Goal: Task Accomplishment & Management: Use online tool/utility

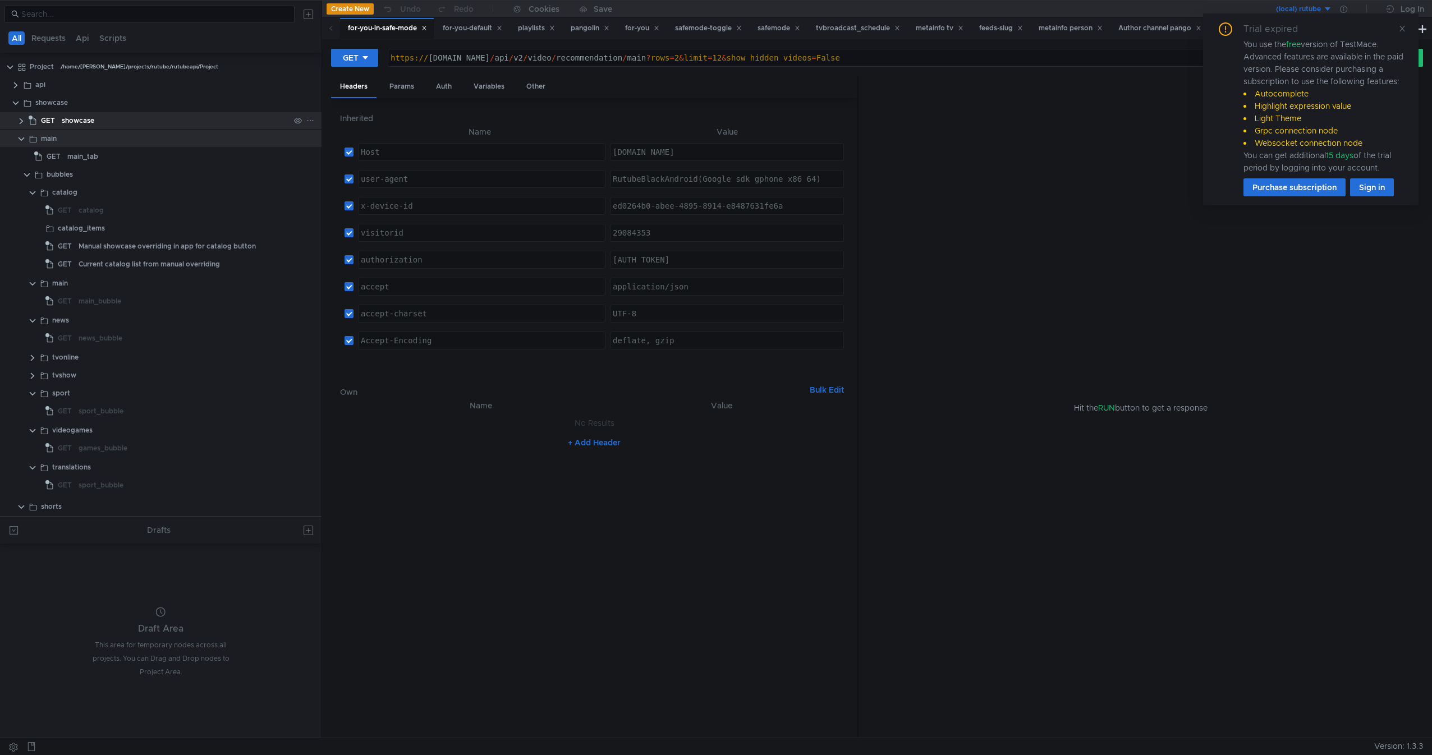
click at [20, 123] on clr-icon at bounding box center [21, 121] width 9 height 9
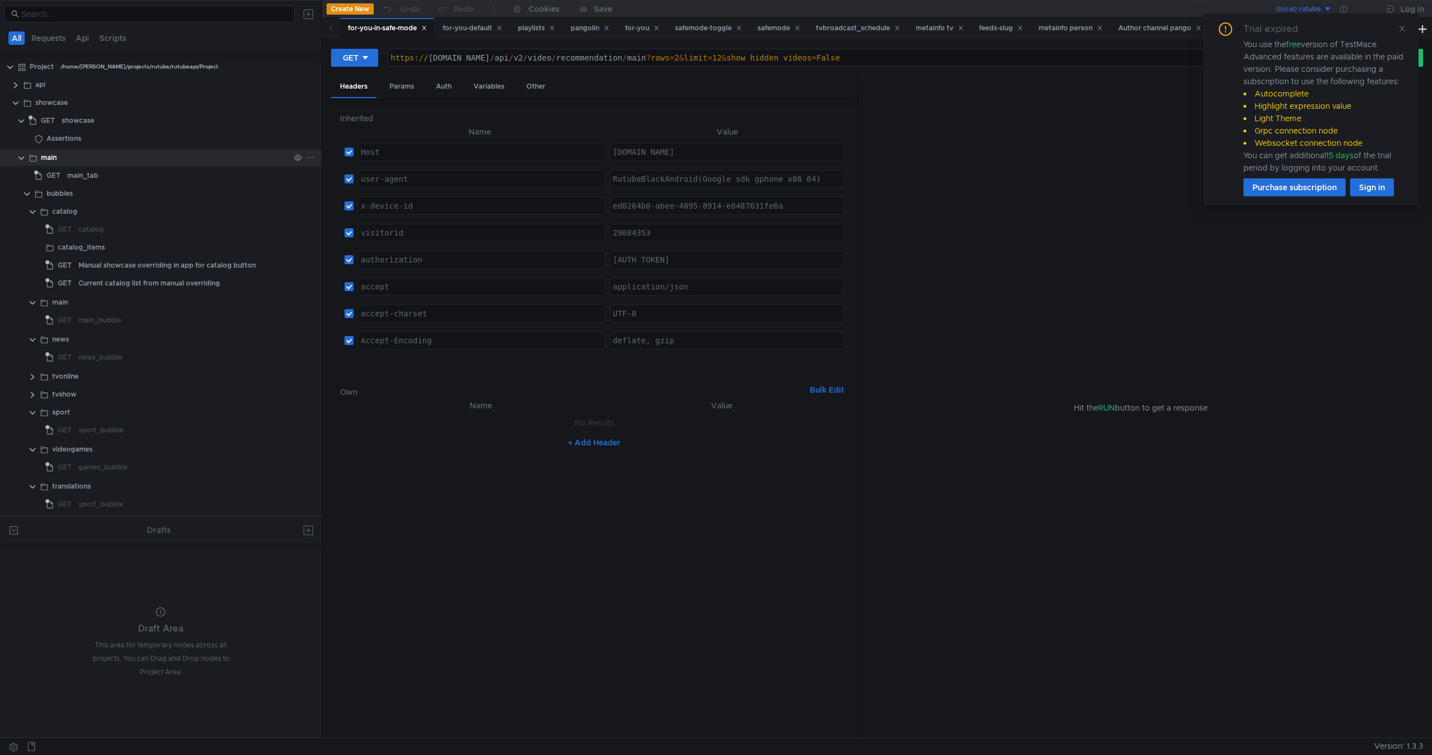
click at [22, 152] on app-app-tree-node-expander at bounding box center [21, 157] width 9 height 17
click at [20, 160] on clr-icon at bounding box center [21, 158] width 9 height 9
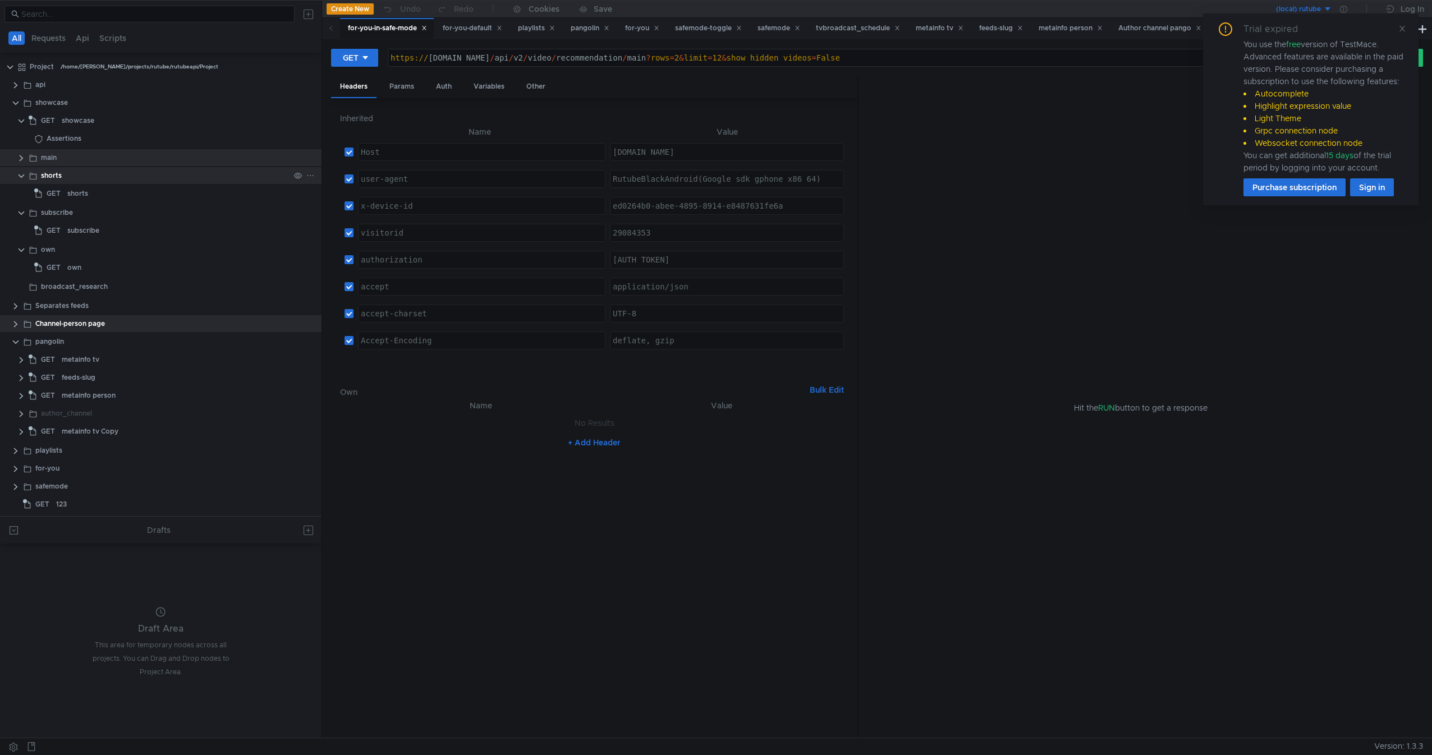
click at [22, 181] on app-app-tree-node-expander at bounding box center [21, 175] width 9 height 17
click at [22, 175] on clr-icon at bounding box center [21, 176] width 9 height 9
click at [22, 188] on app-app-tree-node-expander at bounding box center [21, 193] width 9 height 17
click at [22, 190] on clr-icon at bounding box center [21, 194] width 9 height 9
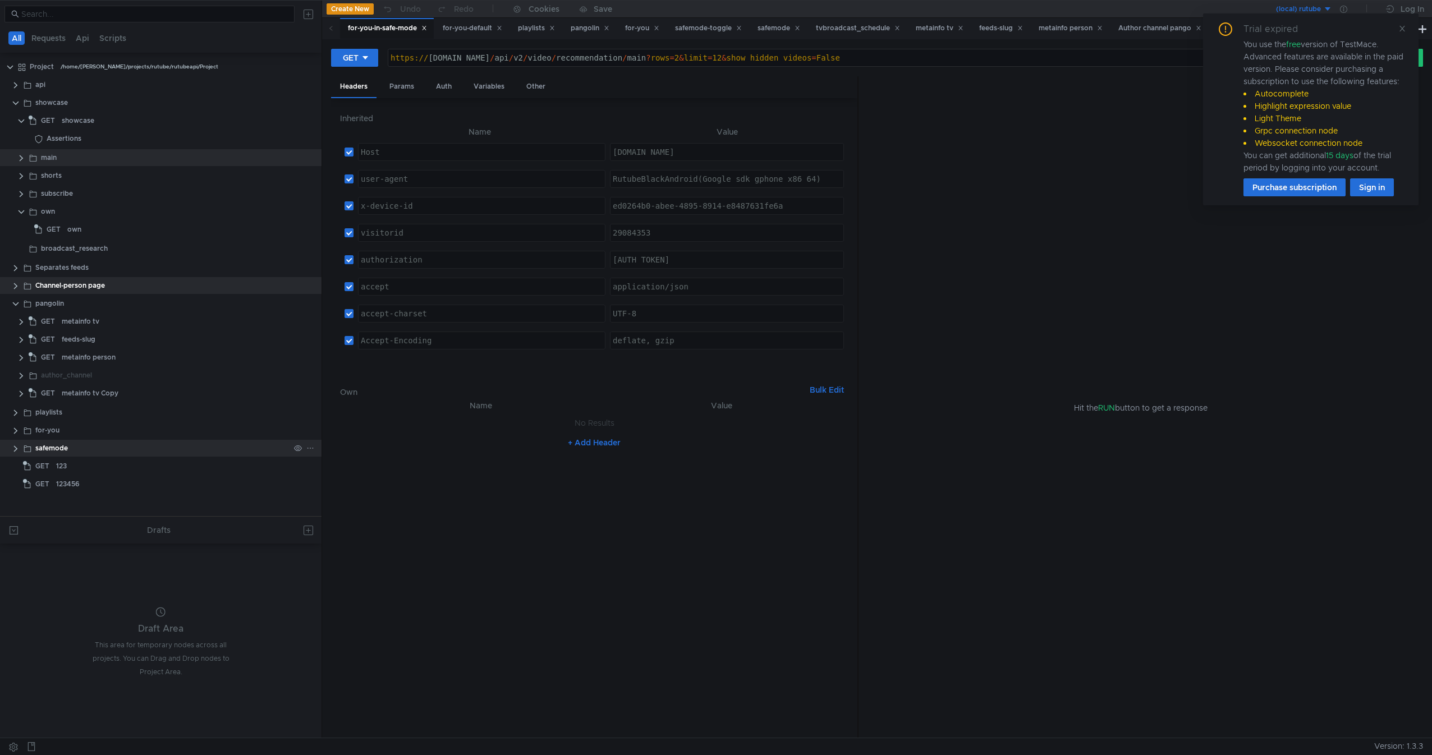
click at [15, 448] on clr-icon at bounding box center [15, 448] width 9 height 9
click at [16, 305] on clr-icon at bounding box center [15, 304] width 9 height 9
click at [21, 208] on clr-icon at bounding box center [21, 212] width 9 height 9
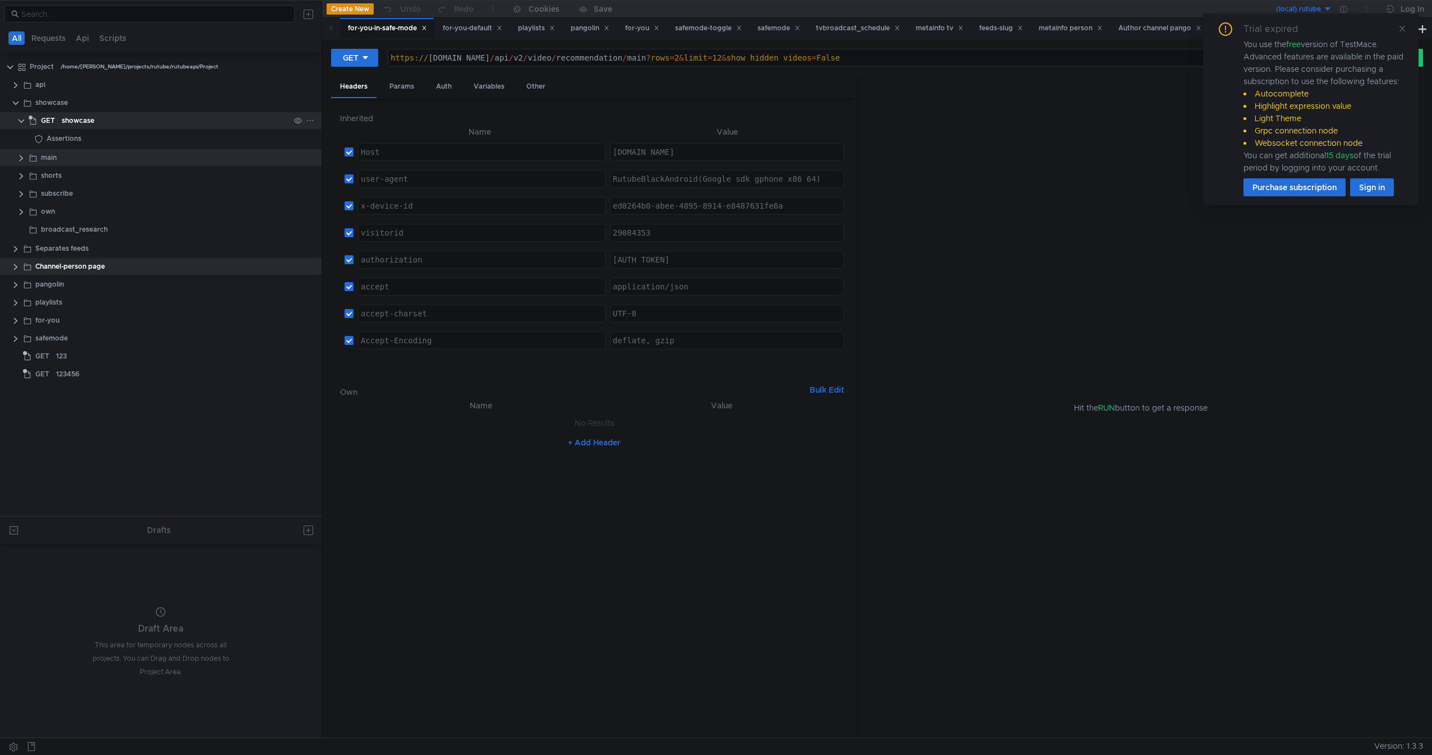
click at [23, 120] on clr-icon at bounding box center [21, 121] width 9 height 9
click at [41, 124] on span "GET" at bounding box center [48, 120] width 14 height 17
click at [58, 104] on div "showcase" at bounding box center [51, 102] width 33 height 17
click at [65, 119] on div "showcase" at bounding box center [78, 120] width 33 height 17
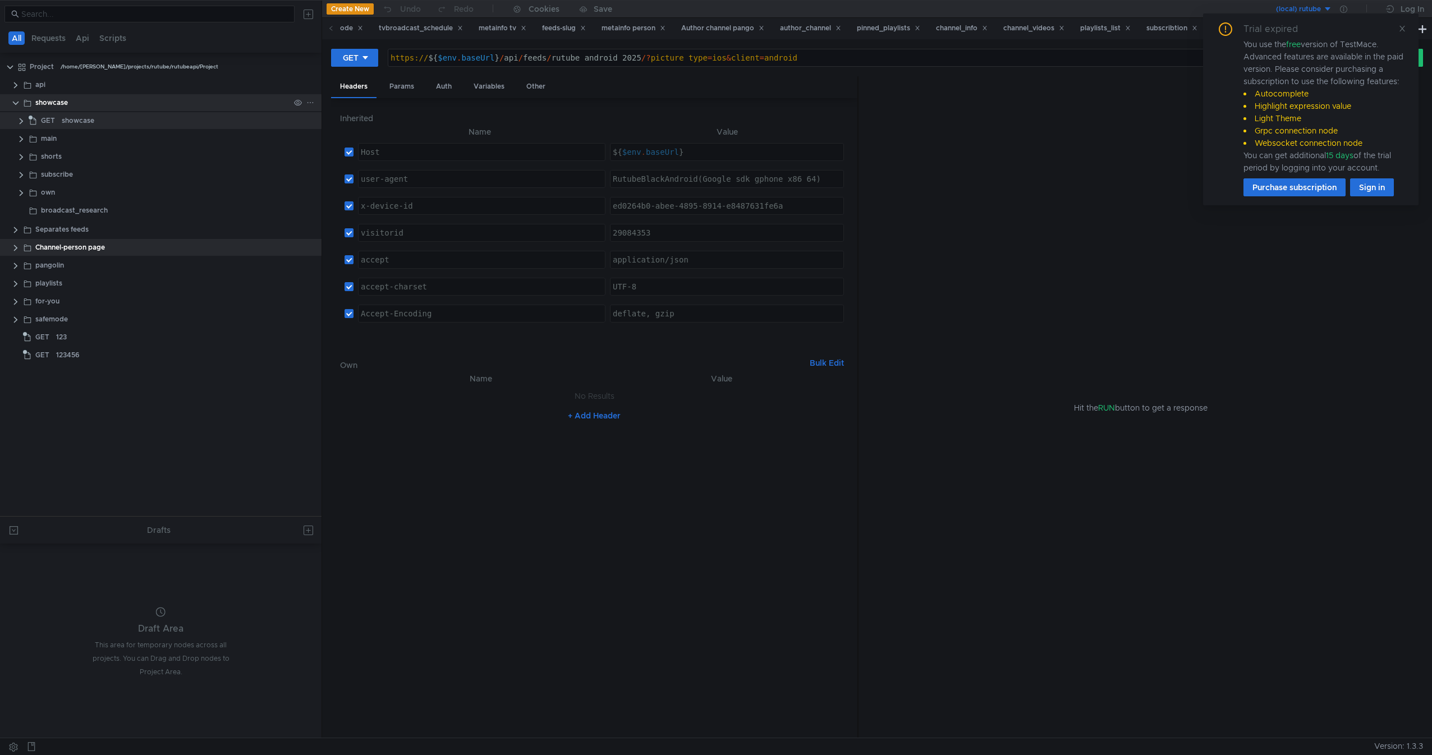
click at [66, 108] on div "showcase" at bounding box center [51, 102] width 33 height 17
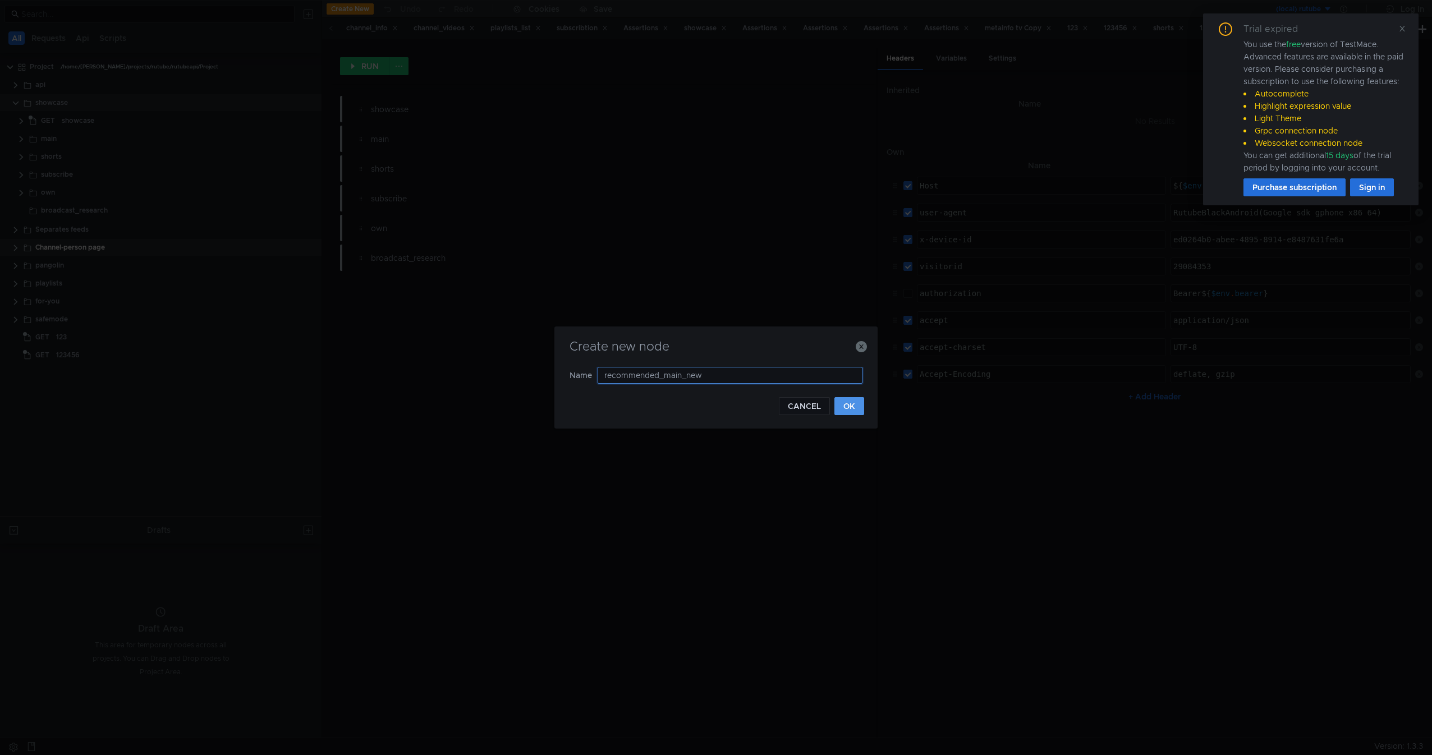
type input "recommended_main_new"
click at [850, 401] on button "OK" at bounding box center [849, 406] width 30 height 18
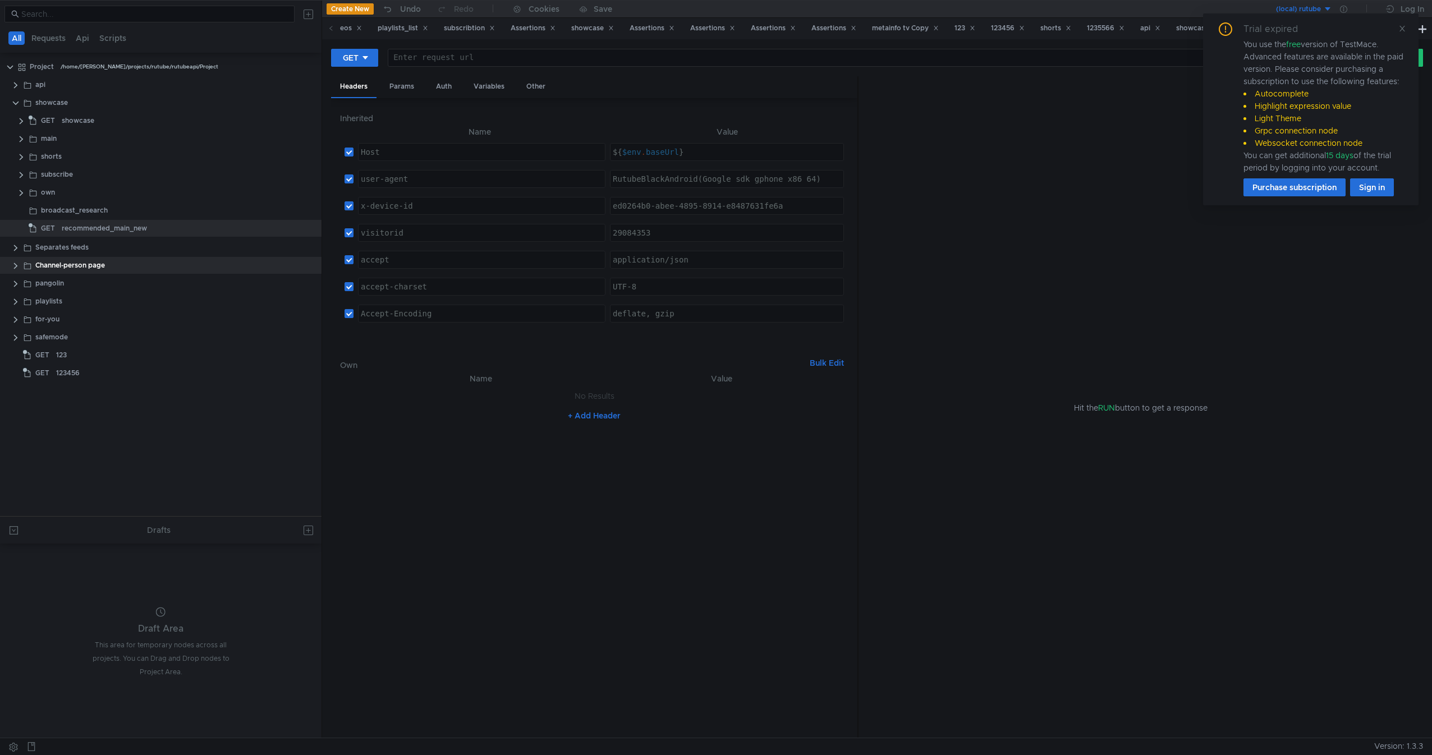
click at [1037, 27] on div "Trial expired You use the free version of TestMace. Advanced features are avail…" at bounding box center [1310, 109] width 215 height 192
click at [1037, 29] on icon at bounding box center [1402, 29] width 8 height 8
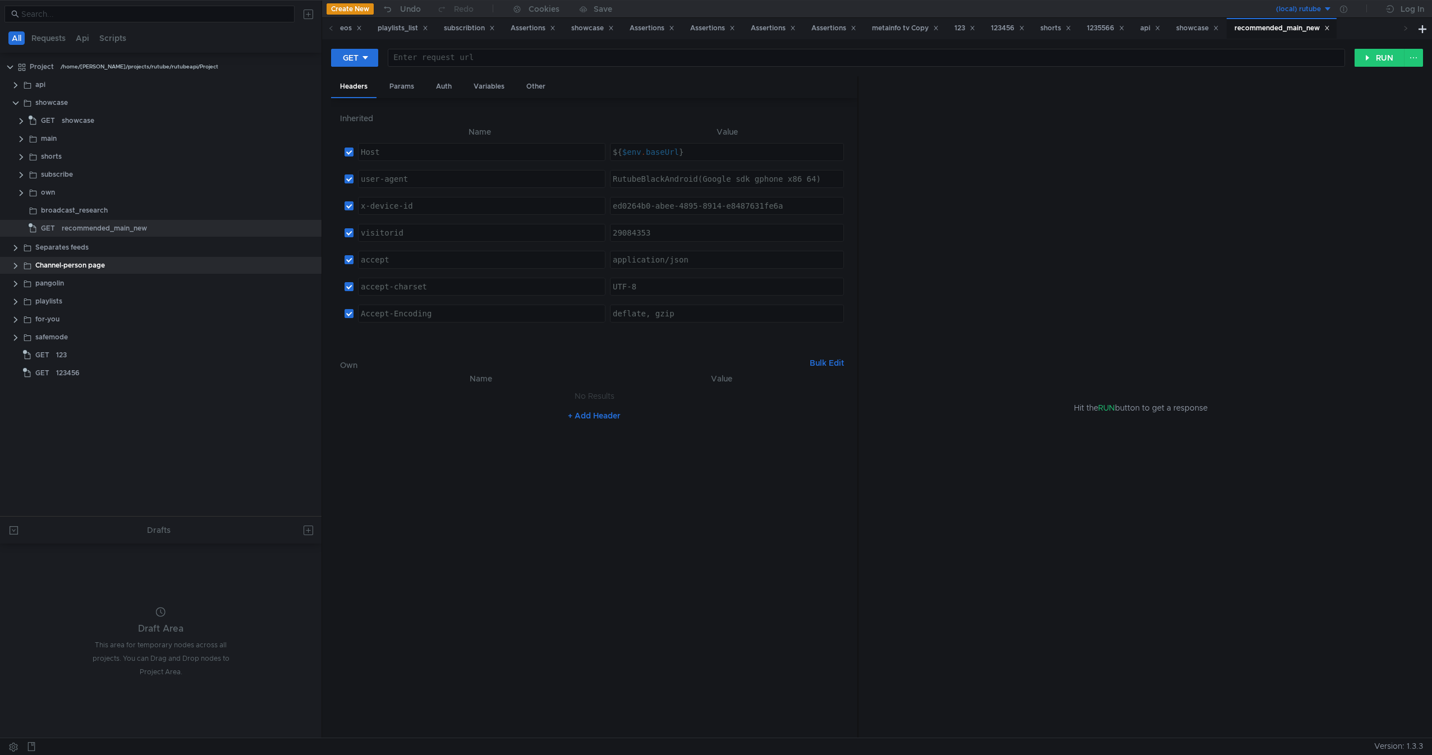
click at [1037, 215] on div "Hit the RUN button to get a response" at bounding box center [1140, 407] width 537 height 663
click at [511, 47] on div "GET Enter request url ההההההההההההההההההההההההההההההההההההההההההההההההההההההההה…" at bounding box center [877, 388] width 1110 height 698
click at [510, 50] on div "Enter request url" at bounding box center [866, 57] width 956 height 17
click at [86, 210] on div "broadcast_research" at bounding box center [74, 210] width 67 height 17
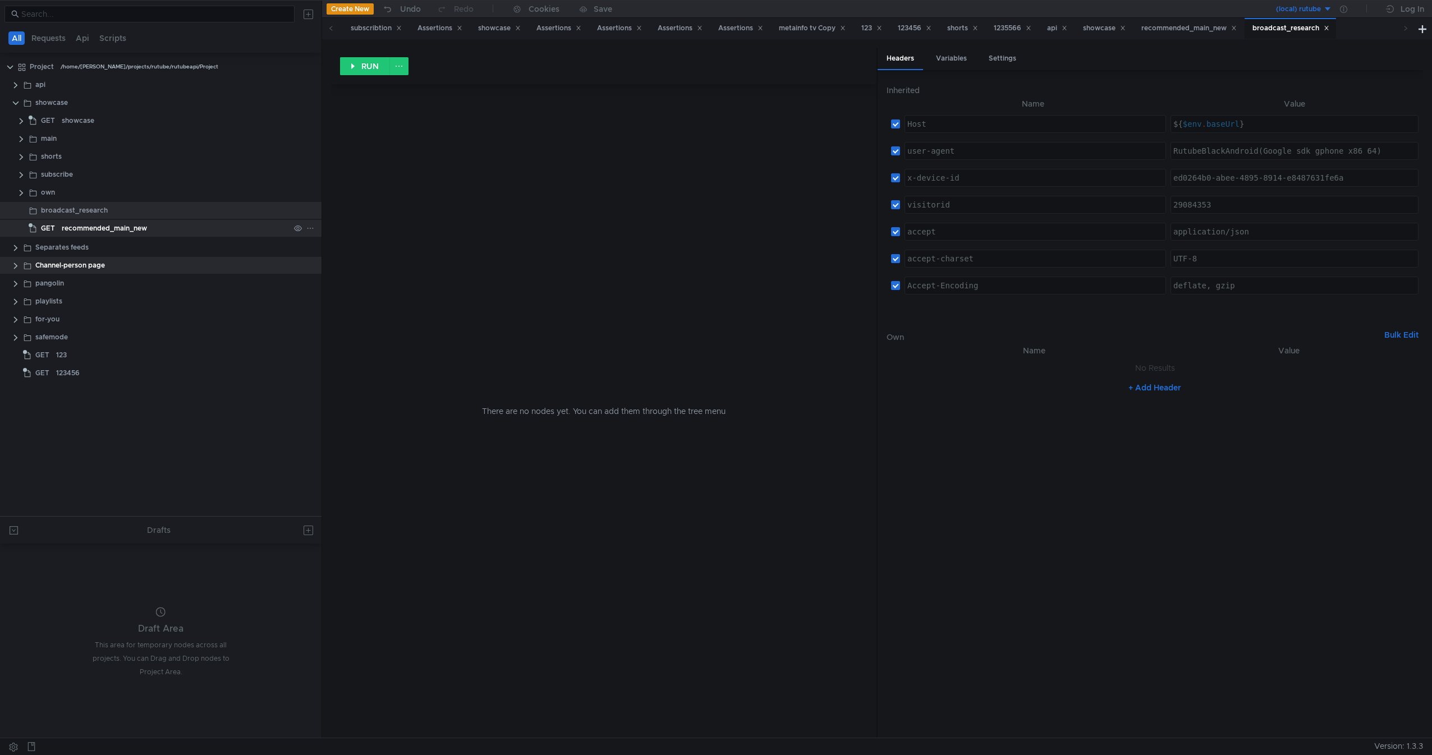
click at [85, 233] on div "recommended_main_new" at bounding box center [104, 228] width 85 height 17
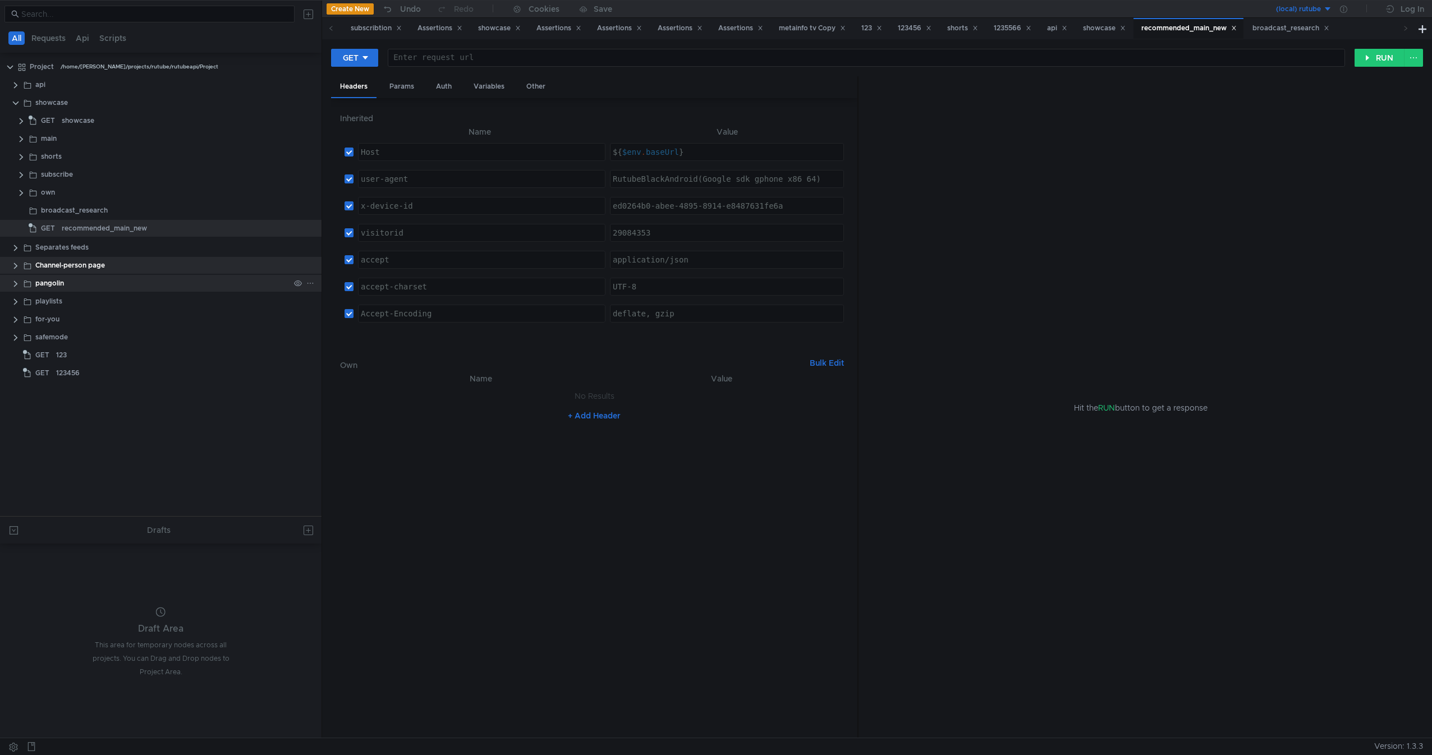
click at [122, 286] on div "pangolin" at bounding box center [162, 283] width 254 height 17
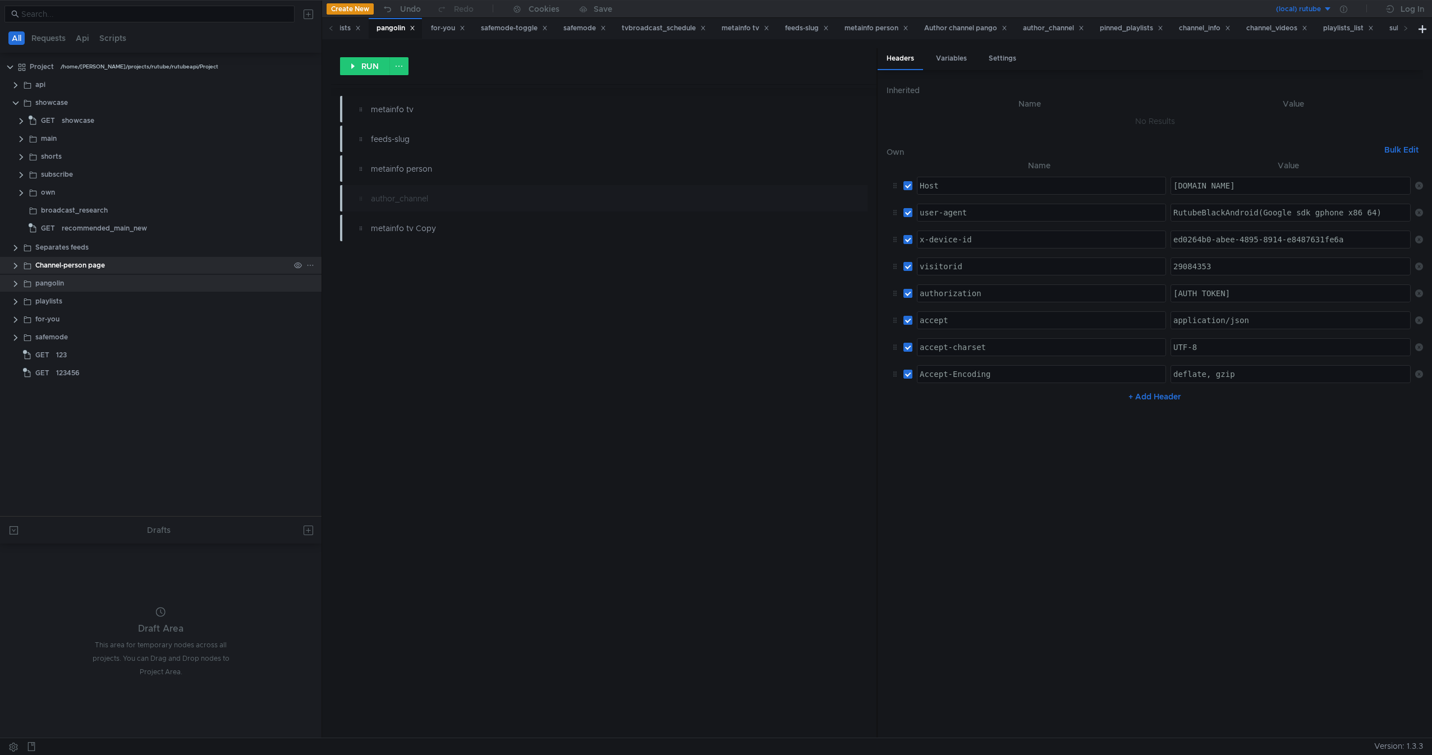
click at [21, 263] on div "Channel-person page" at bounding box center [170, 265] width 301 height 17
click at [20, 264] on clr-icon at bounding box center [15, 265] width 9 height 9
click at [73, 295] on div "Person request" at bounding box center [87, 301] width 50 height 17
click at [118, 275] on div "Main request" at bounding box center [176, 283] width 228 height 17
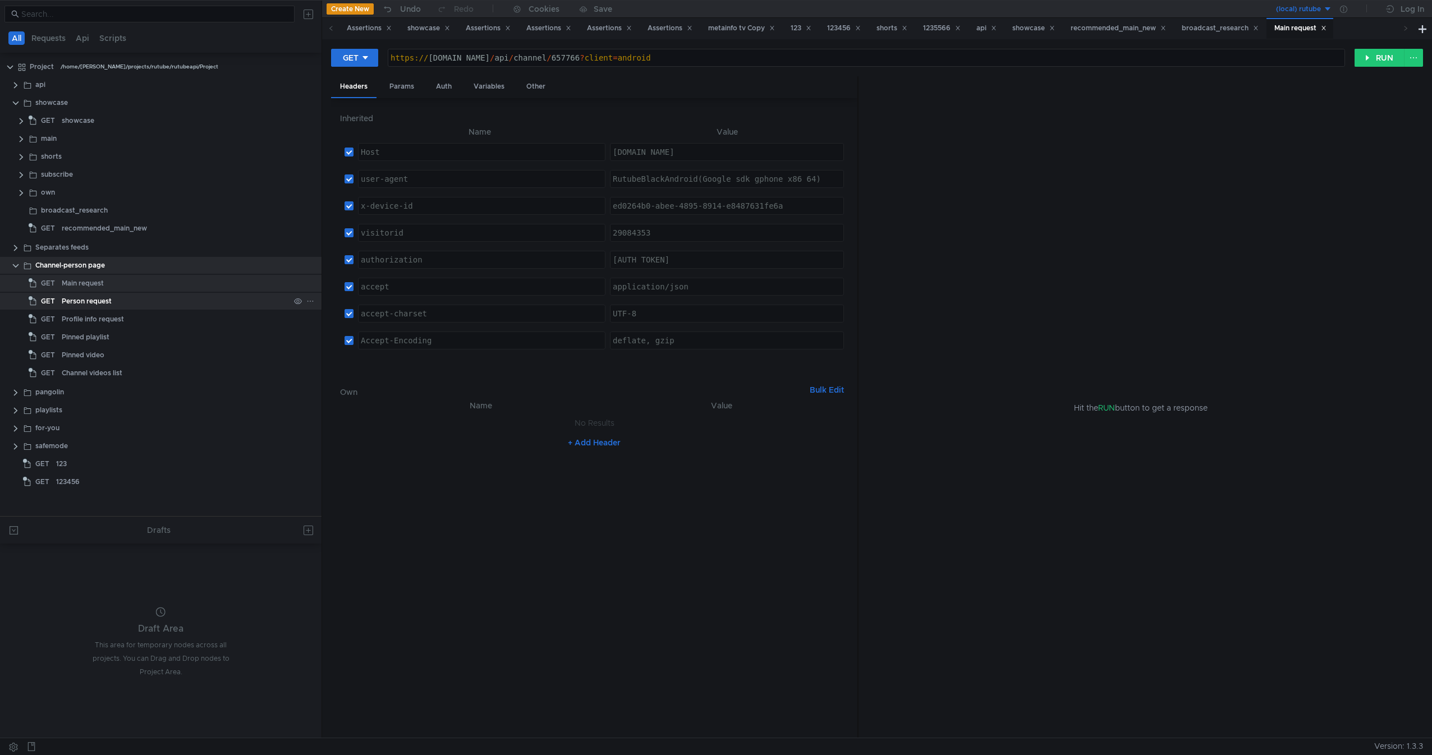
click at [129, 309] on div "Person request" at bounding box center [176, 301] width 228 height 17
click at [131, 314] on div "Profile info request" at bounding box center [176, 319] width 228 height 17
click at [12, 267] on clr-icon at bounding box center [15, 265] width 9 height 9
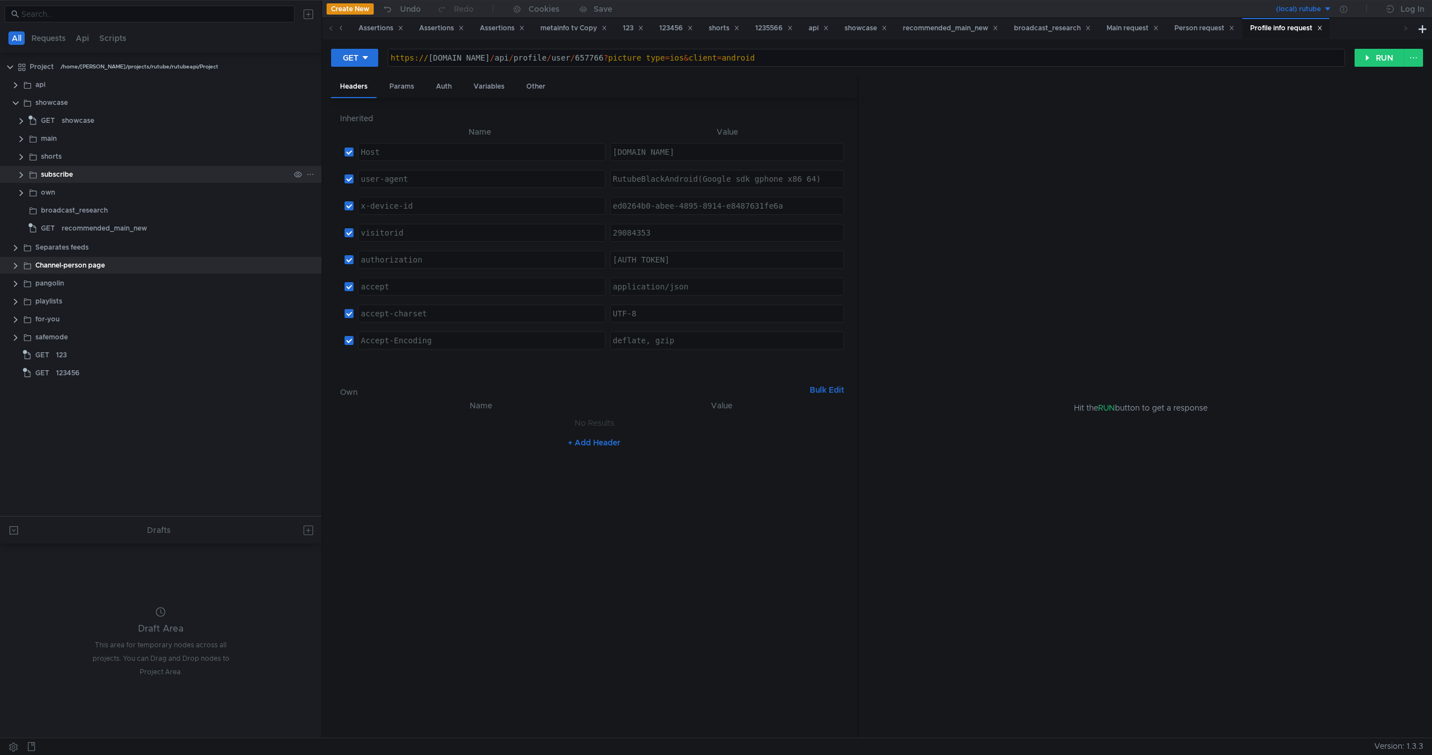
click at [25, 171] on clr-icon at bounding box center [21, 175] width 9 height 9
click at [63, 185] on div "GET" at bounding box center [49, 192] width 30 height 17
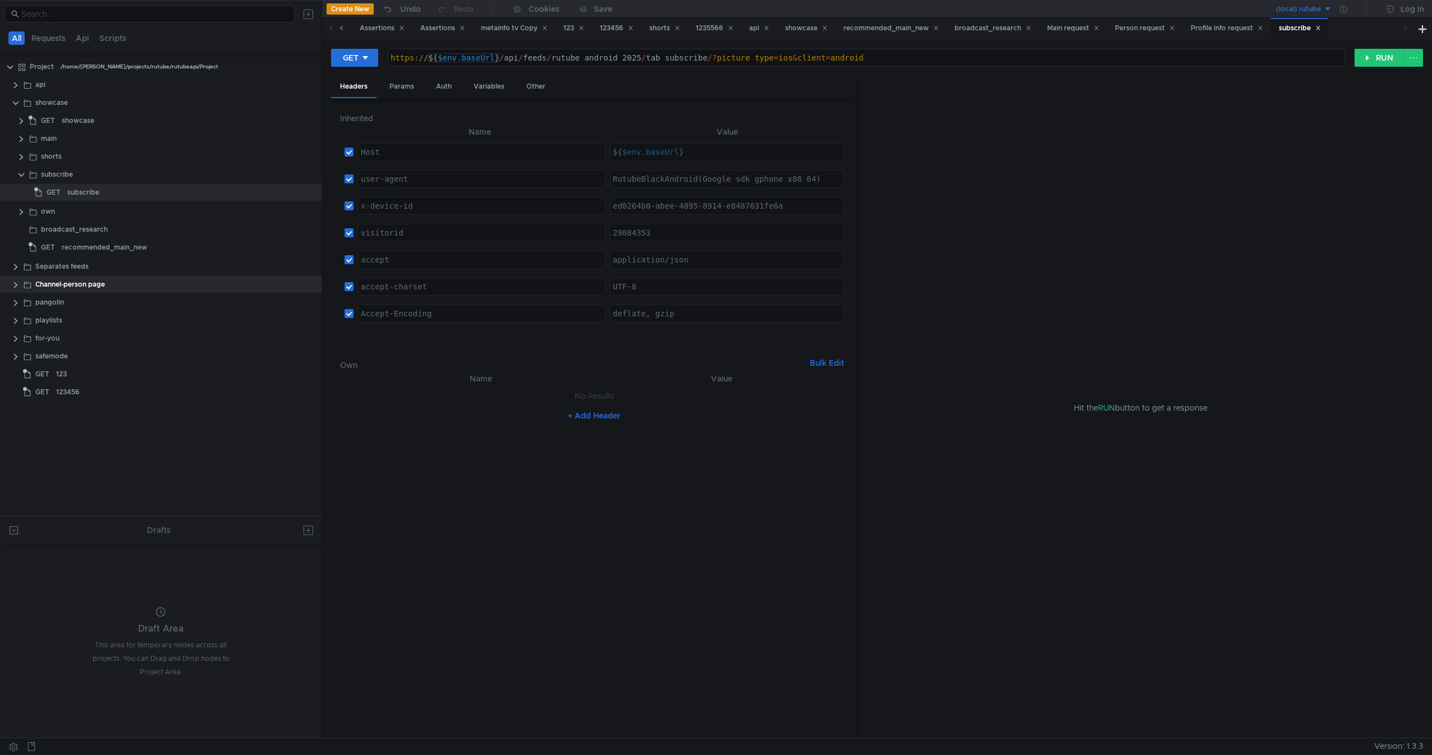
type textarea "https://${$env.baseUrl}/api/feeds/rutube_android_2025/tab_subscribe/?picture_ty…"
drag, startPoint x: 502, startPoint y: 54, endPoint x: 375, endPoint y: 53, distance: 126.2
click at [375, 53] on div "GET https://${$env.baseUrl}/api/feeds/rutube_android_2025/tab_subscribe/?pictur…" at bounding box center [842, 57] width 1023 height 19
click at [121, 249] on div "recommended_main_new" at bounding box center [104, 247] width 85 height 17
click at [73, 248] on div "recommended_main_new" at bounding box center [104, 247] width 85 height 17
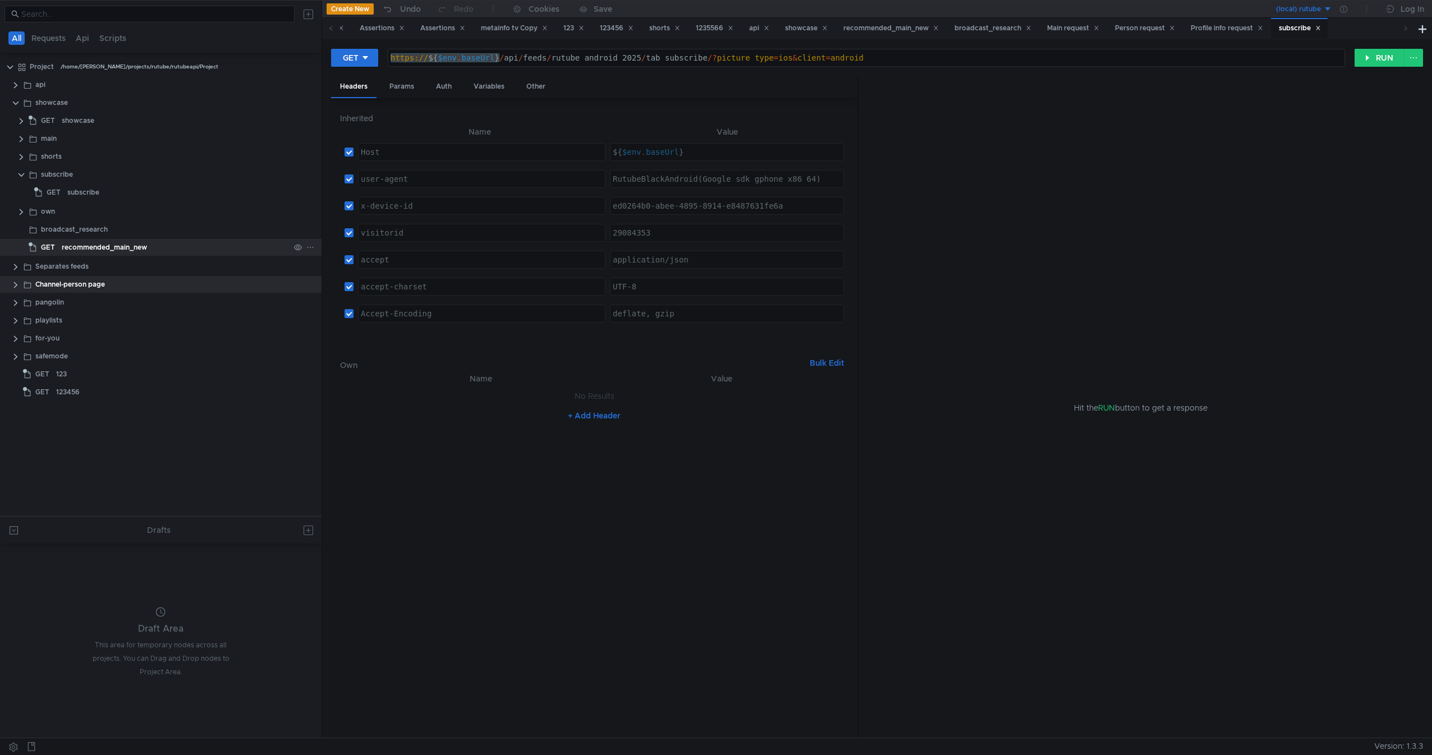
click at [73, 248] on div "recommended_main_new" at bounding box center [104, 247] width 85 height 17
click at [458, 56] on div at bounding box center [866, 66] width 956 height 27
paste textarea "https://${$env.baseUrl}"
paste textarea "api/recommendation/feed/main/"
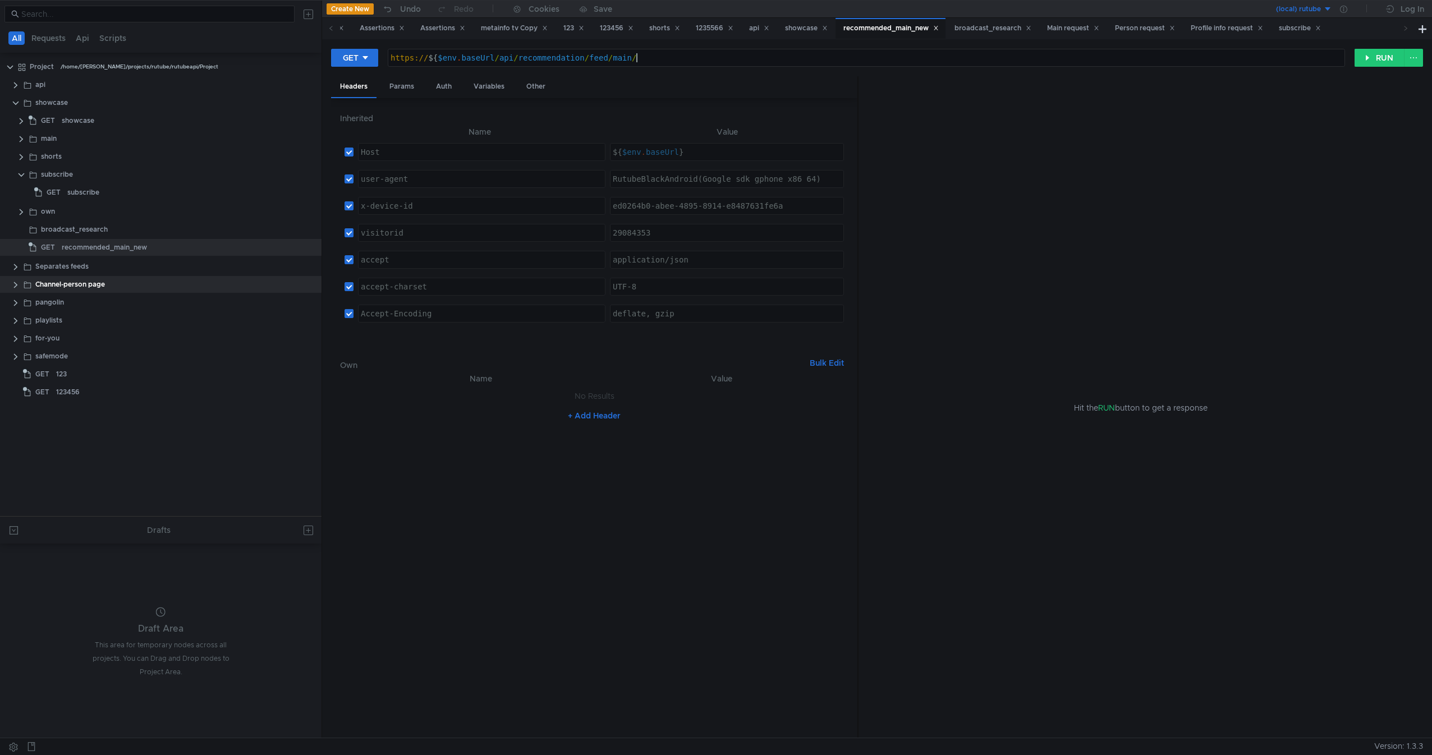
scroll to position [0, 7]
click at [1037, 293] on div "Hit the RUN button to get a response" at bounding box center [1140, 407] width 537 height 663
click at [1037, 54] on button "RUN" at bounding box center [1379, 58] width 50 height 18
click at [499, 58] on div "https:// ${ $env . baseUrl / api / recommendation / feed / main /" at bounding box center [866, 66] width 956 height 27
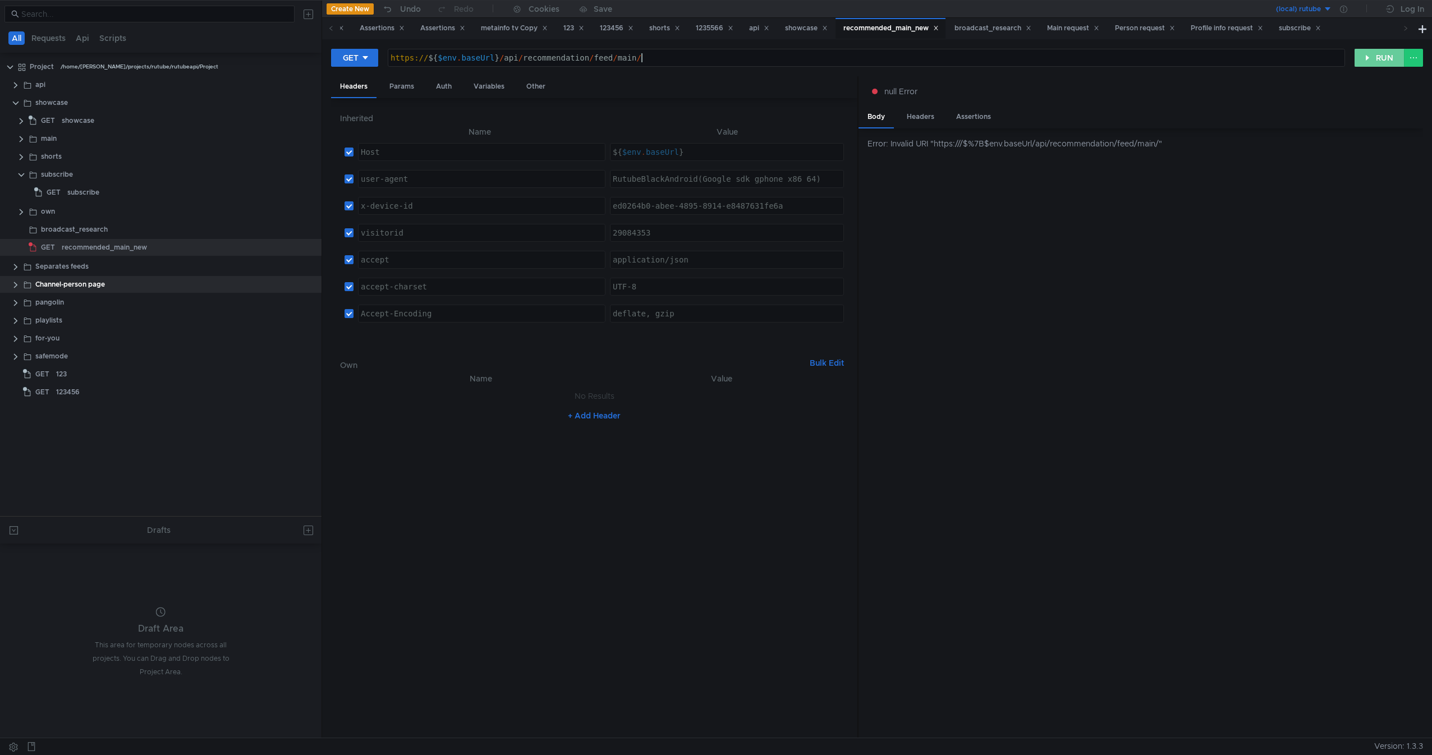
type textarea "https://${$env.baseUrl}/api/recommendation/feed/main/"
click at [1037, 59] on button "RUN" at bounding box center [1379, 58] width 50 height 18
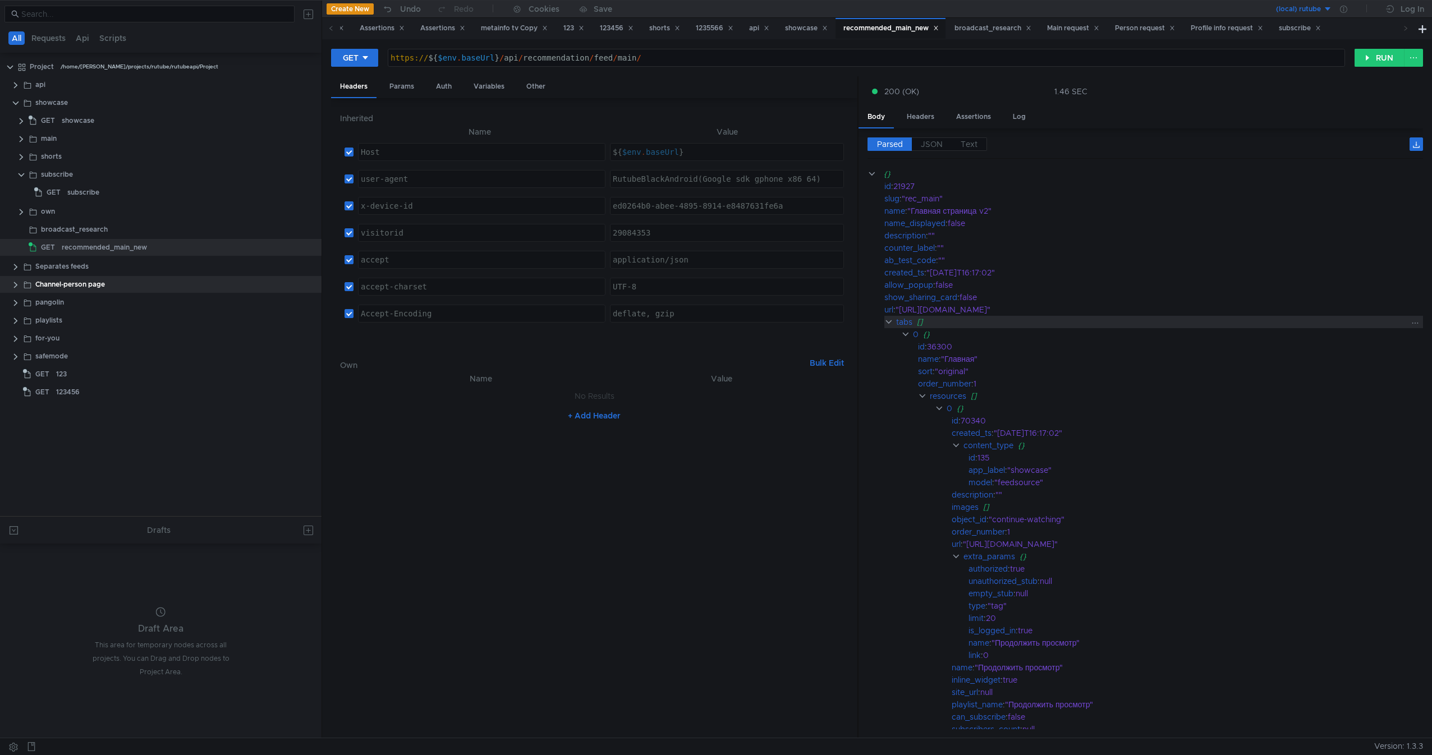
click at [887, 323] on clr-icon at bounding box center [888, 322] width 9 height 9
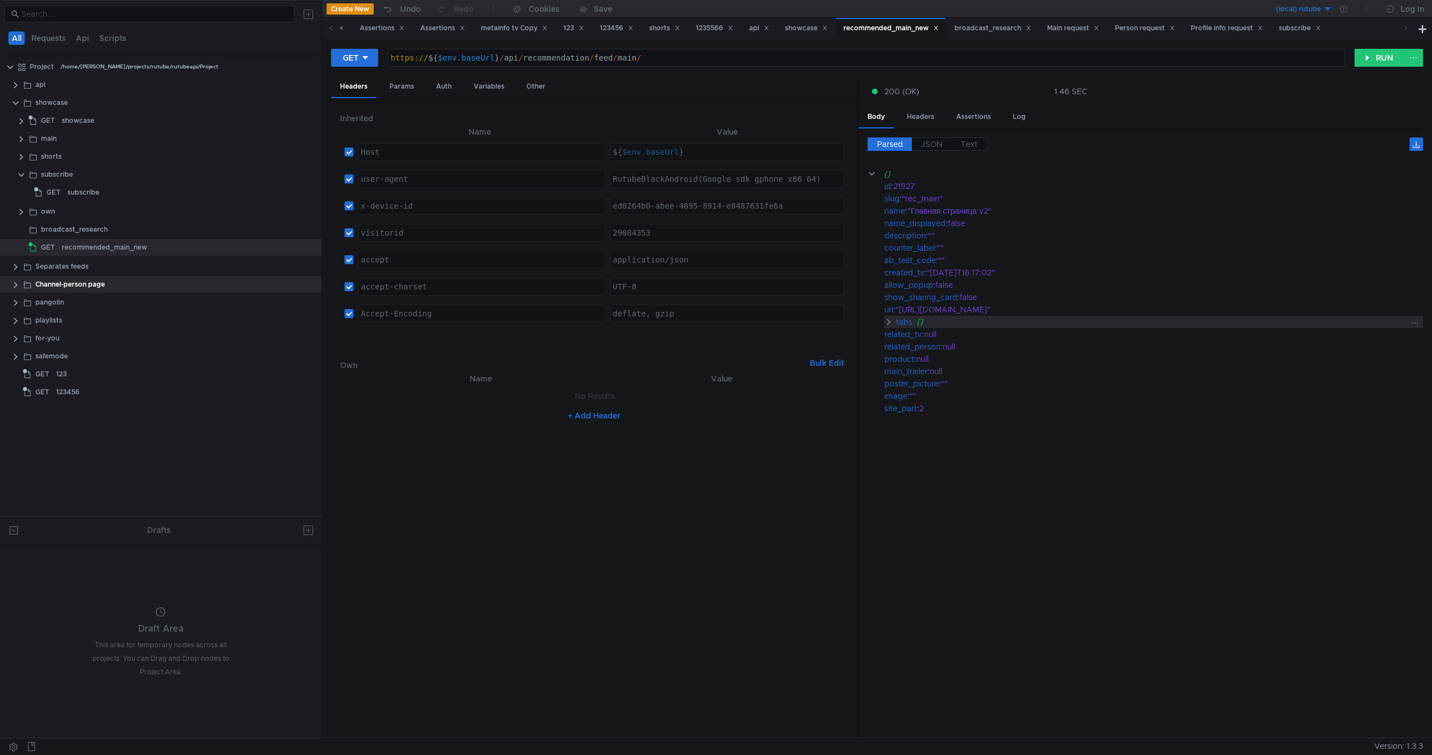
click at [889, 323] on clr-icon at bounding box center [888, 322] width 9 height 9
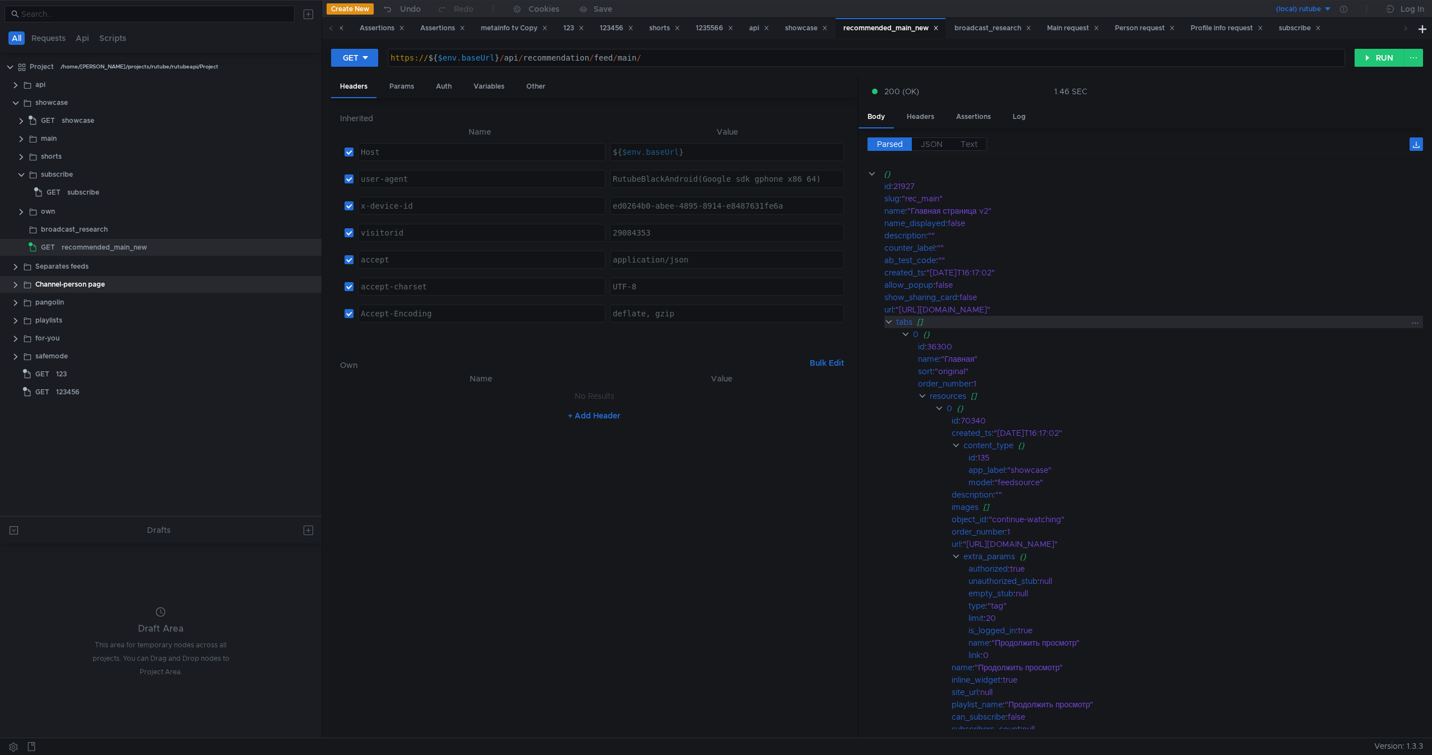
click at [889, 323] on clr-icon at bounding box center [888, 322] width 9 height 9
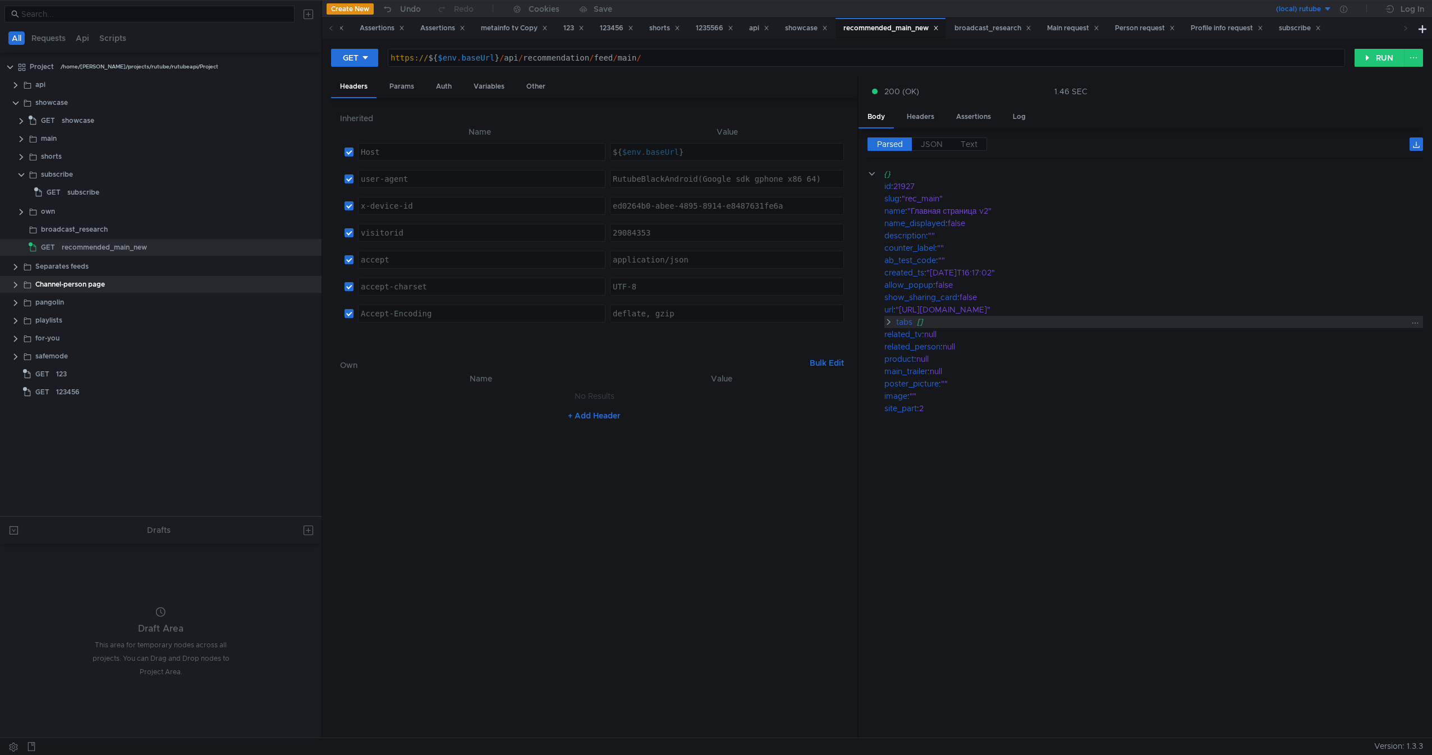
click at [889, 323] on clr-icon at bounding box center [888, 322] width 9 height 9
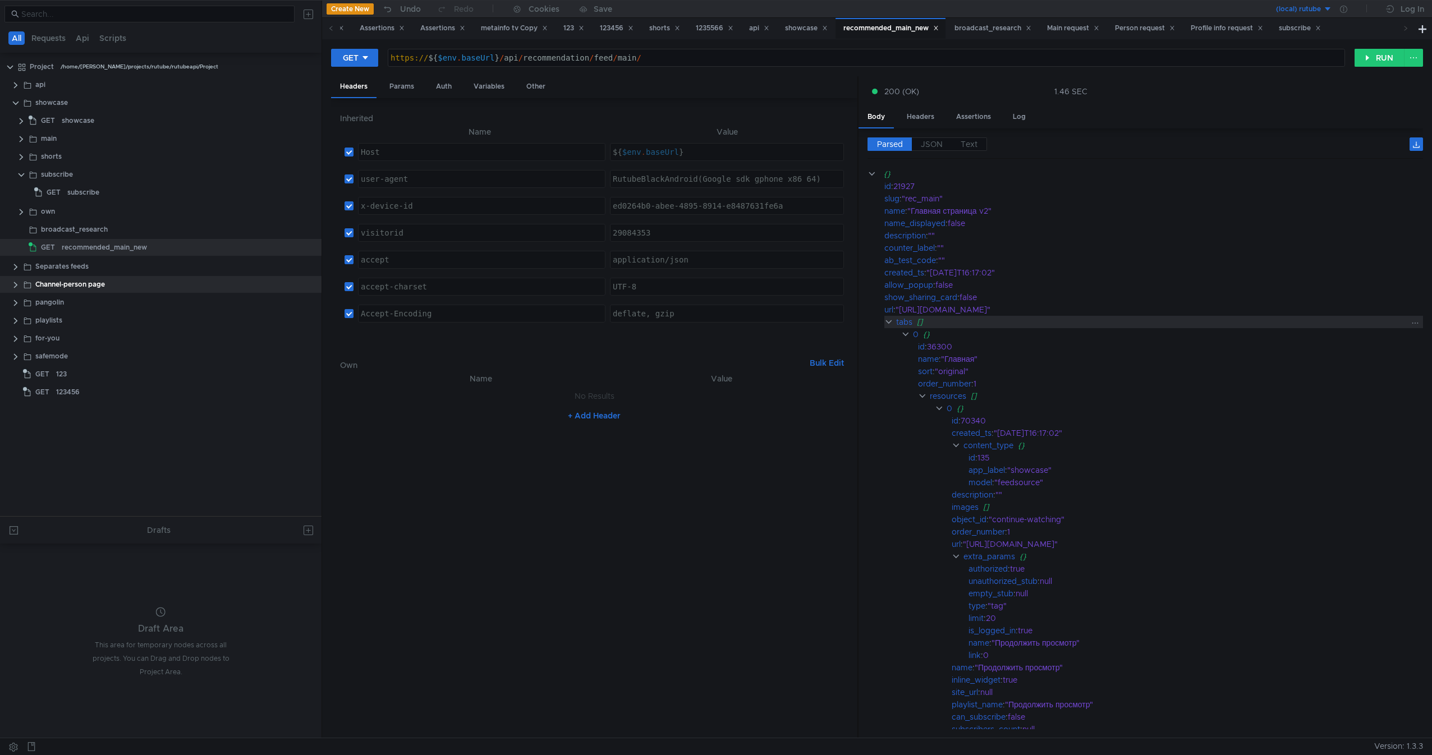
click at [889, 323] on clr-icon at bounding box center [888, 322] width 9 height 9
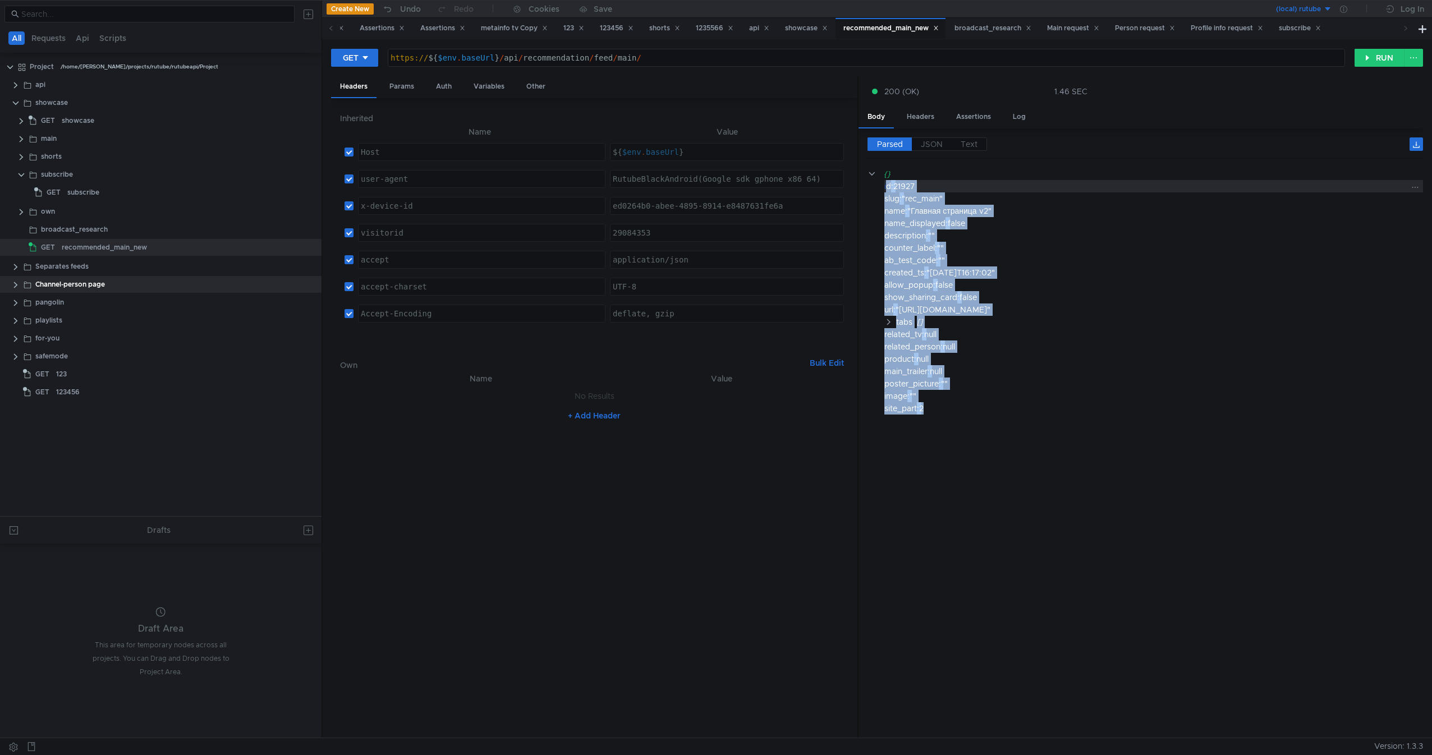
drag, startPoint x: 935, startPoint y: 406, endPoint x: 886, endPoint y: 185, distance: 226.2
click at [886, 185] on div "{} id : 21927 slug : "rec_main" name : "Главная страница v2" name_displayed : f…" at bounding box center [1144, 291] width 555 height 247
copy div "id : 21927 slug : "rec_main" name : "Главная страница v2" name_displayed : fals…"
click at [1037, 397] on div """" at bounding box center [1158, 396] width 498 height 12
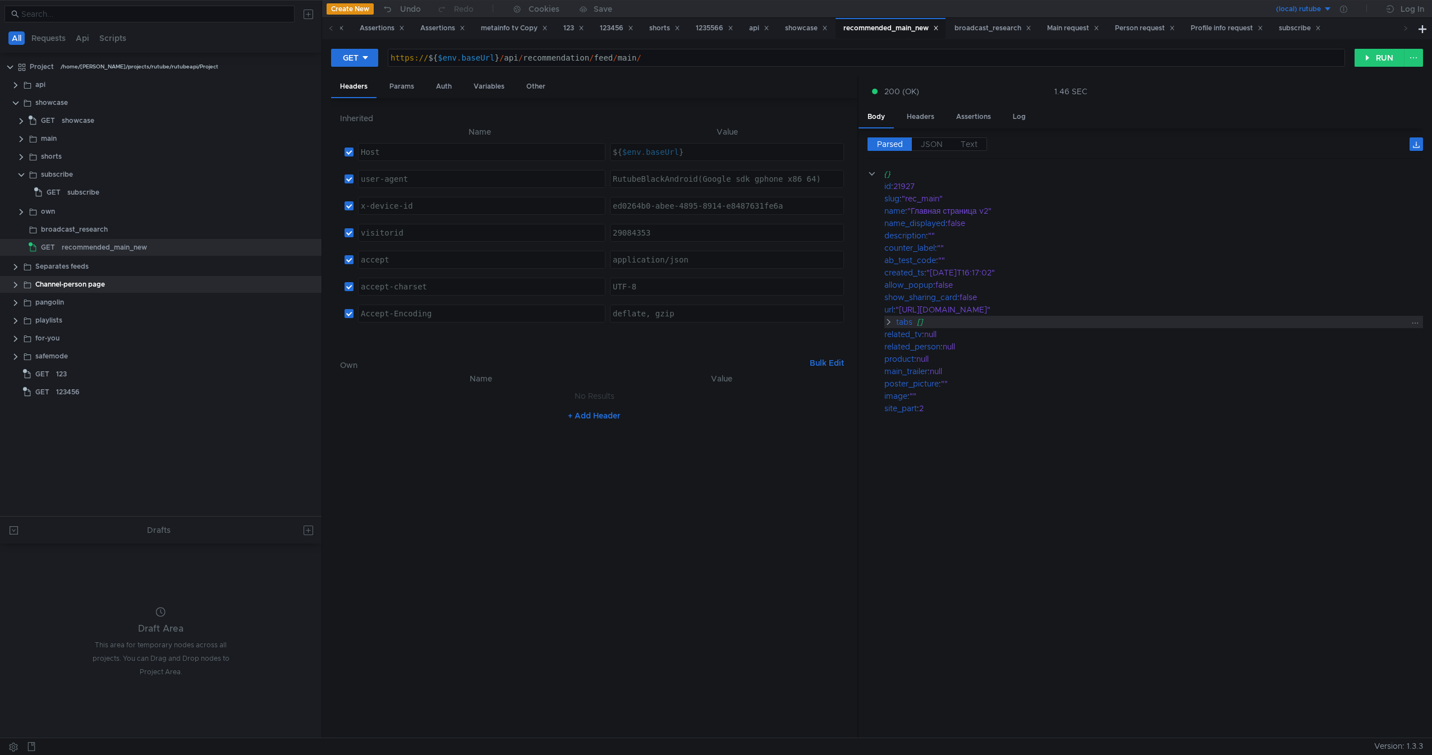
click at [885, 321] on clr-icon at bounding box center [888, 322] width 9 height 9
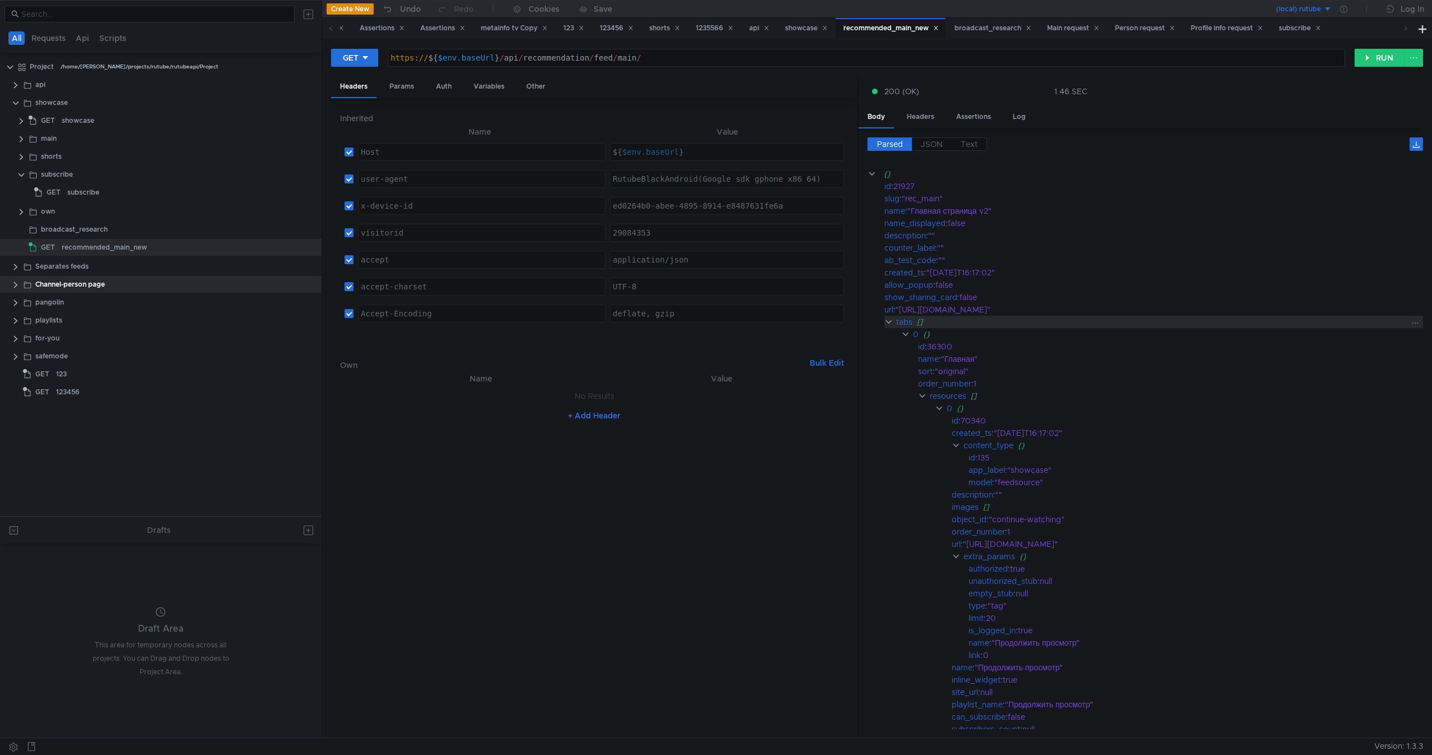
click at [885, 321] on clr-icon at bounding box center [888, 322] width 9 height 9
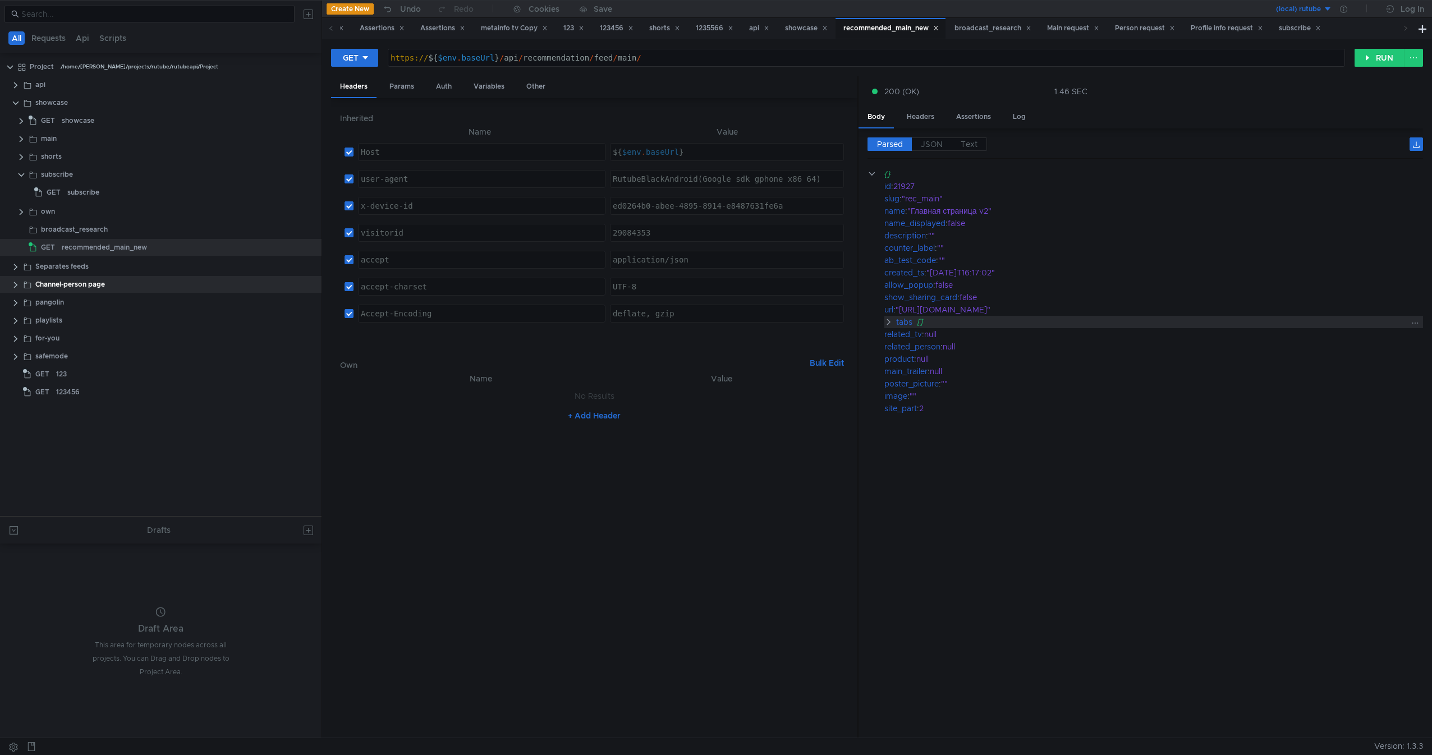
click at [885, 321] on clr-icon at bounding box center [888, 322] width 9 height 9
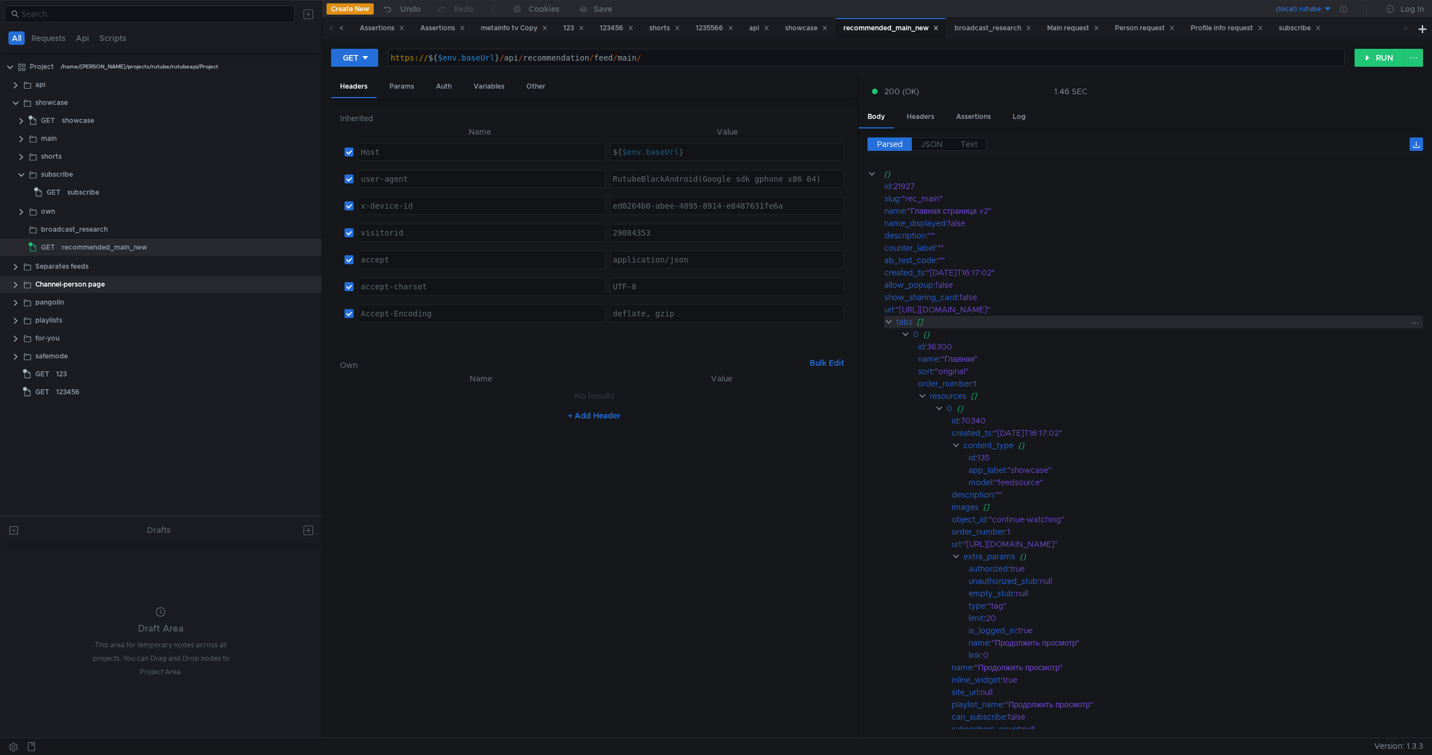
click at [885, 321] on clr-icon at bounding box center [888, 322] width 9 height 9
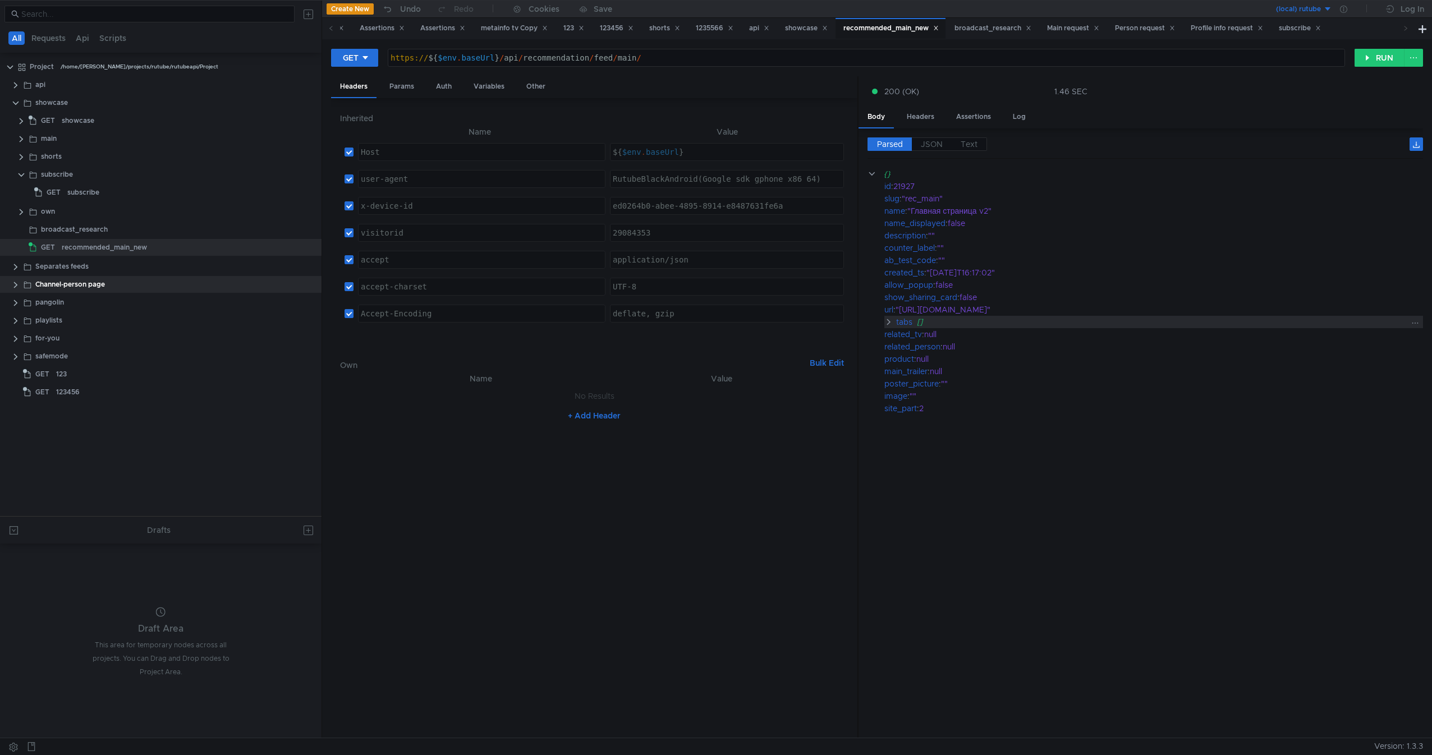
click at [885, 321] on clr-icon at bounding box center [888, 322] width 9 height 9
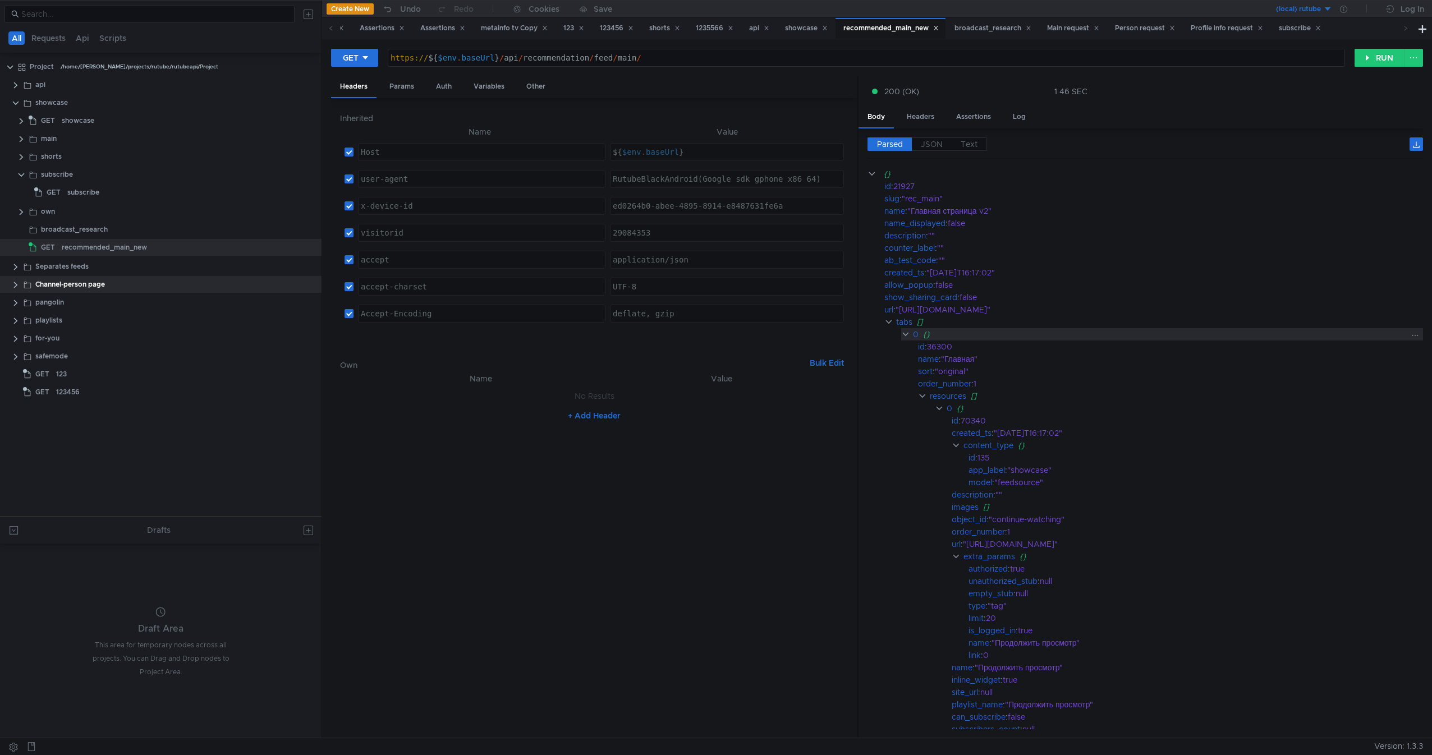
click at [902, 337] on clr-icon at bounding box center [905, 334] width 9 height 9
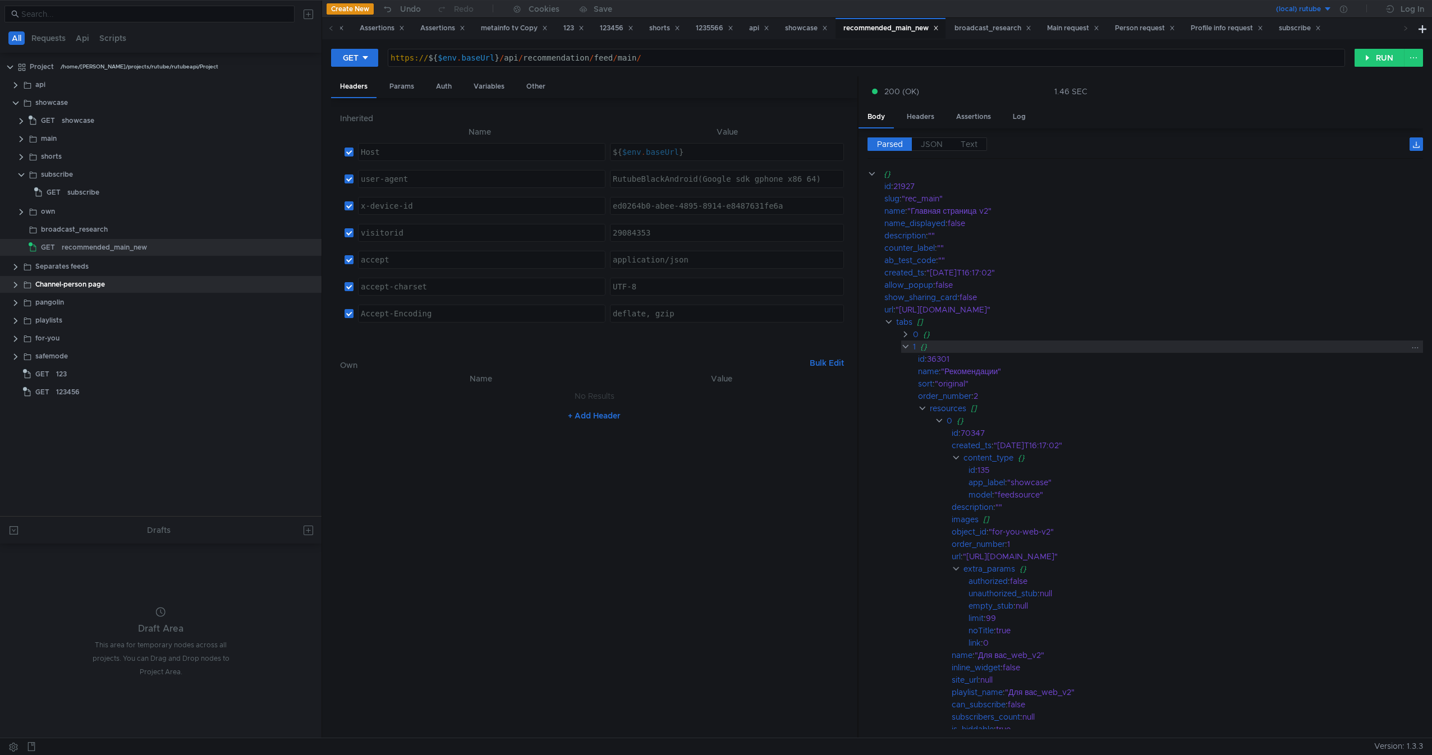
click at [907, 347] on clr-icon at bounding box center [905, 346] width 9 height 9
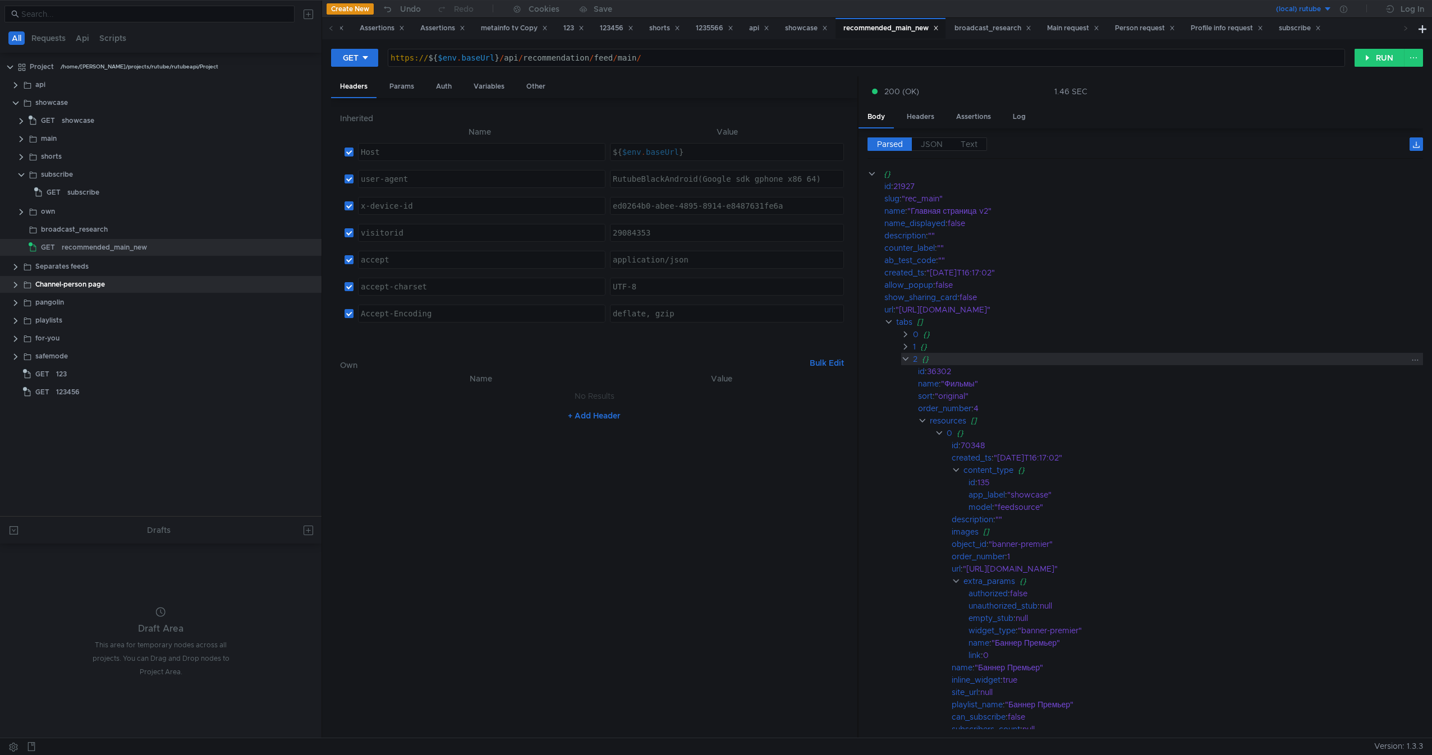
click at [907, 362] on clr-icon at bounding box center [905, 359] width 9 height 9
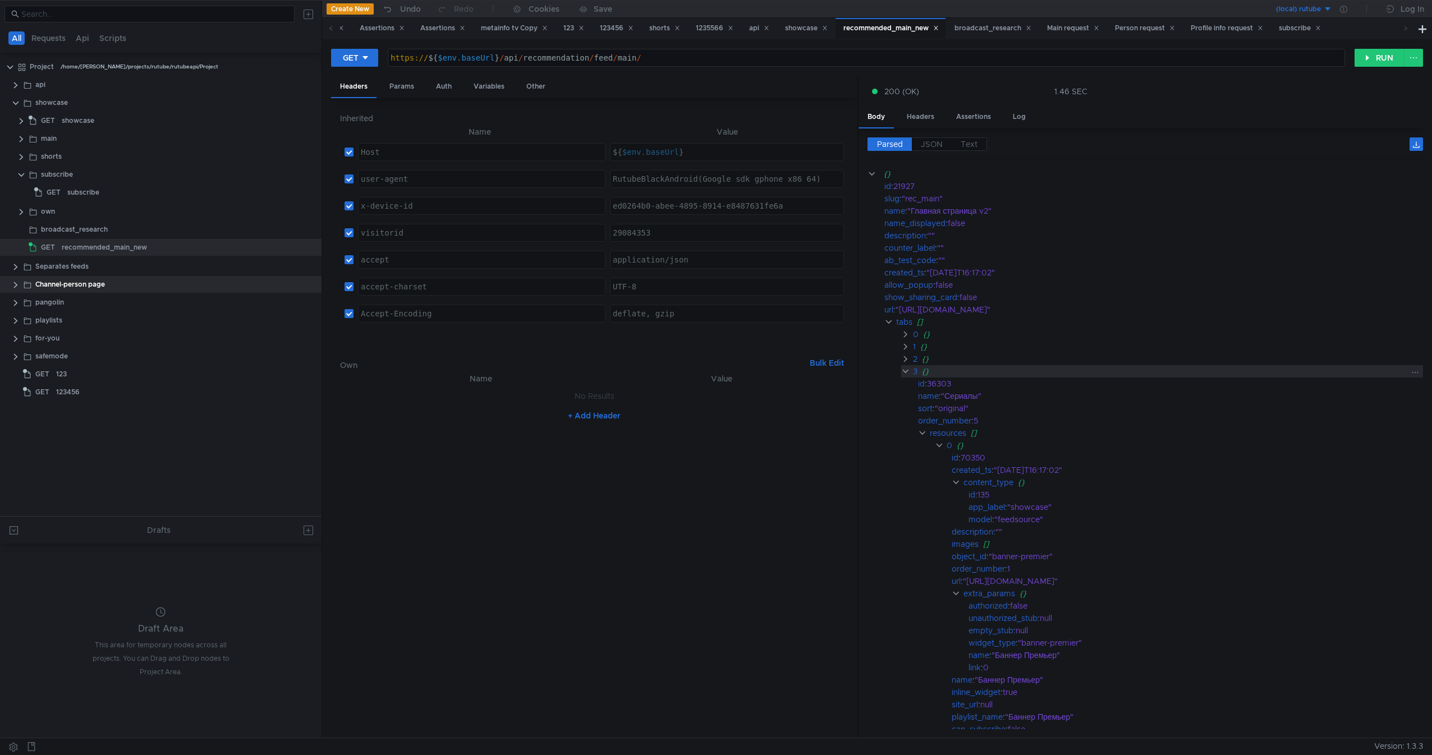
click at [907, 374] on clr-icon at bounding box center [905, 371] width 9 height 9
click at [910, 385] on clr-icon at bounding box center [905, 383] width 9 height 9
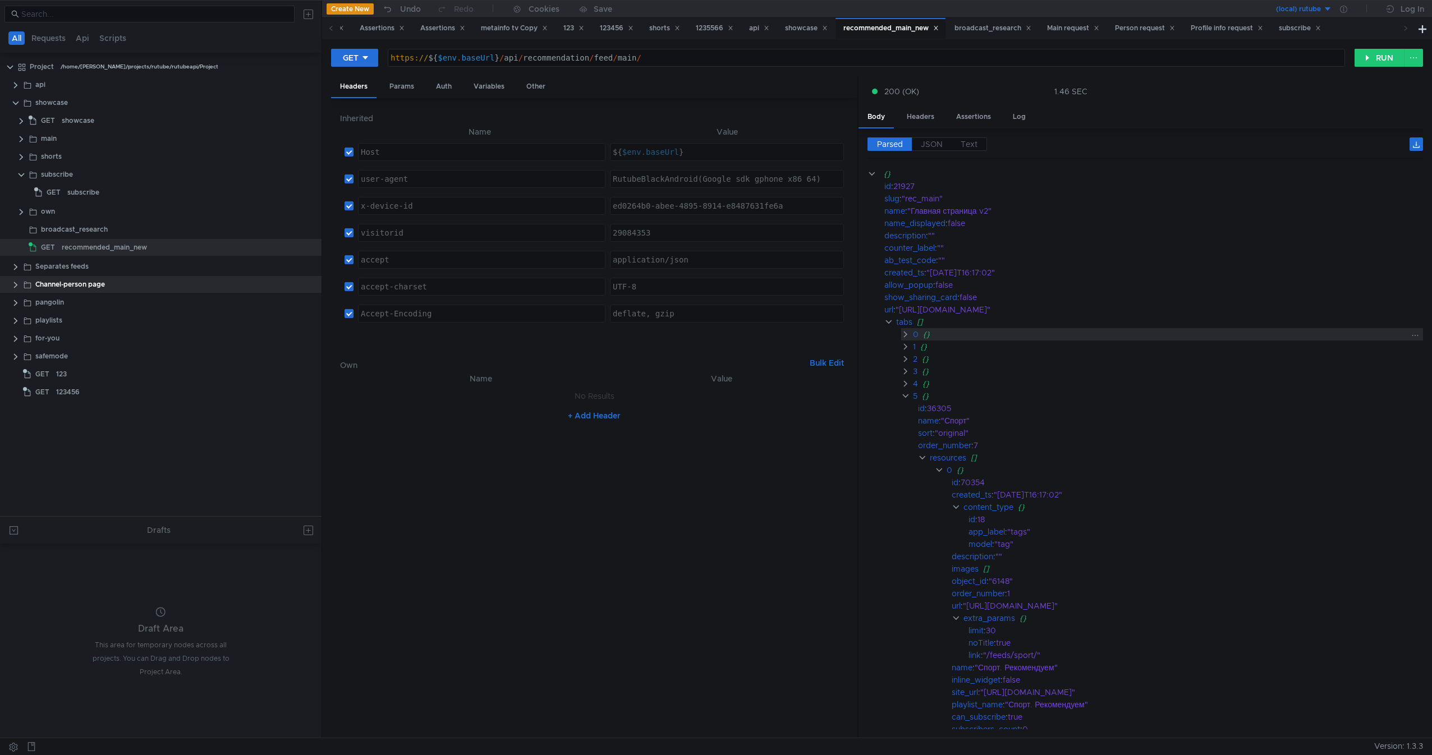
click at [901, 333] on clr-icon at bounding box center [905, 334] width 9 height 9
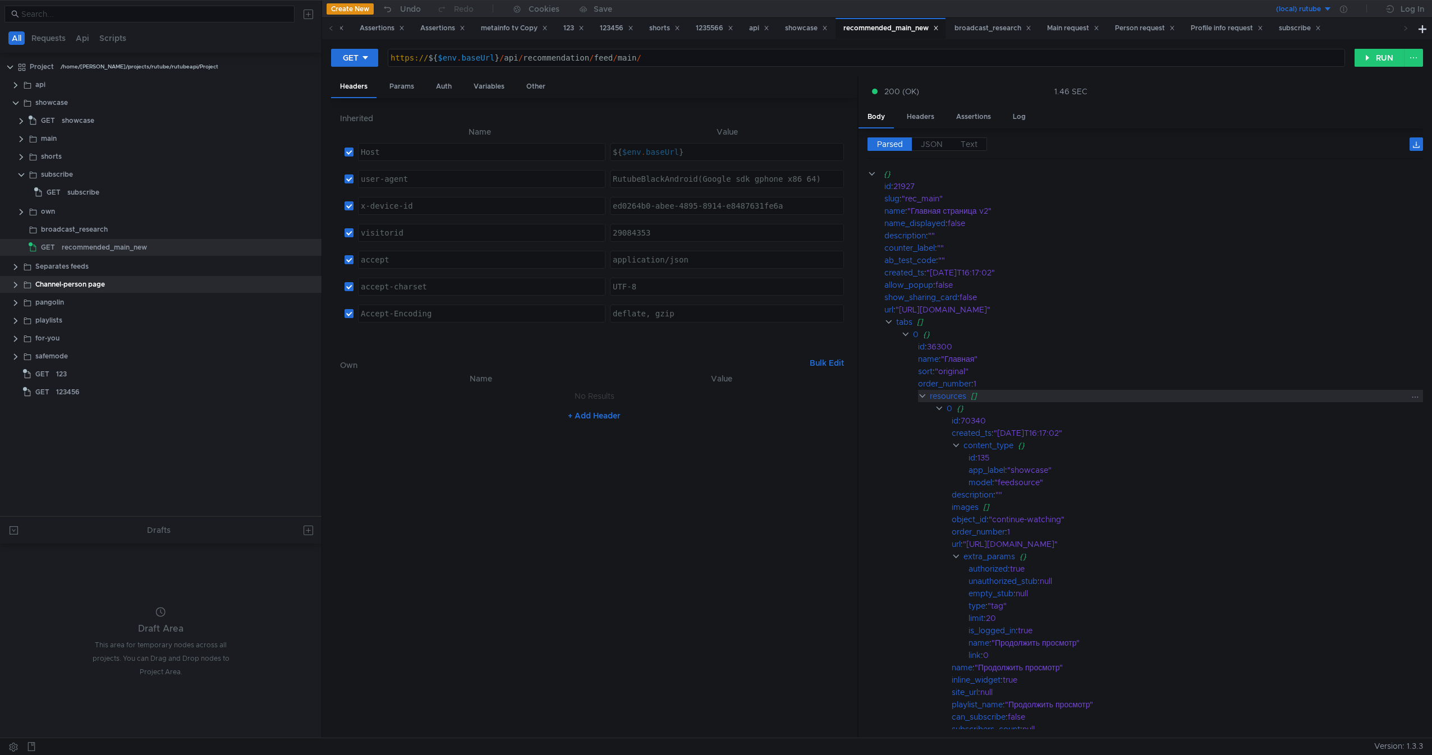
click at [922, 393] on clr-icon at bounding box center [922, 396] width 9 height 9
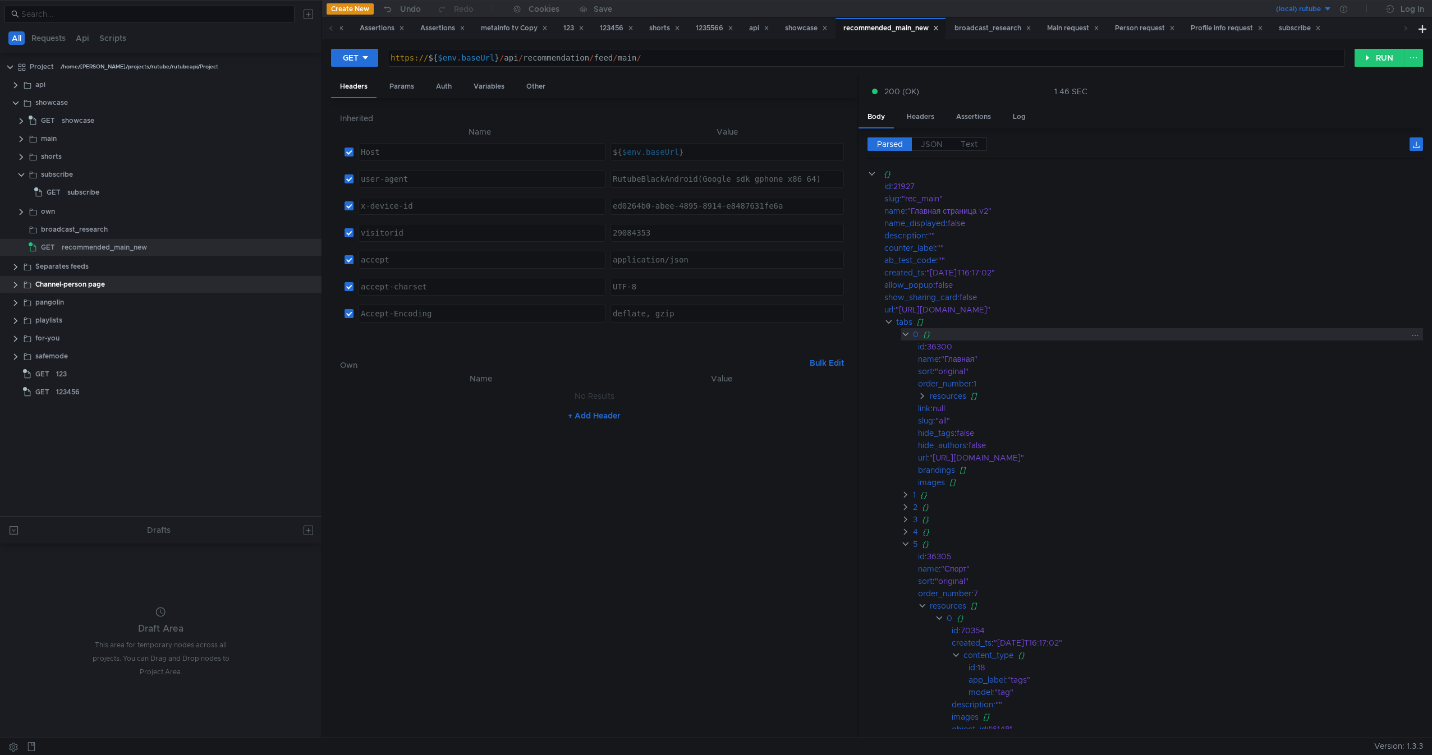
click at [906, 334] on clr-icon at bounding box center [905, 334] width 9 height 9
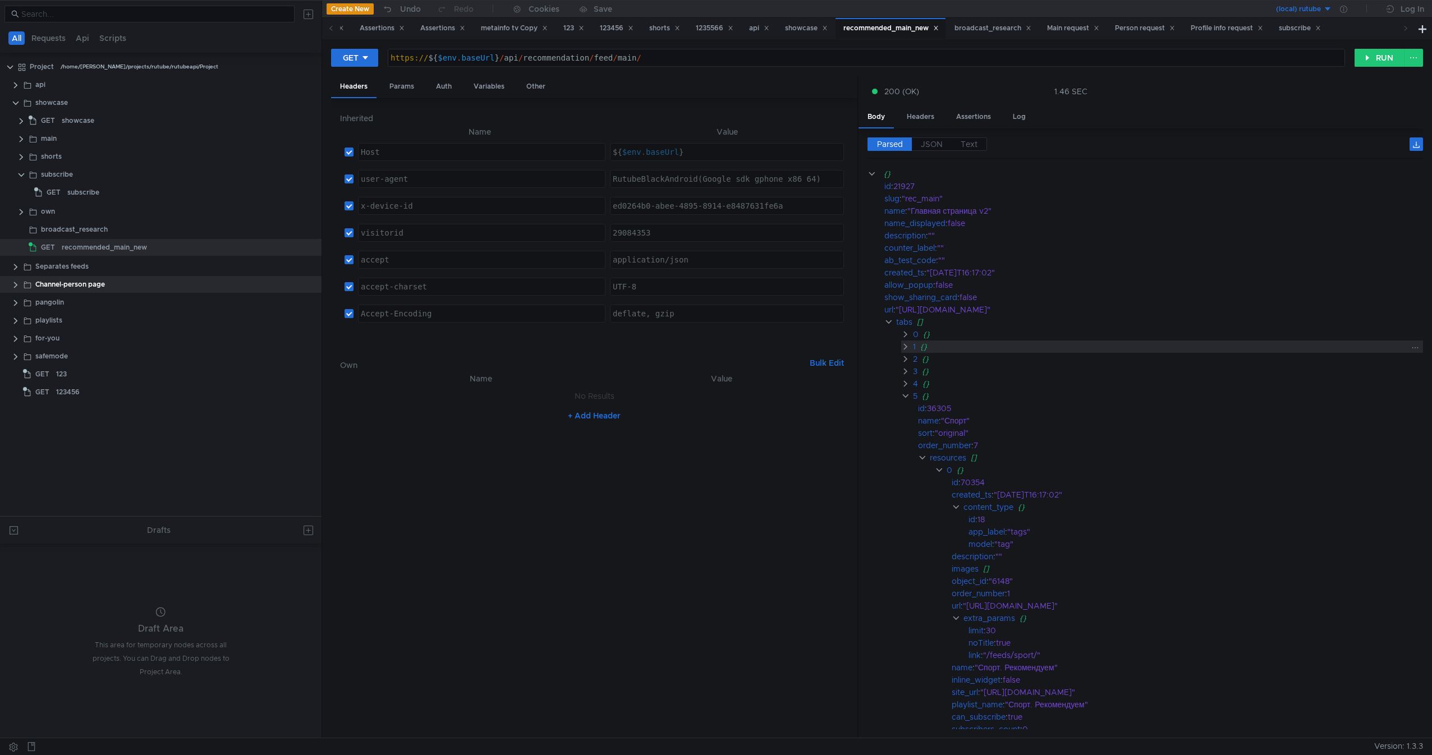
click at [904, 344] on clr-icon at bounding box center [905, 346] width 9 height 9
click at [904, 365] on div "3 {}" at bounding box center [1162, 371] width 522 height 12
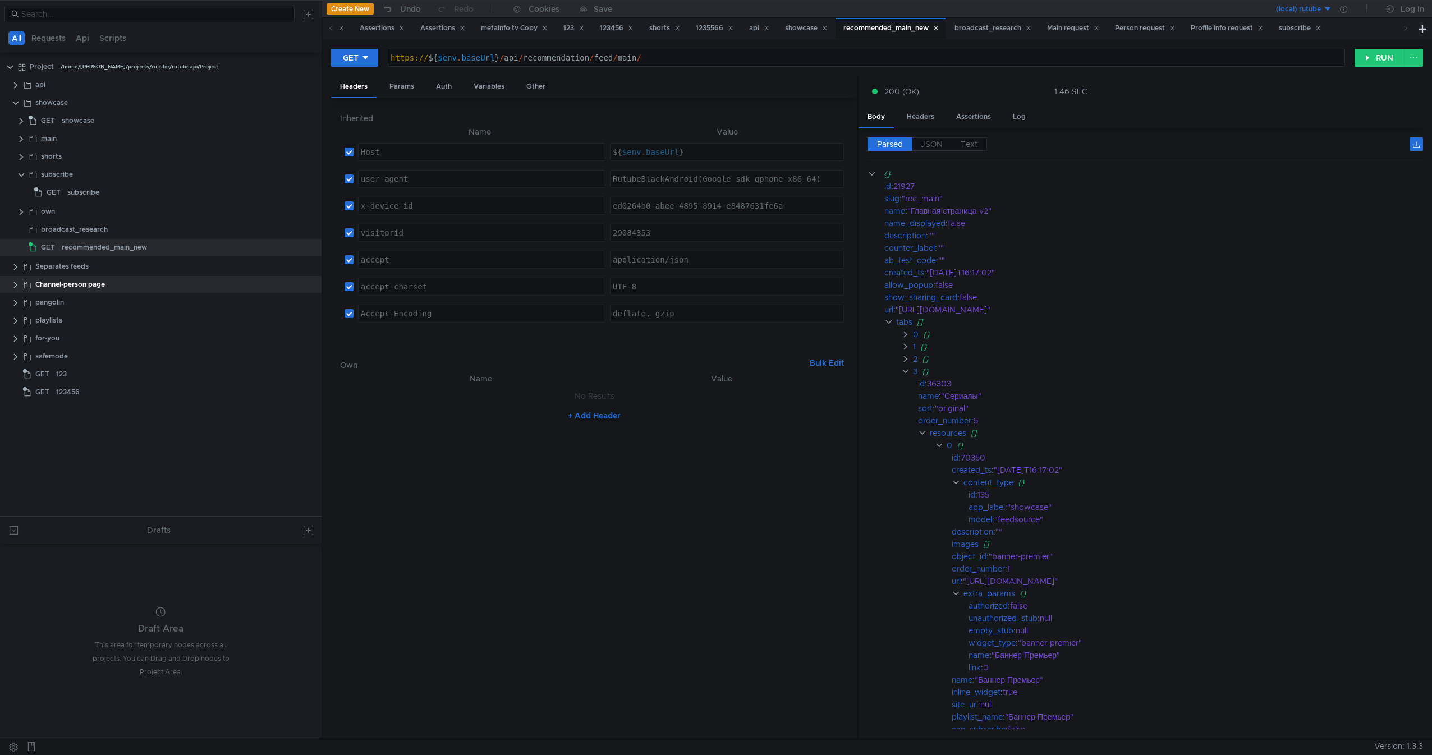
click at [910, 360] on clr-icon at bounding box center [905, 359] width 9 height 9
click at [908, 370] on clr-icon at bounding box center [905, 371] width 9 height 9
click at [906, 378] on div "4 {}" at bounding box center [1162, 384] width 522 height 12
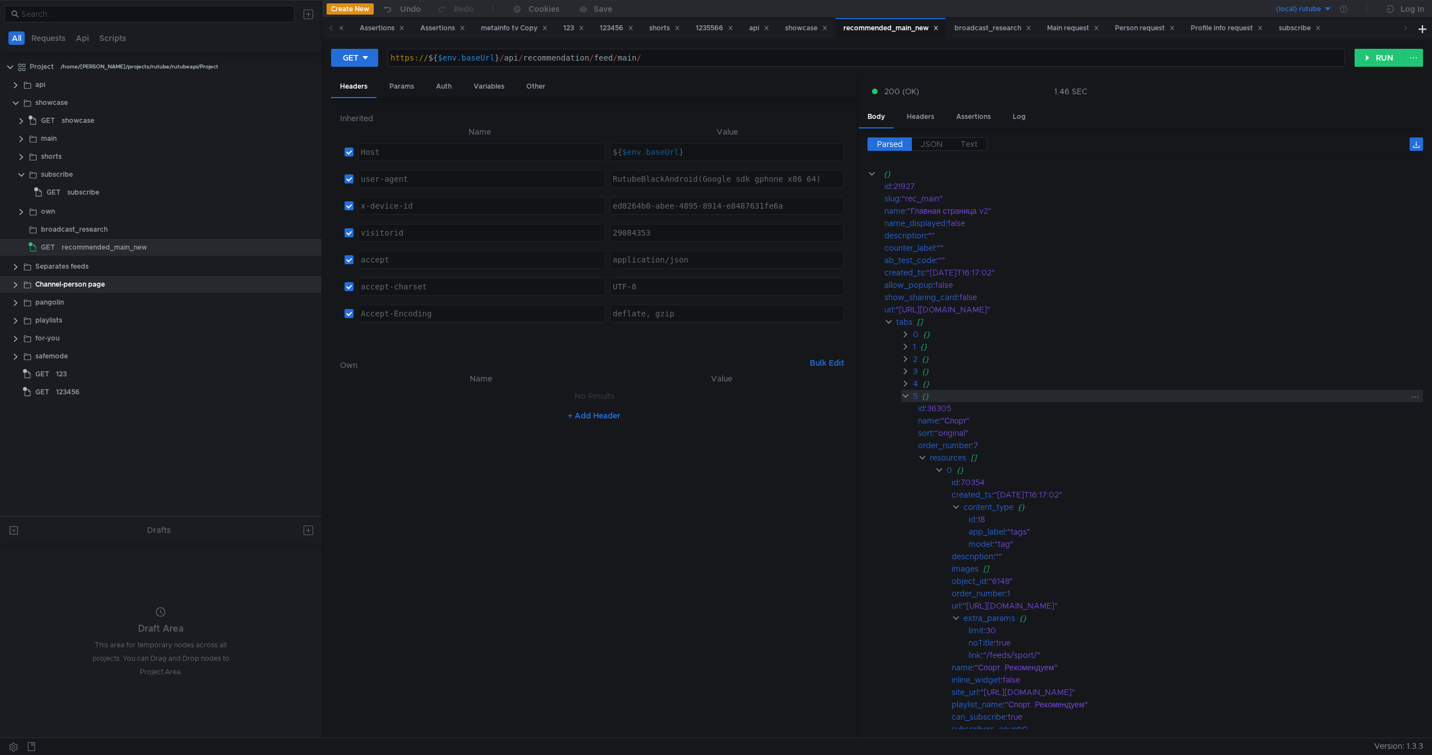
click at [902, 394] on clr-icon at bounding box center [905, 396] width 9 height 9
click at [902, 400] on clr-icon at bounding box center [905, 396] width 9 height 9
click at [903, 410] on clr-icon at bounding box center [905, 408] width 9 height 9
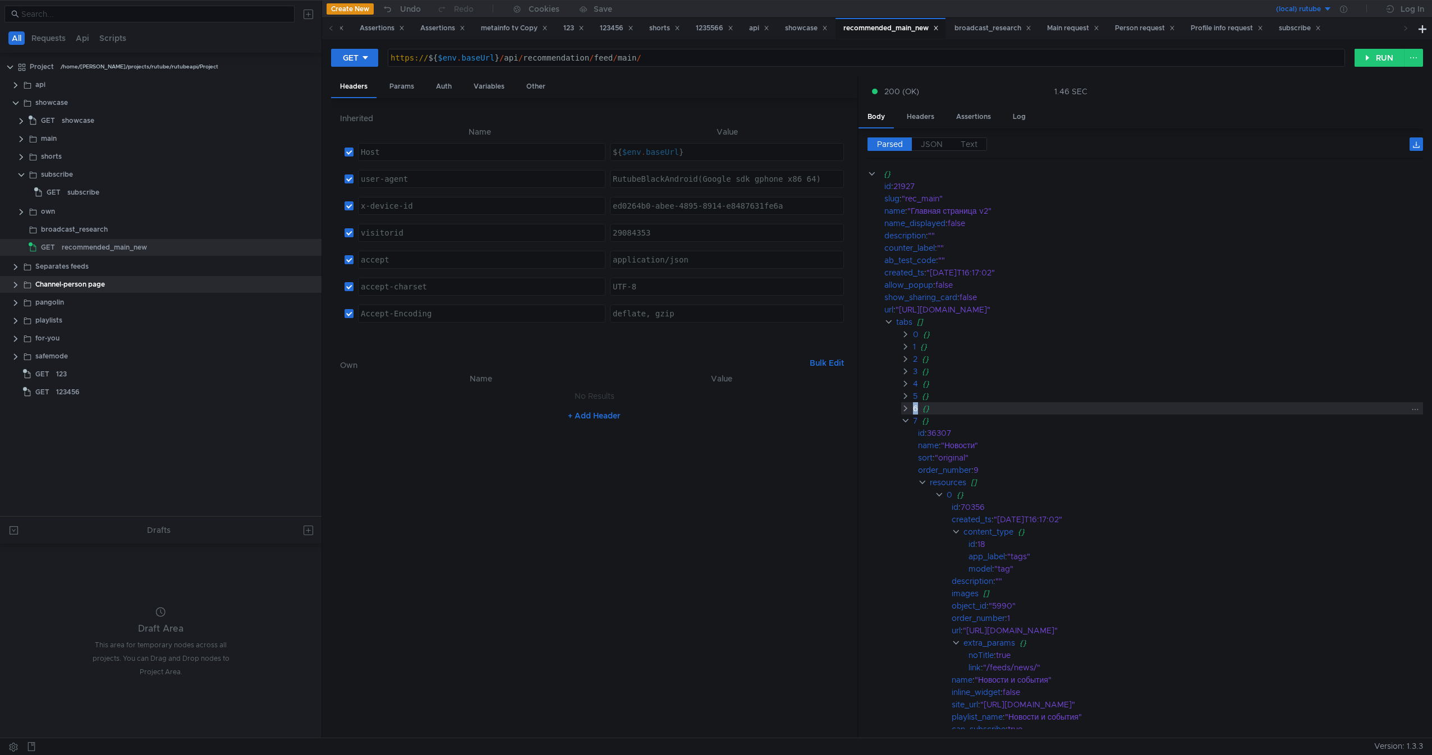
click at [903, 410] on clr-icon at bounding box center [905, 408] width 9 height 9
click at [910, 415] on app-tour-anchor "id : 36306" at bounding box center [1144, 421] width 555 height 12
click at [911, 412] on div "6 {}" at bounding box center [1162, 408] width 522 height 12
click at [892, 320] on clr-icon at bounding box center [888, 322] width 9 height 9
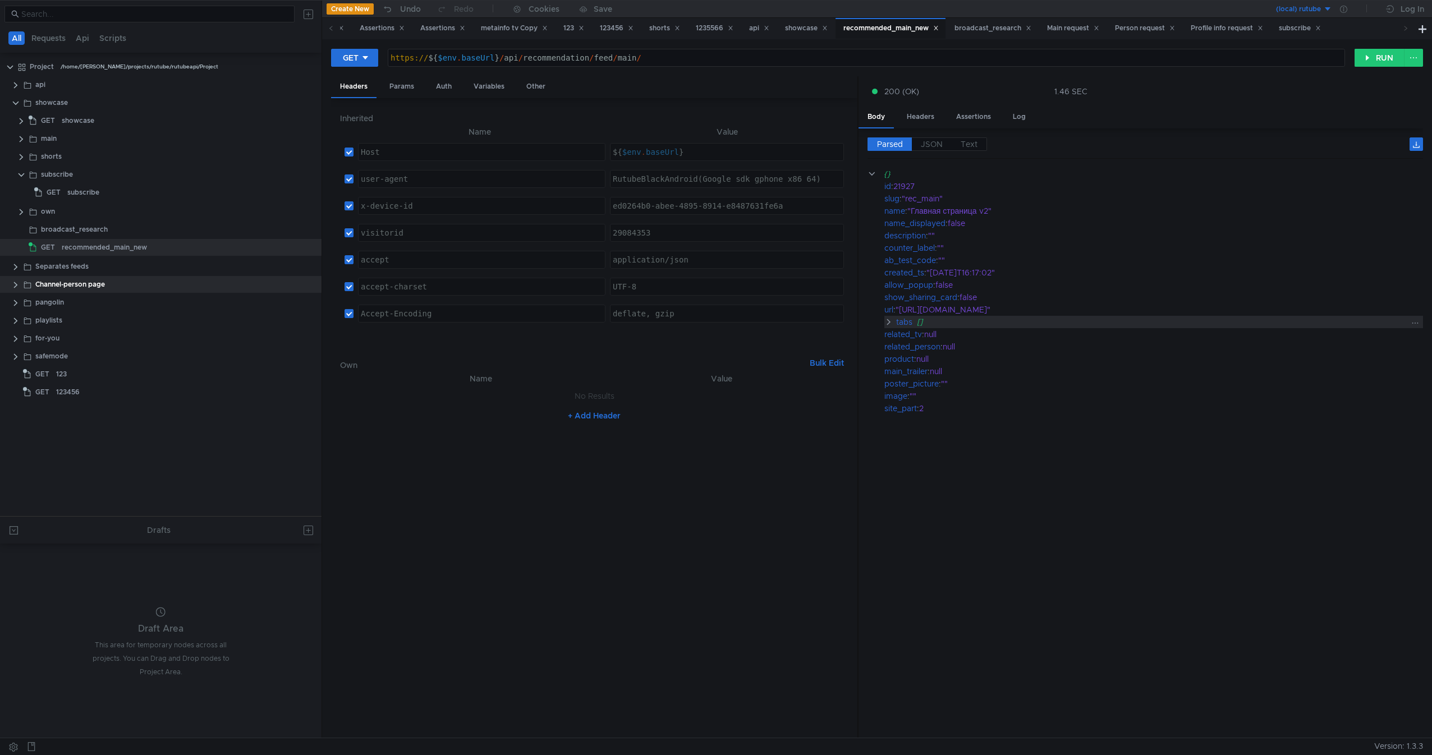
click at [885, 323] on clr-icon at bounding box center [888, 322] width 9 height 9
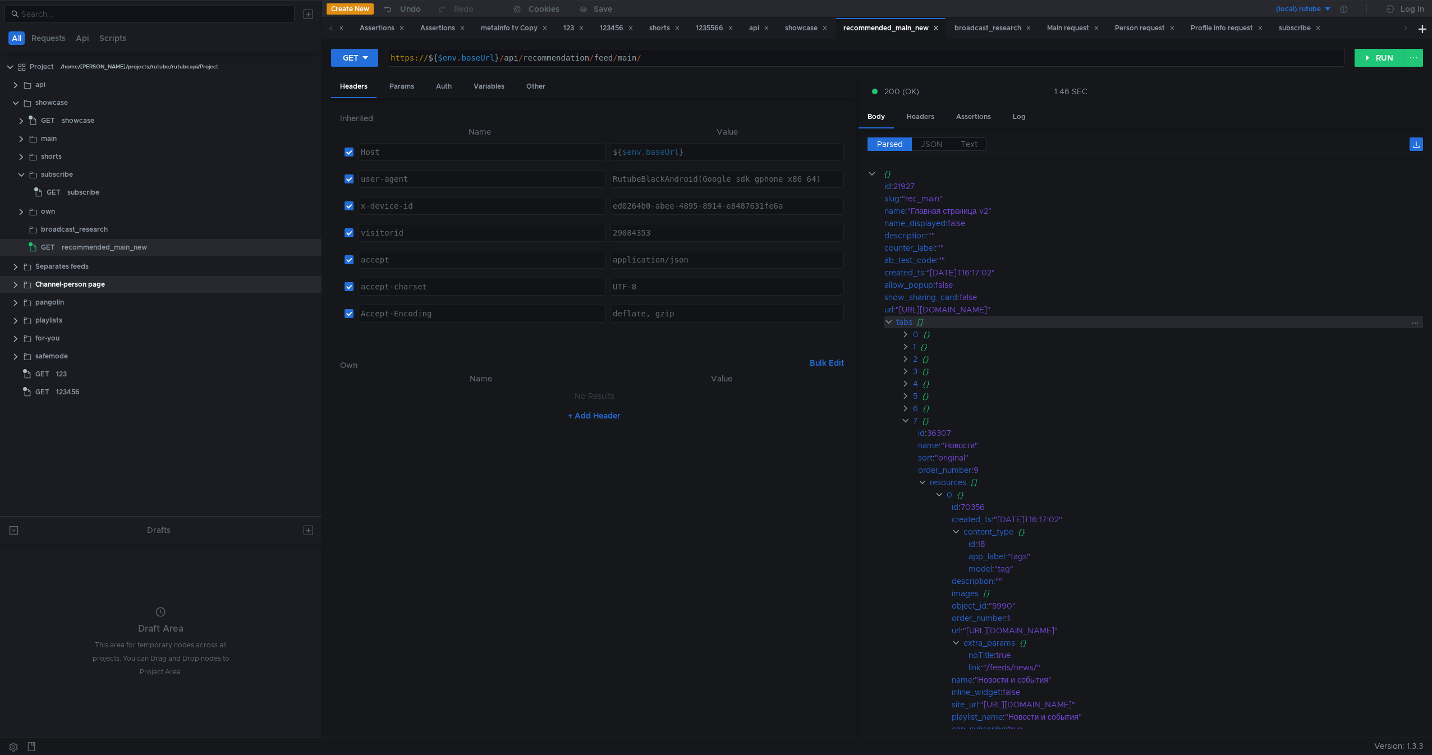
click at [885, 323] on clr-icon at bounding box center [888, 322] width 9 height 9
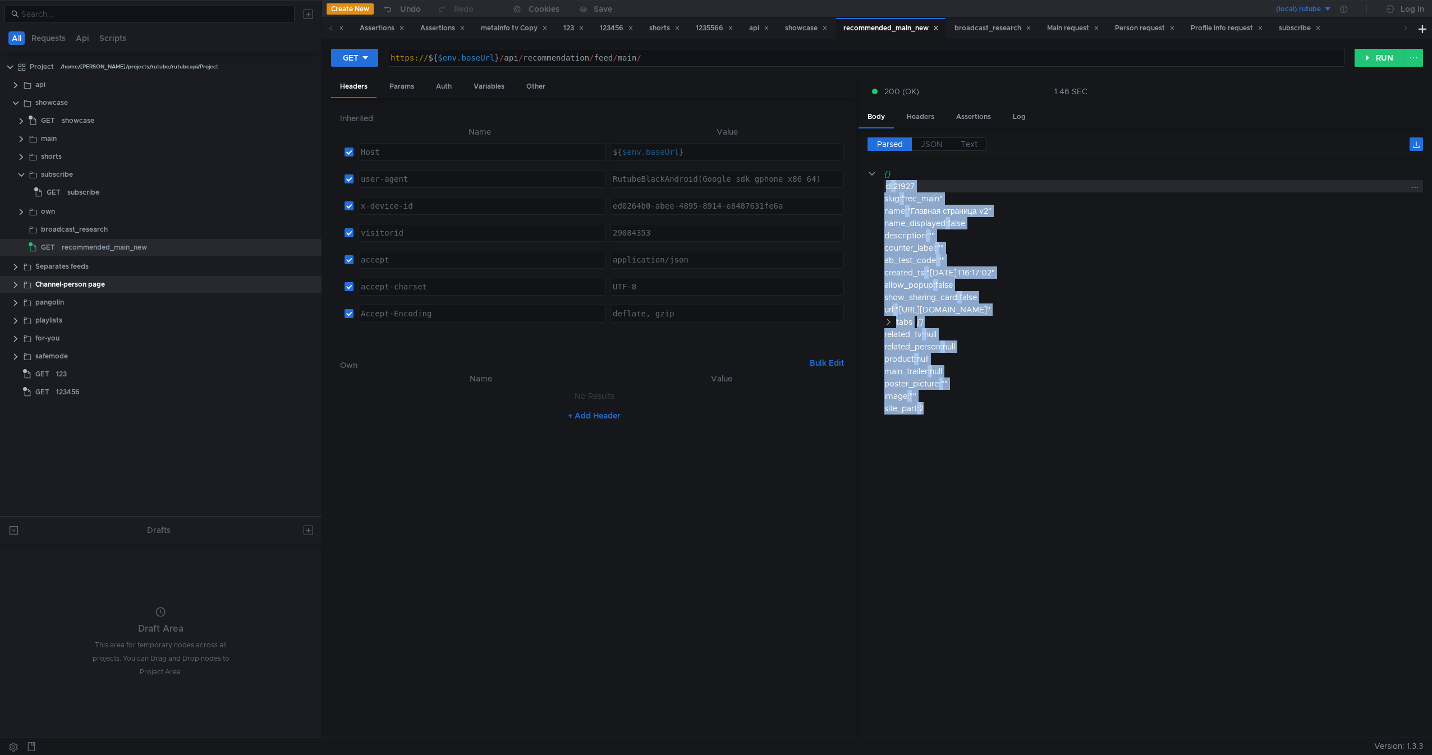
drag, startPoint x: 954, startPoint y: 408, endPoint x: 886, endPoint y: 190, distance: 228.7
click at [886, 190] on div "{} id : 21927 slug : "rec_main" name : "Главная страница v2" name_displayed : f…" at bounding box center [1144, 291] width 555 height 247
copy div "id : 21927 slug : "rec_main" name : "Главная страница v2" name_displayed : fals…"
click at [890, 324] on clr-icon at bounding box center [888, 322] width 9 height 9
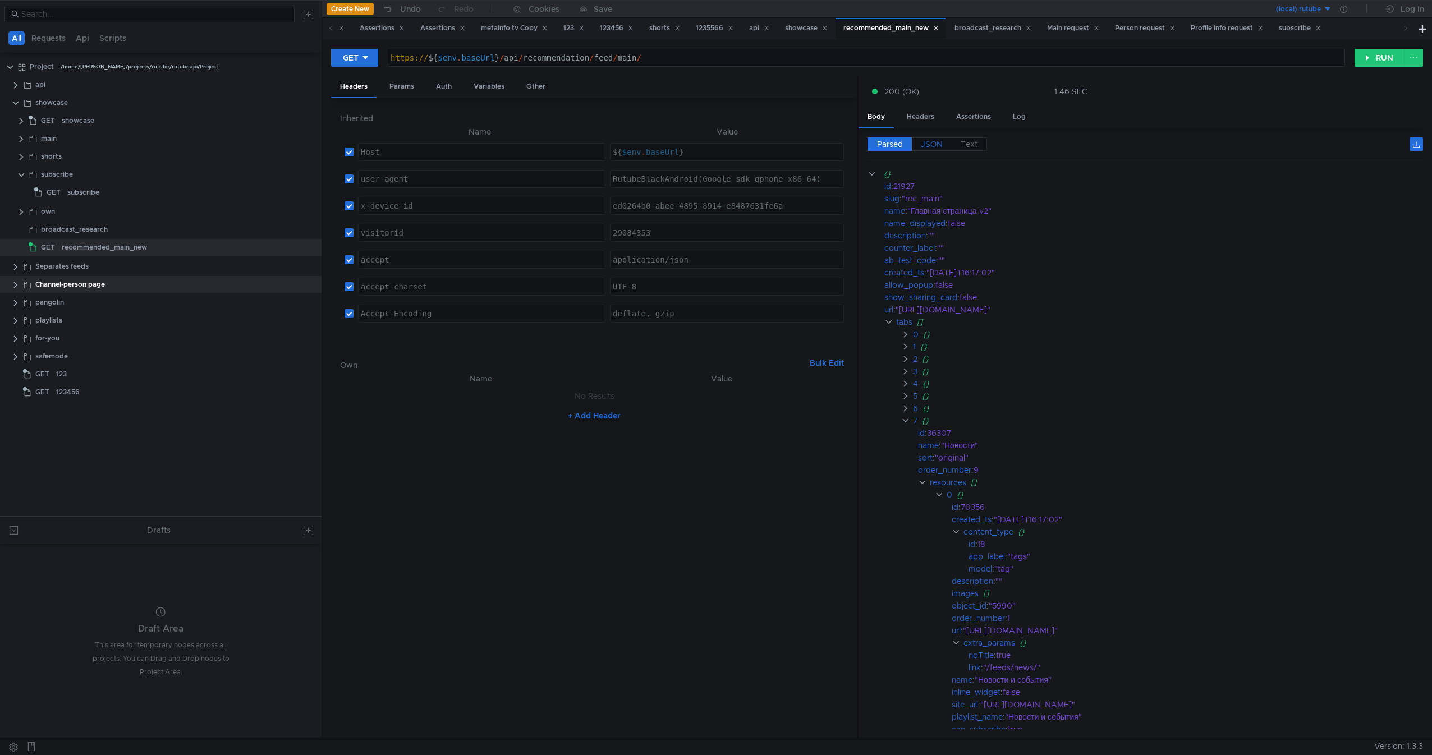
click at [940, 140] on span "JSON" at bounding box center [932, 144] width 22 height 10
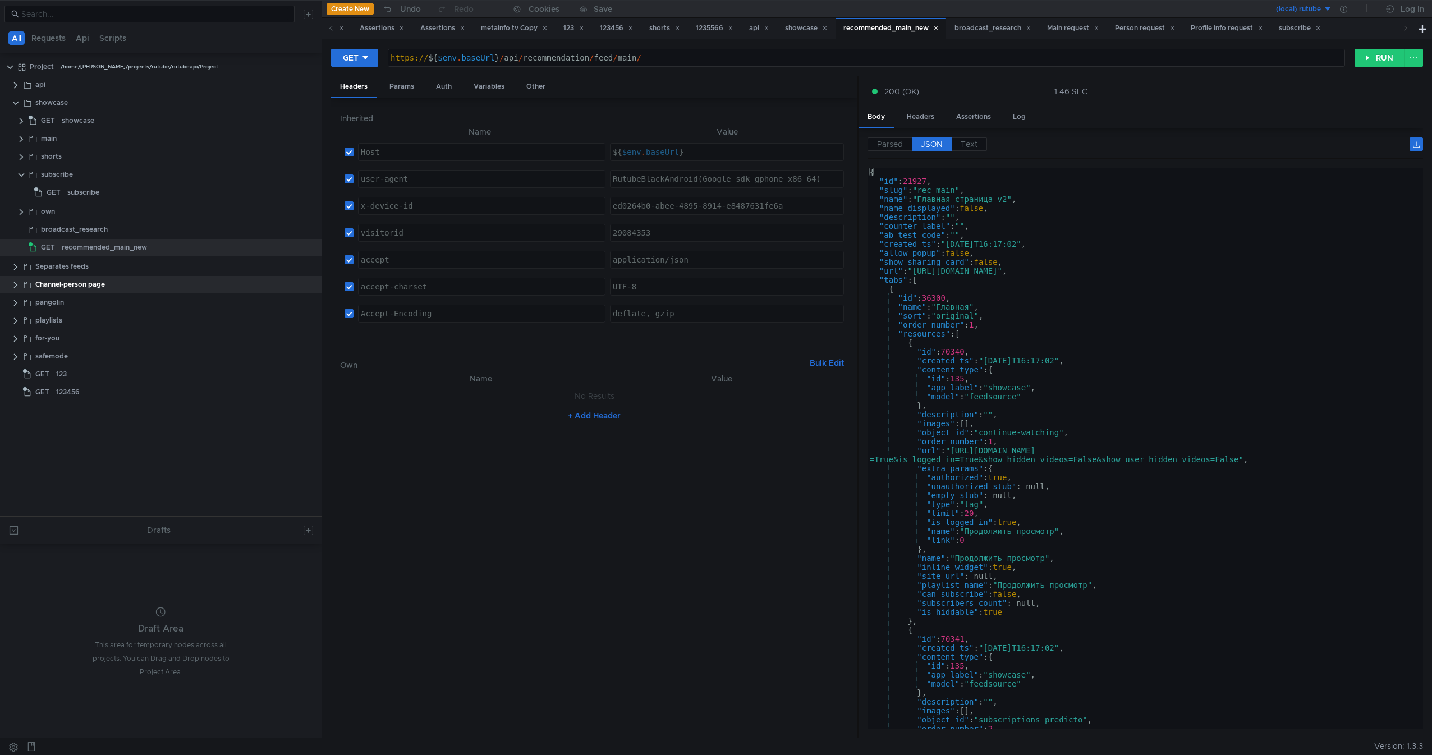
click at [973, 185] on div "{ "id" : 21927 , "slug" : "rec_main" , "name" : "Главная страница v2" , "name_d…" at bounding box center [1142, 462] width 551 height 589
type textarea ""site_part": 2 }"
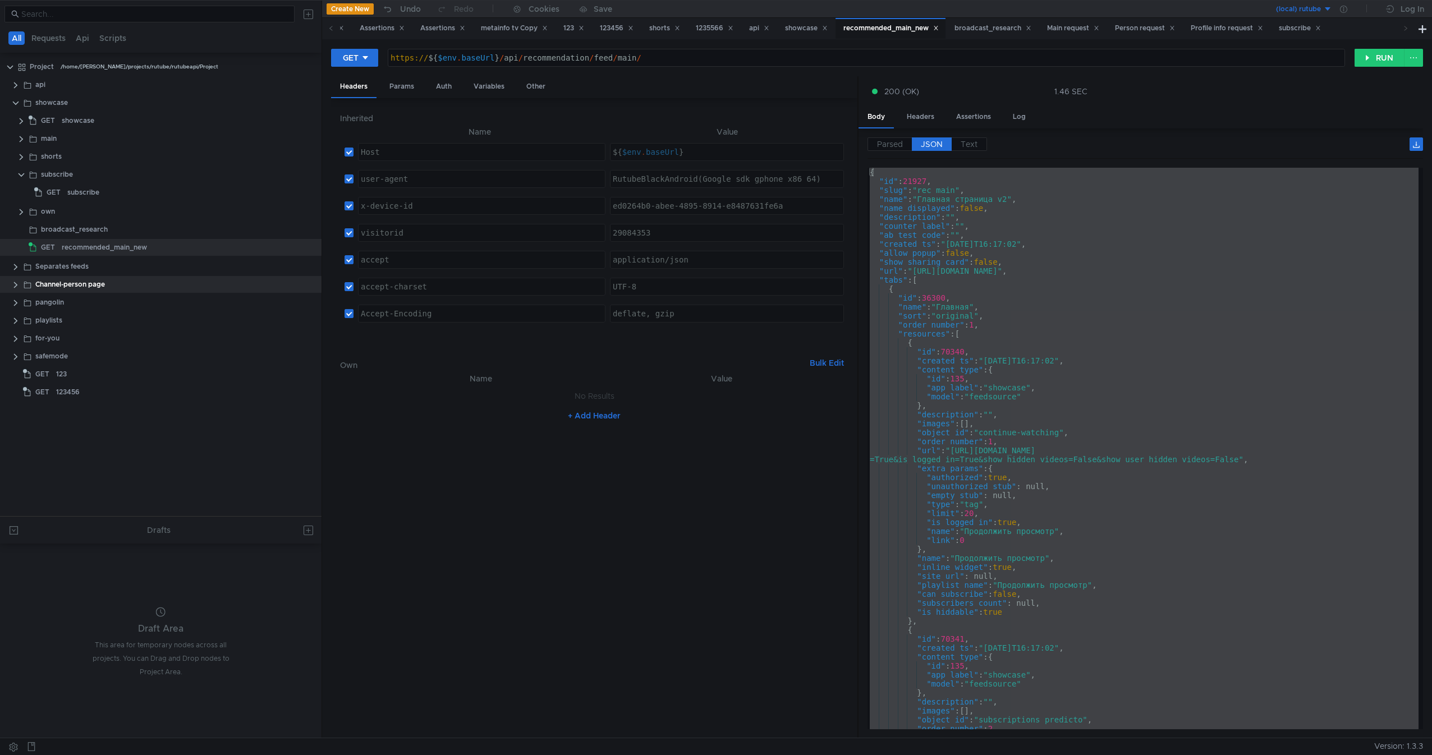
scroll to position [0, 8]
click at [1008, 252] on div "{ "id" : 21927 , "slug" : "rec_main" , "name" : "Главная страница v2" , "name_d…" at bounding box center [1142, 449] width 551 height 562
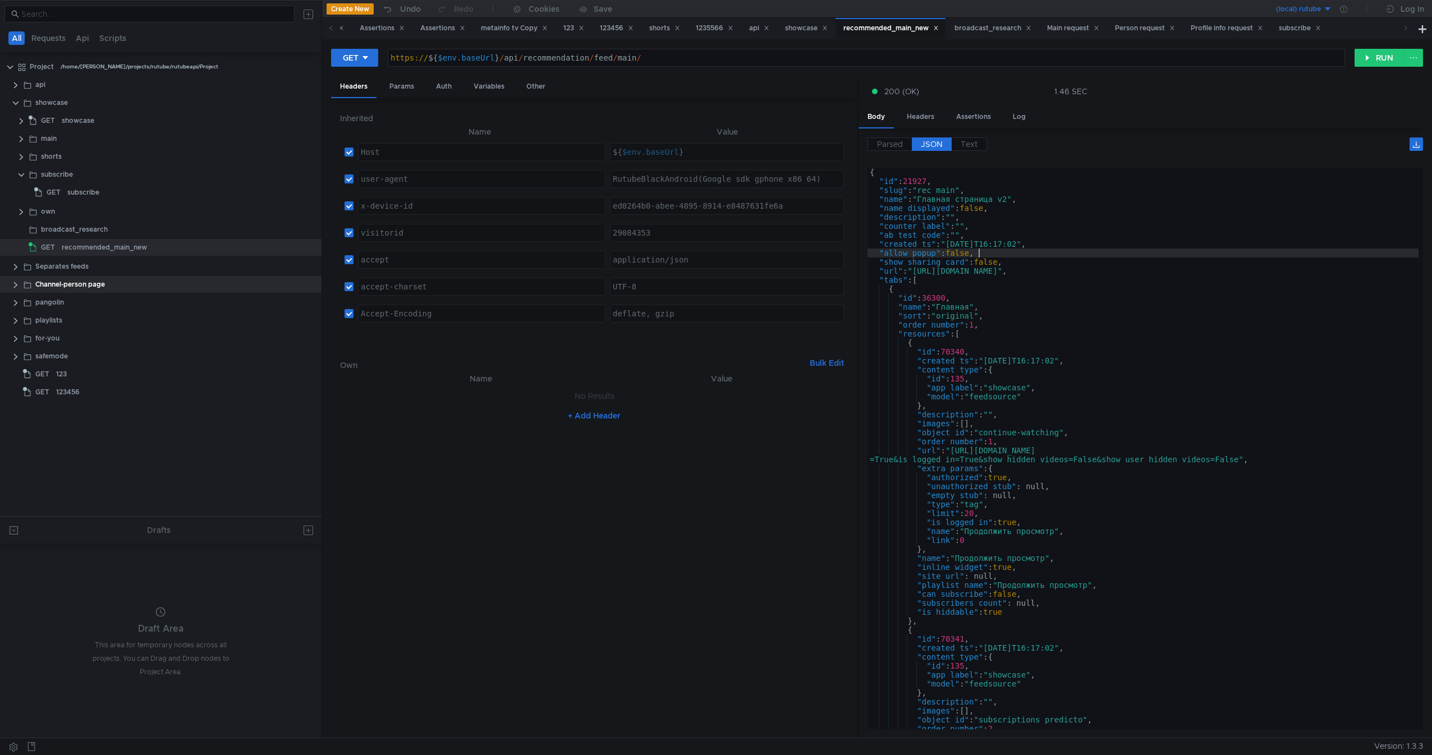
click at [908, 278] on div "{ "id" : 21927 , "slug" : "rec_main" , "name" : "Главная страница v2" , "name_d…" at bounding box center [1142, 462] width 551 height 589
click at [926, 278] on div "{ "id" : 21927 , "slug" : "rec_main" , "name" : "Главная страница v2" , "name_d…" at bounding box center [1142, 462] width 551 height 589
click at [971, 279] on div "{ "id" : 21927 , "slug" : "rec_main" , "name" : "Главная страница v2" , "name_d…" at bounding box center [1142, 462] width 551 height 589
click at [979, 284] on div "{ "id" : 21927 , "slug" : "rec_main" , "name" : "Главная страница v2" , "name_d…" at bounding box center [1142, 462] width 551 height 589
click at [992, 286] on div "{ "id" : 21927 , "slug" : "rec_main" , "name" : "Главная страница v2" , "name_d…" at bounding box center [1142, 462] width 551 height 589
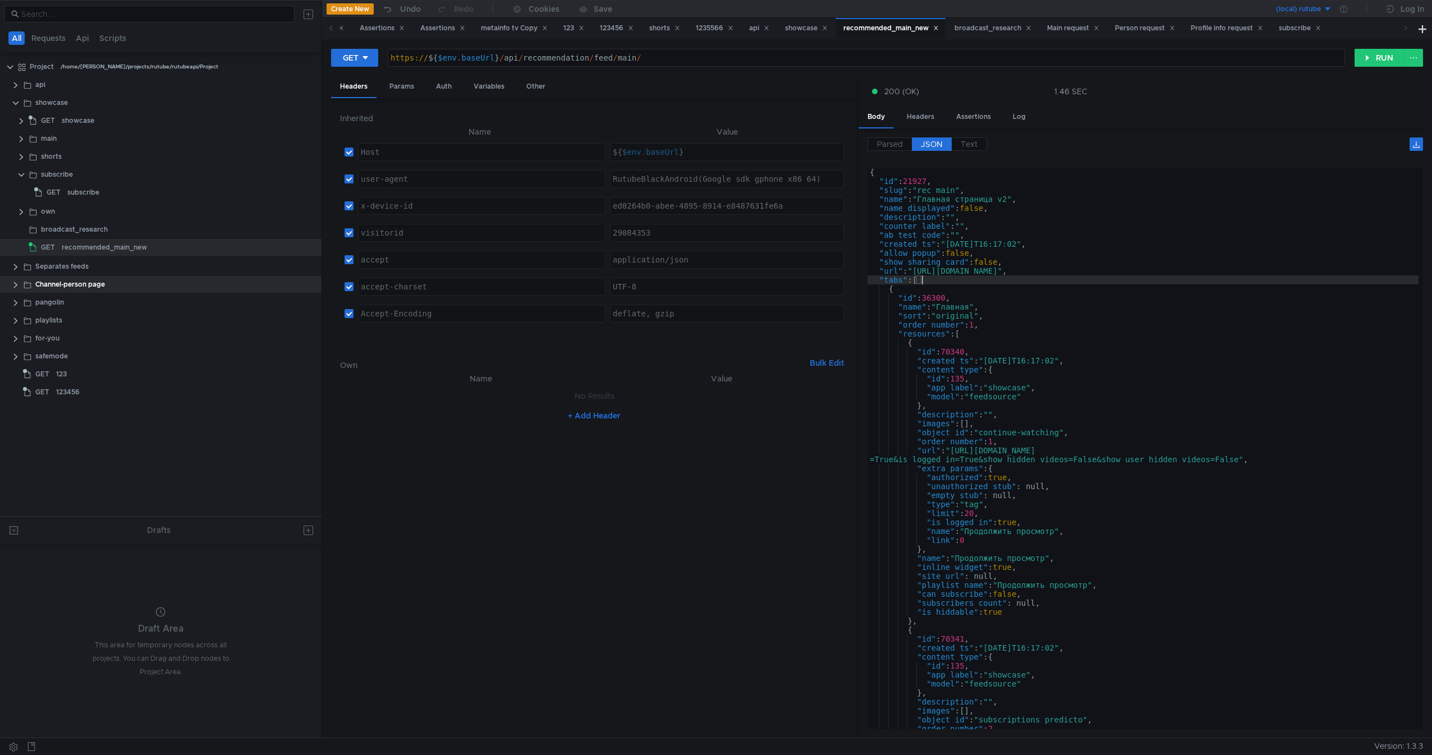
click at [1001, 277] on div "{ "id" : 21927 , "slug" : "rec_main" , "name" : "Главная страница v2" , "name_d…" at bounding box center [1142, 462] width 551 height 589
click at [994, 289] on div "{ "id" : 21927 , "slug" : "rec_main" , "name" : "Главная страница v2" , "name_d…" at bounding box center [1142, 462] width 551 height 589
click at [1025, 276] on div "{ "id" : 21927 , "slug" : "rec_main" , "name" : "Главная страница v2" , "name_d…" at bounding box center [1142, 462] width 551 height 589
drag, startPoint x: 1008, startPoint y: 287, endPoint x: 1018, endPoint y: 280, distance: 12.0
click at [1007, 287] on div "{ "id" : 21927 , "slug" : "rec_main" , "name" : "Главная страница v2" , "name_d…" at bounding box center [1142, 462] width 551 height 589
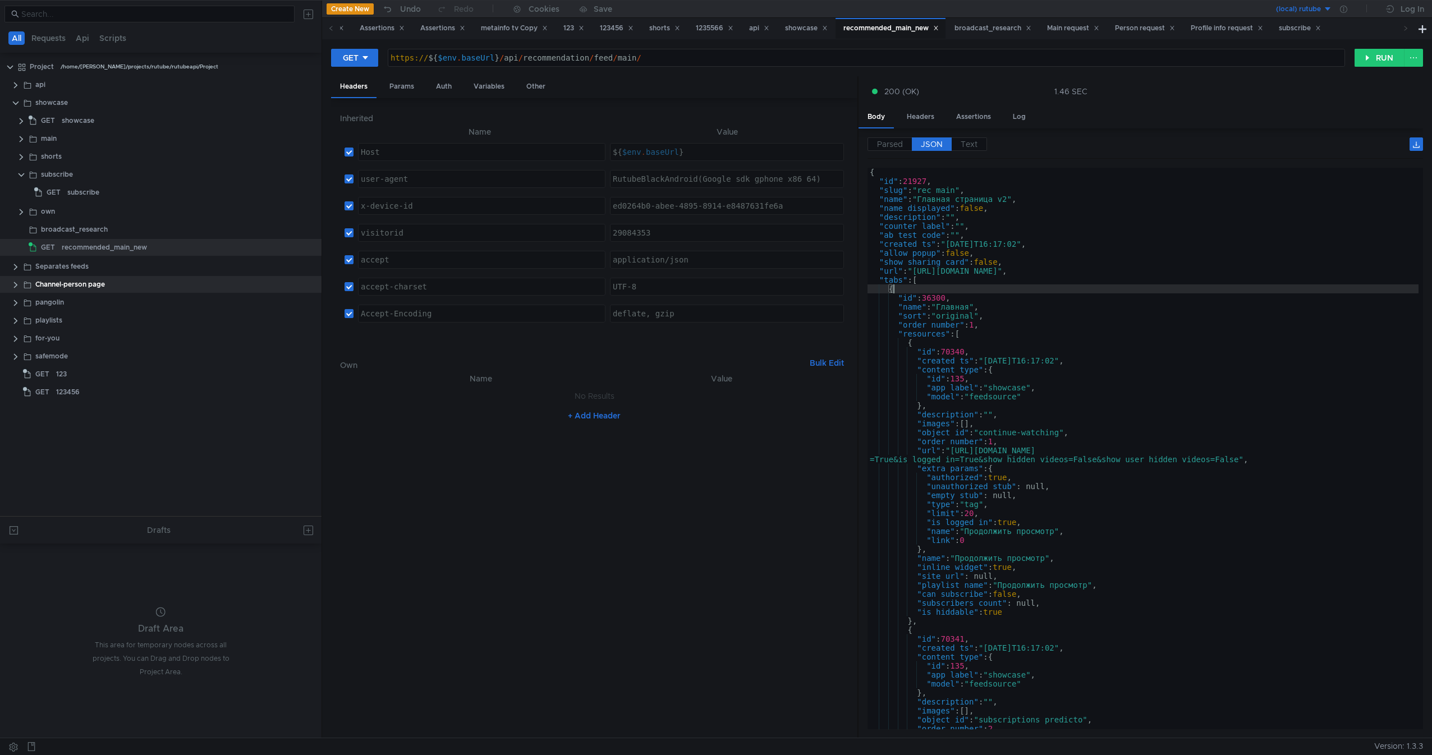
click at [1021, 278] on div "{ "id" : 21927 , "slug" : "rec_main" , "name" : "Главная страница v2" , "name_d…" at bounding box center [1142, 462] width 551 height 589
click at [1004, 289] on div "{ "id" : 21927 , "slug" : "rec_main" , "name" : "Главная страница v2" , "name_d…" at bounding box center [1142, 462] width 551 height 589
click at [1011, 287] on div "{ "id" : 21927 , "slug" : "rec_main" , "name" : "Главная страница v2" , "name_d…" at bounding box center [1142, 462] width 551 height 589
click at [1011, 286] on div "{ "id" : 21927 , "slug" : "rec_main" , "name" : "Главная страница v2" , "name_d…" at bounding box center [1142, 462] width 551 height 589
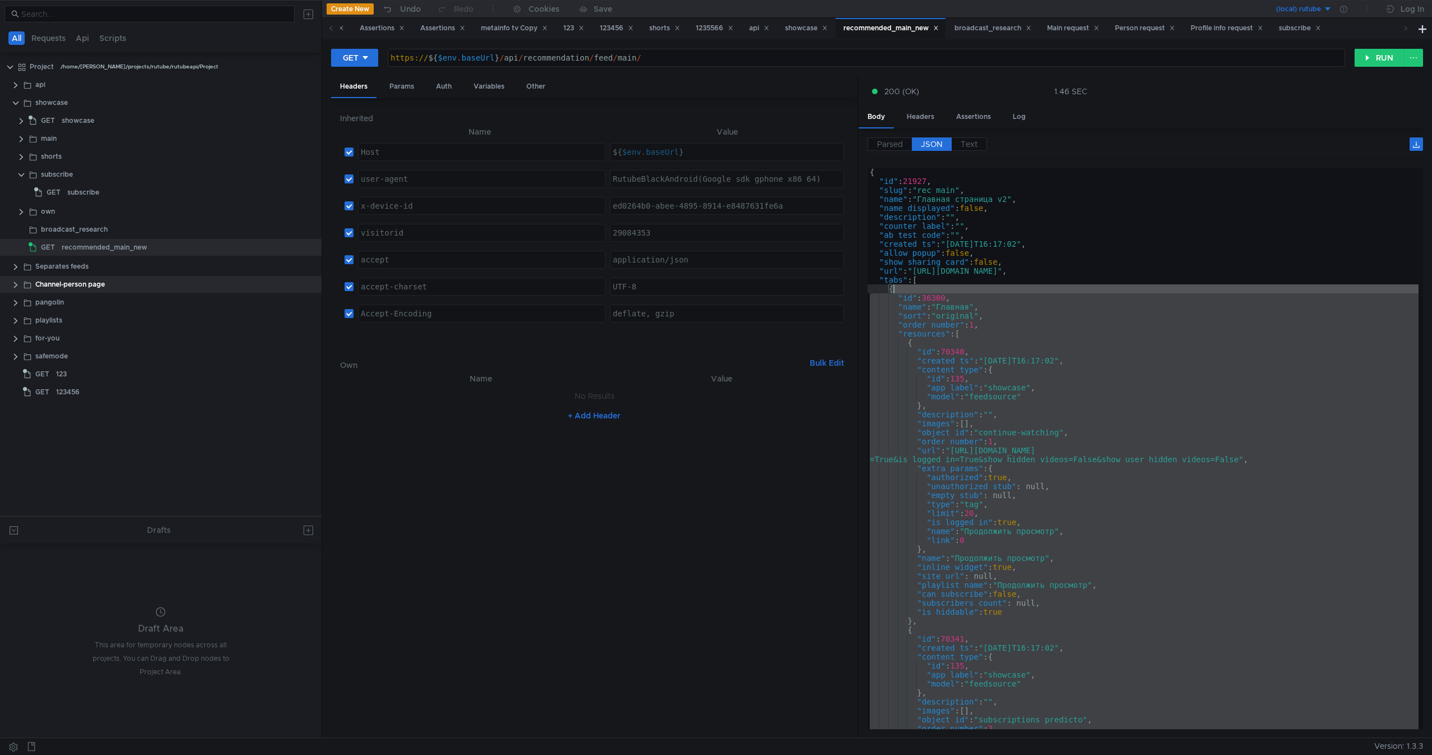
click at [1005, 282] on div "{ "id" : 21927 , "slug" : "rec_main" , "name" : "Главная страница v2" , "name_d…" at bounding box center [1142, 462] width 551 height 589
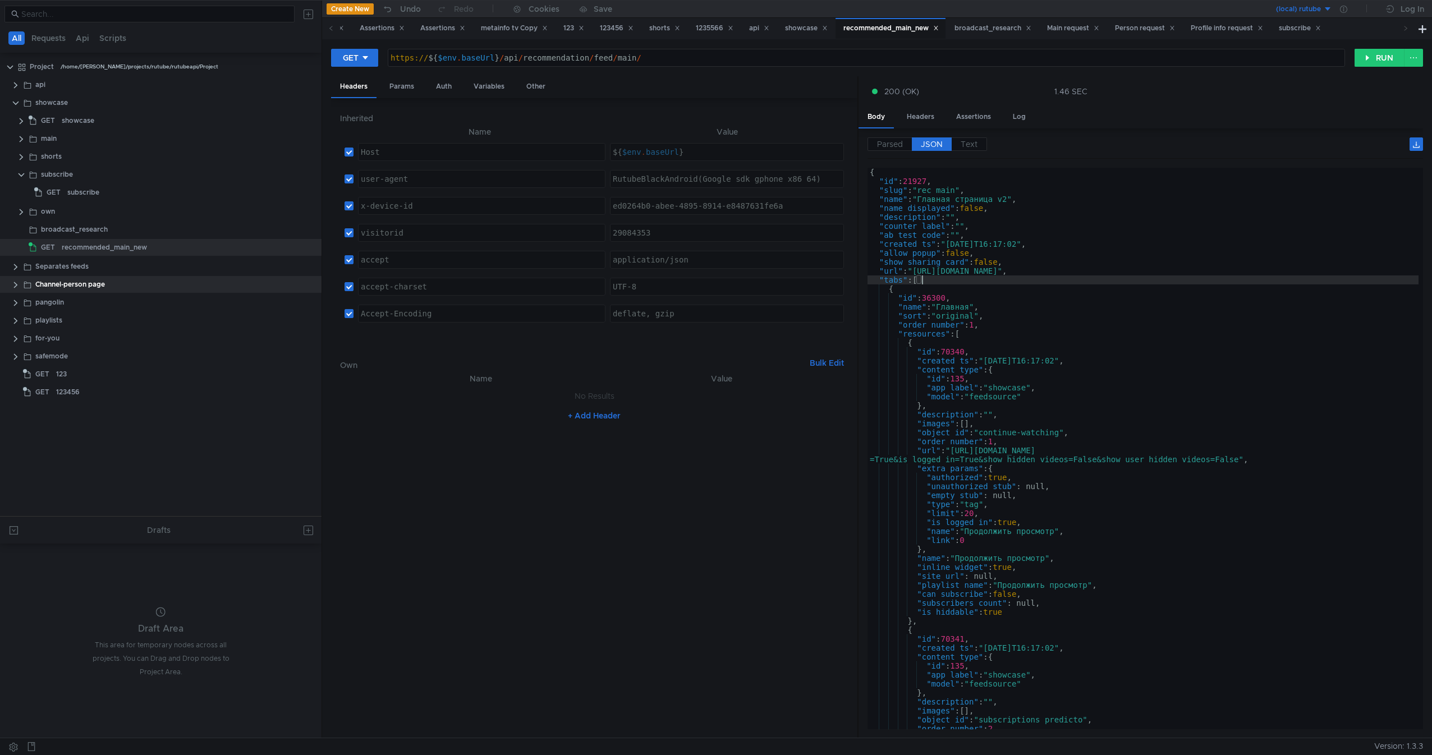
click at [991, 298] on div "{ "id" : 21927 , "slug" : "rec_main" , "name" : "Главная страница v2" , "name_d…" at bounding box center [1142, 462] width 551 height 589
click at [1003, 294] on div "{ "id" : 21927 , "slug" : "rec_main" , "name" : "Главная страница v2" , "name_d…" at bounding box center [1142, 462] width 551 height 589
click at [1011, 284] on div "{ "id" : 21927 , "slug" : "rec_main" , "name" : "Главная страница v2" , "name_d…" at bounding box center [1142, 462] width 551 height 589
click at [988, 295] on div "{ "id" : 21927 , "slug" : "rec_main" , "name" : "Главная страница v2" , "name_d…" at bounding box center [1142, 462] width 551 height 589
click at [1006, 284] on div "{ "id" : 21927 , "slug" : "rec_main" , "name" : "Главная страница v2" , "name_d…" at bounding box center [1142, 462] width 551 height 589
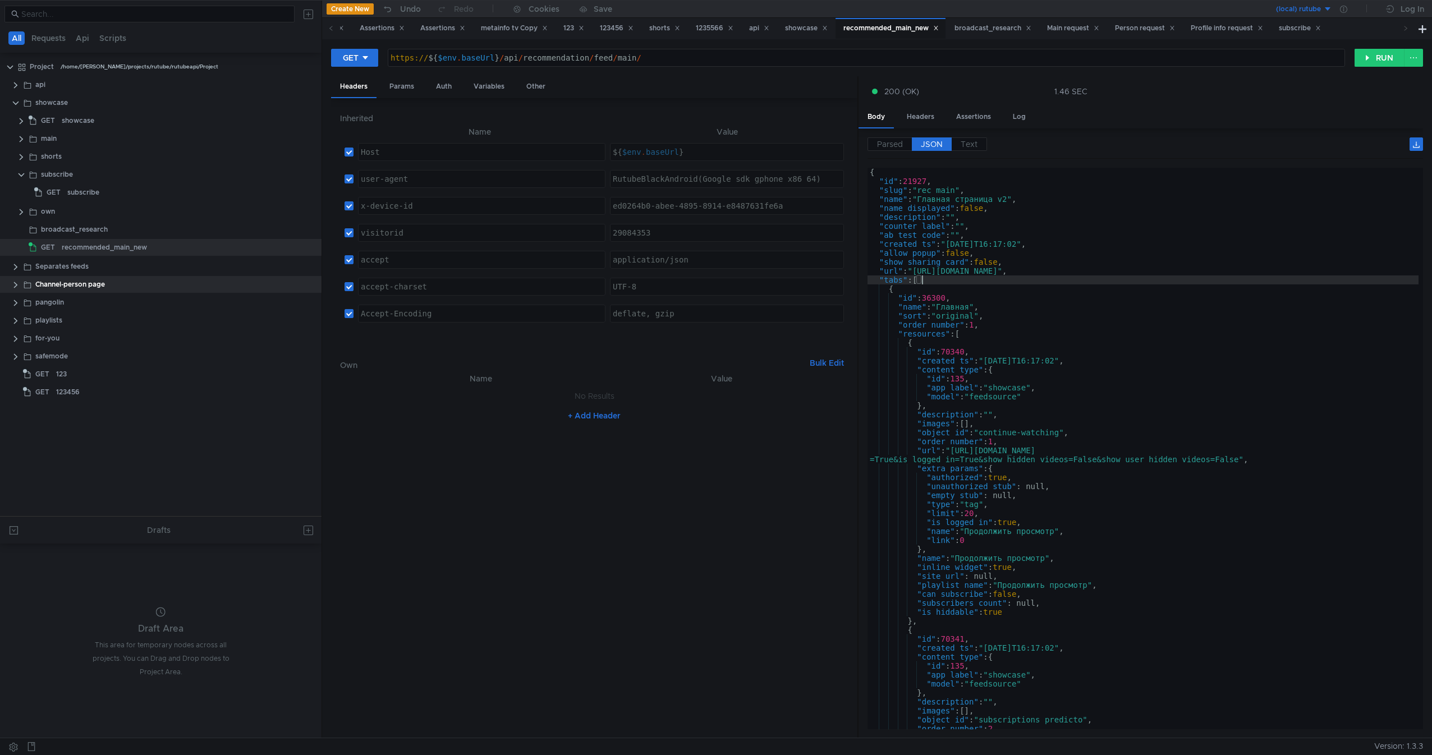
click at [1018, 280] on div "{ "id" : 21927 , "slug" : "rec_main" , "name" : "Главная страница v2" , "name_d…" at bounding box center [1142, 462] width 551 height 589
click at [989, 289] on div "{ "id" : 21927 , "slug" : "rec_main" , "name" : "Главная страница v2" , "name_d…" at bounding box center [1142, 462] width 551 height 589
click at [996, 287] on div "{ "id" : 21927 , "slug" : "rec_main" , "name" : "Главная страница v2" , "name_d…" at bounding box center [1142, 462] width 551 height 589
click at [1007, 284] on div "{ "id" : 21927 , "slug" : "rec_main" , "name" : "Главная страница v2" , "name_d…" at bounding box center [1142, 462] width 551 height 589
click at [971, 287] on div "{ "id" : 21927 , "slug" : "rec_main" , "name" : "Главная страница v2" , "name_d…" at bounding box center [1142, 462] width 551 height 589
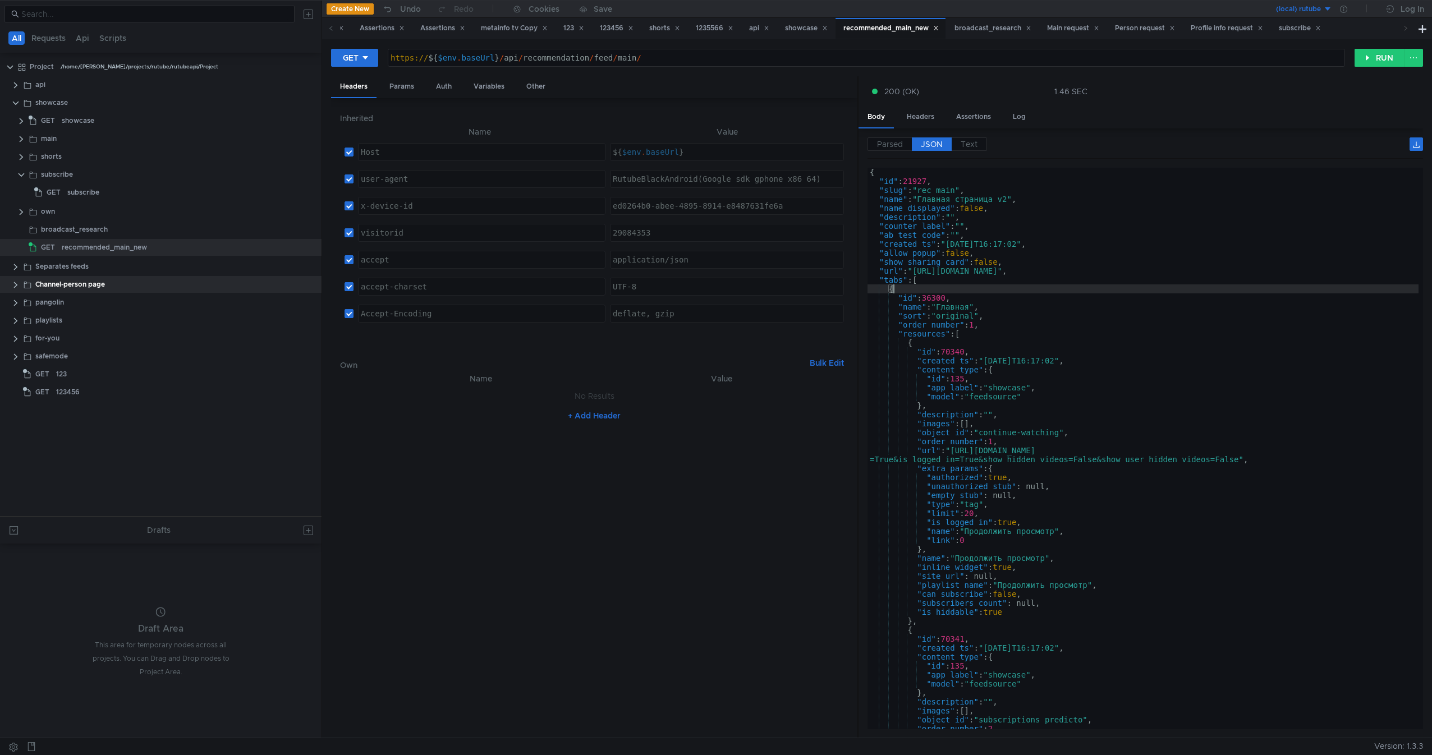
click at [416, 509] on nz-table "Name Value No Results + Add Header" at bounding box center [594, 550] width 508 height 357
click at [962, 278] on div "{ "id" : 21927 , "slug" : "rec_main" , "name" : "Главная страница v2" , "name_d…" at bounding box center [1142, 462] width 551 height 589
click at [944, 281] on div "{ "id" : 21927 , "slug" : "rec_main" , "name" : "Главная страница v2" , "name_d…" at bounding box center [1142, 462] width 551 height 589
click at [1102, 275] on div "{ "id" : 21927 , "slug" : "rec_main" , "name" : "Главная страница v2" , "name_d…" at bounding box center [1142, 462] width 551 height 589
click at [1144, 269] on div "{ "id" : 21927 , "slug" : "rec_main" , "name" : "Главная страница v2" , "name_d…" at bounding box center [1142, 462] width 551 height 589
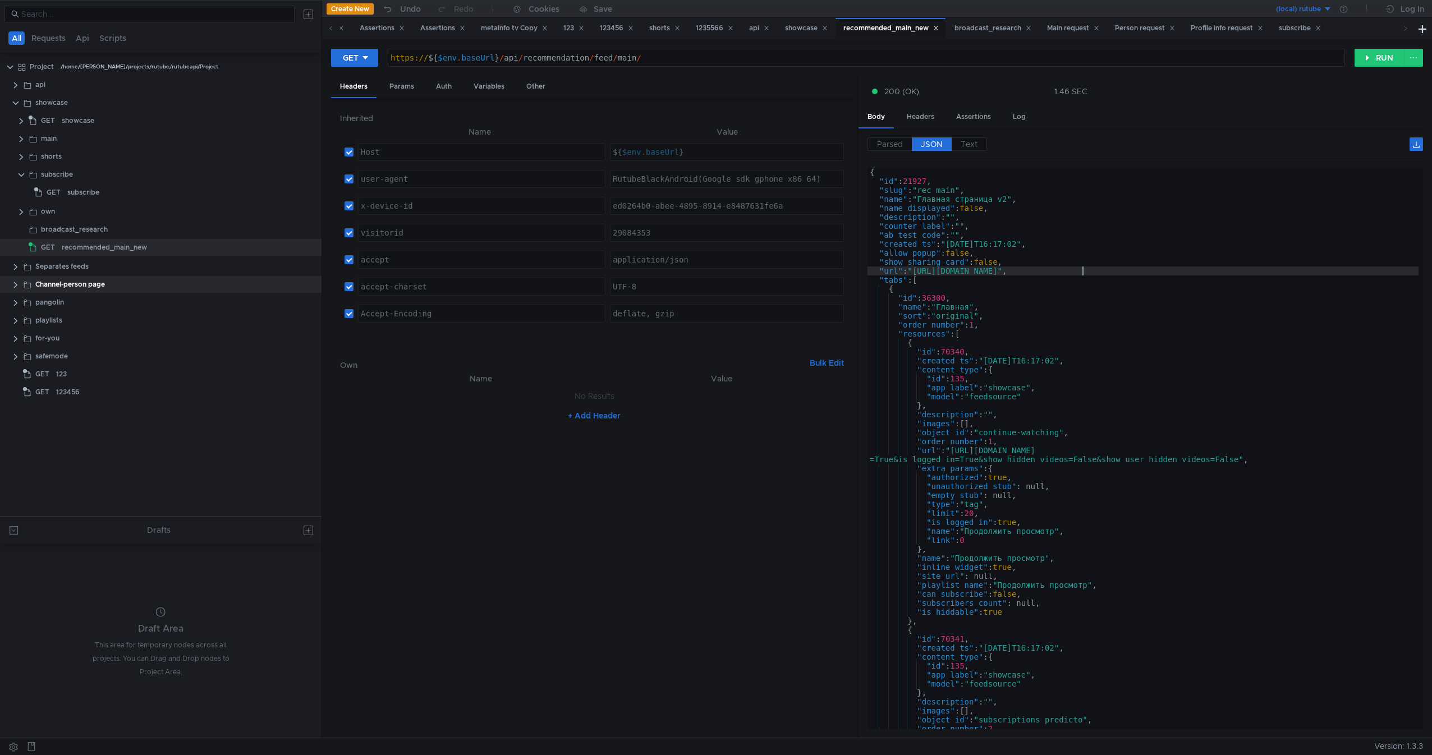
click at [1204, 192] on div "{ "id" : 21927 , "slug" : "rec_main" , "name" : "Главная страница v2" , "name_d…" at bounding box center [1142, 462] width 551 height 589
drag, startPoint x: 436, startPoint y: 511, endPoint x: 443, endPoint y: 512, distance: 6.3
click at [441, 512] on nz-table "Name Value No Results + Add Header" at bounding box center [594, 550] width 508 height 357
type textarea ""tabs": ["
click at [925, 281] on div "{ "id" : 21927 , "slug" : "rec_main" , "name" : "Главная страница v2" , "name_d…" at bounding box center [1142, 462] width 551 height 589
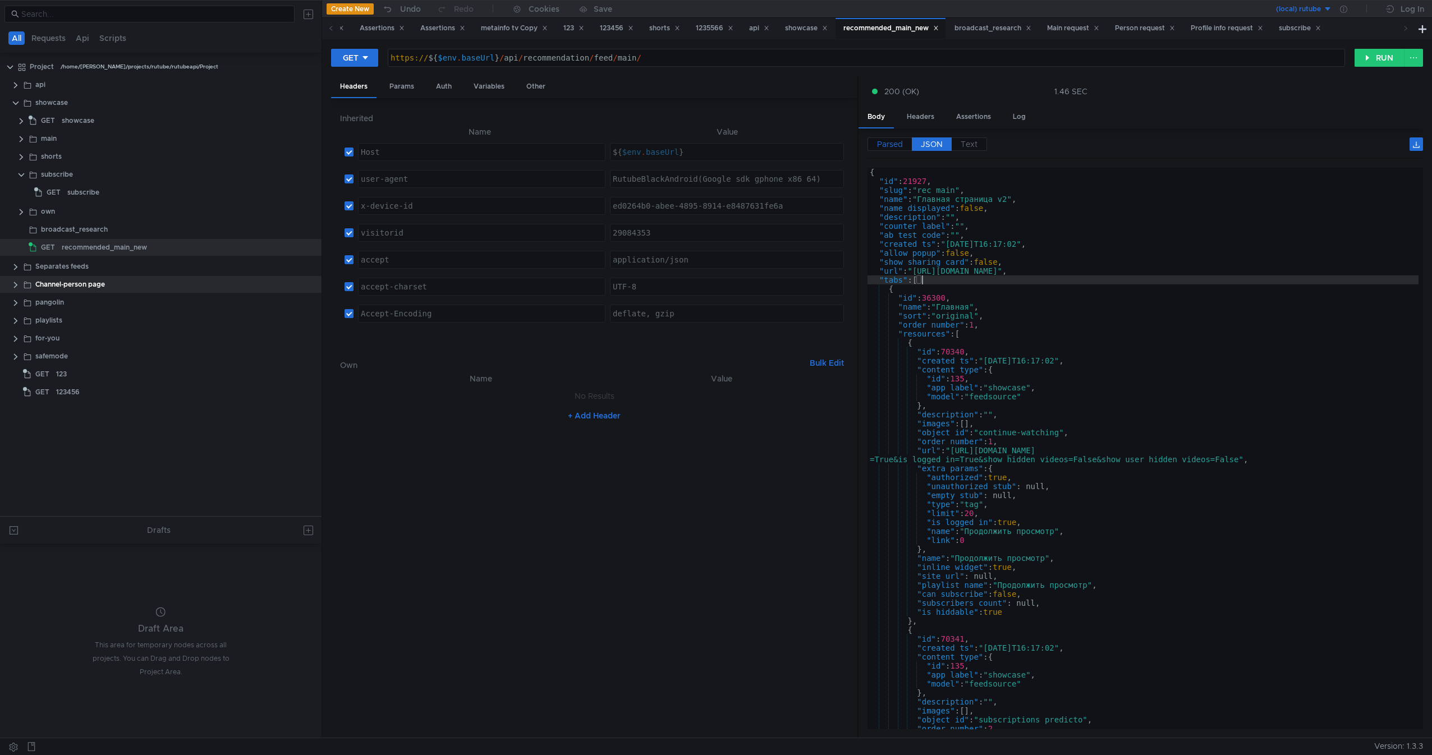
click at [891, 144] on span "Parsed" at bounding box center [890, 144] width 26 height 10
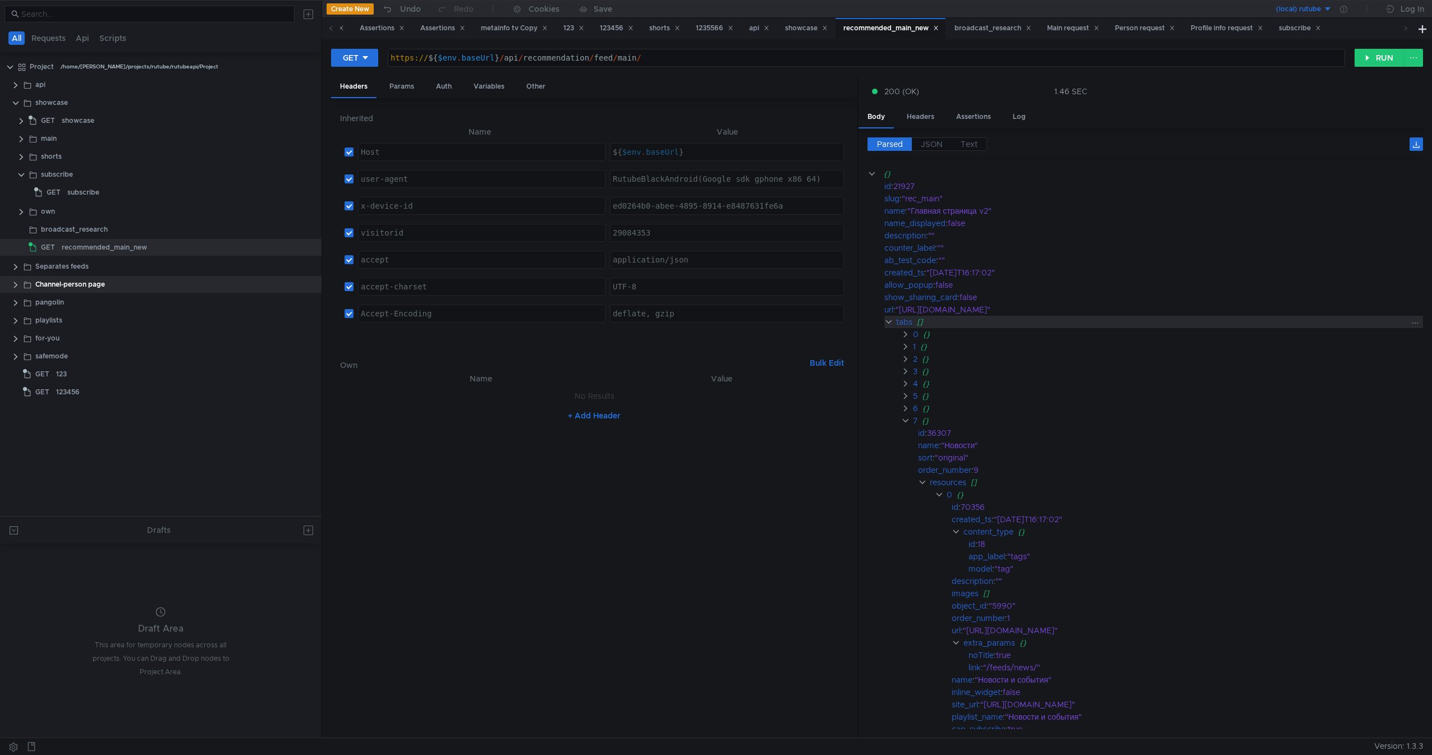
click at [892, 321] on clr-icon at bounding box center [888, 322] width 9 height 9
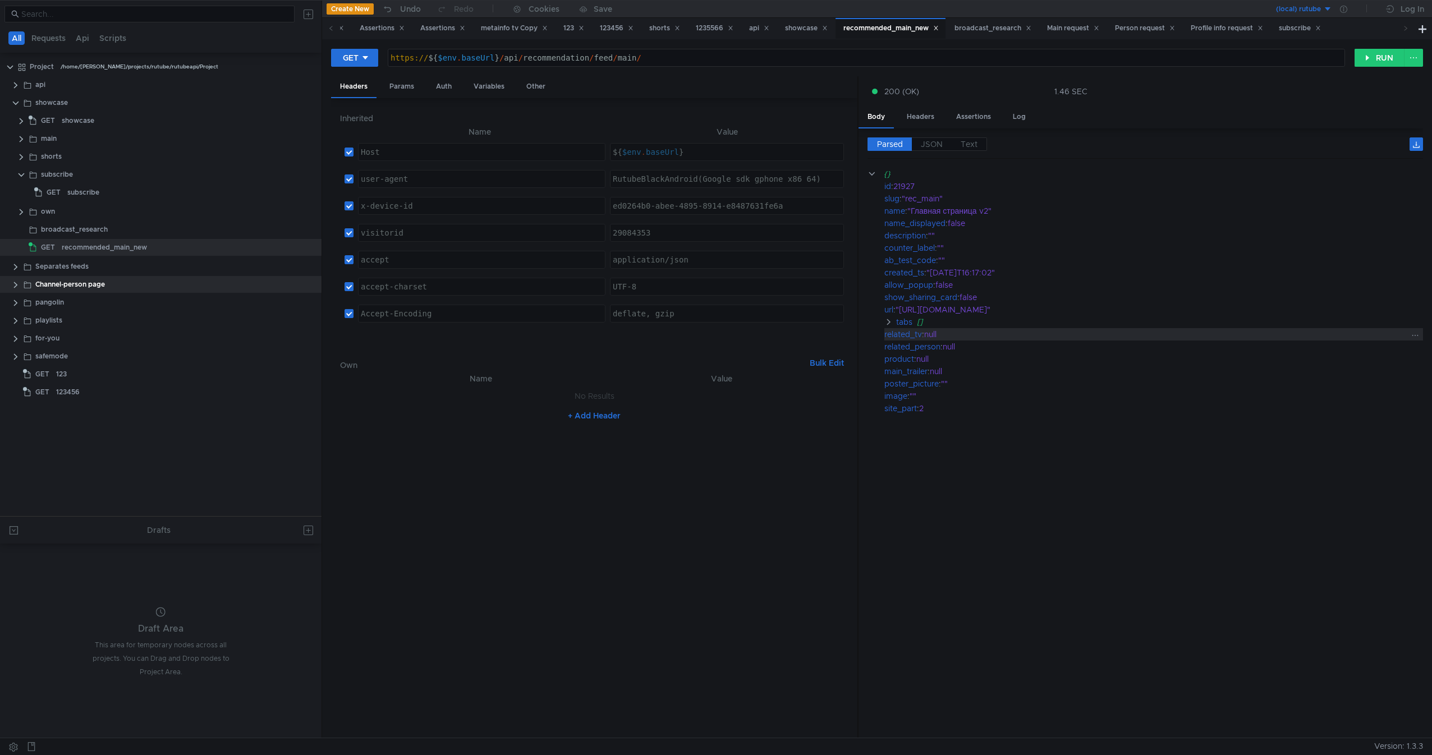
click at [893, 333] on div "related_tv" at bounding box center [903, 334] width 38 height 12
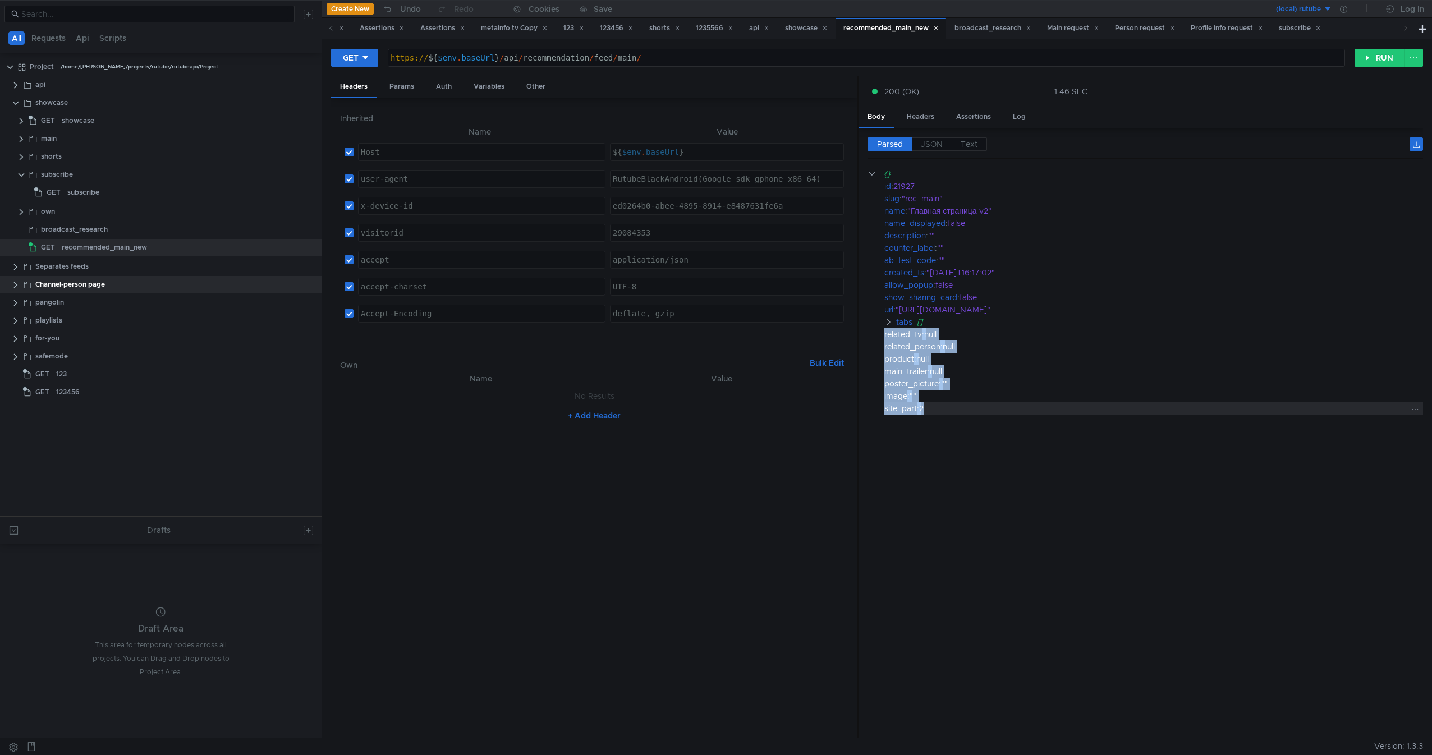
drag, startPoint x: 893, startPoint y: 333, endPoint x: 969, endPoint y: 407, distance: 106.3
click at [969, 407] on div "{} id : 21927 slug : "rec_main" name : "Главная страница v2" name_displayed : f…" at bounding box center [1144, 291] width 555 height 247
copy div "related_tv : null related_person : null product : null main_trailer : null post…"
drag, startPoint x: 1037, startPoint y: 308, endPoint x: 884, endPoint y: 184, distance: 196.6
click at [884, 184] on div "{} id : 21927 slug : "rec_main" name : "Главная страница v2" name_displayed : f…" at bounding box center [1144, 291] width 555 height 247
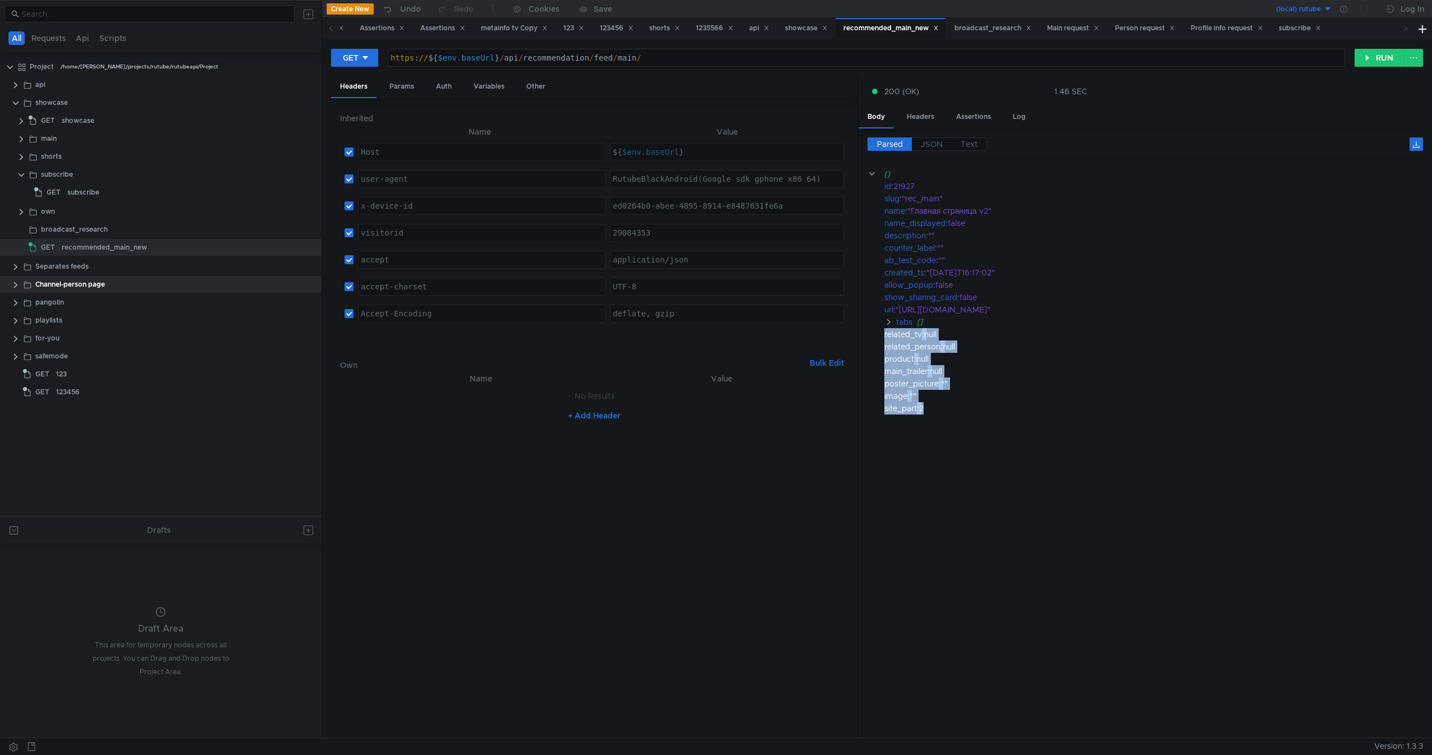
copy div "id : 21927 slug : "rec_main" name : "Главная страница v2" name_displayed : fals…"
click at [921, 197] on div ""rec_main"" at bounding box center [1154, 198] width 505 height 12
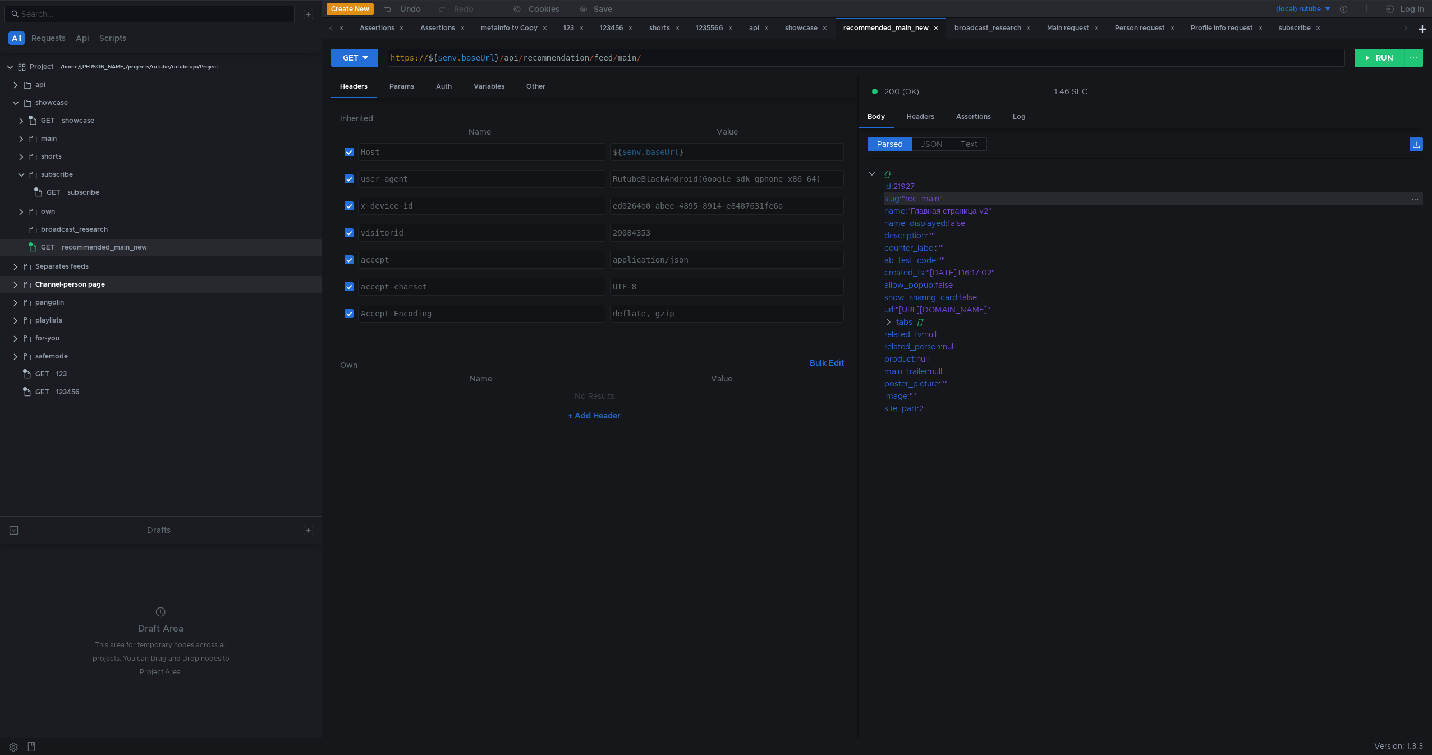
click at [921, 197] on div ""rec_main"" at bounding box center [1154, 198] width 505 height 12
click at [894, 261] on div "ab_test_code" at bounding box center [910, 260] width 52 height 12
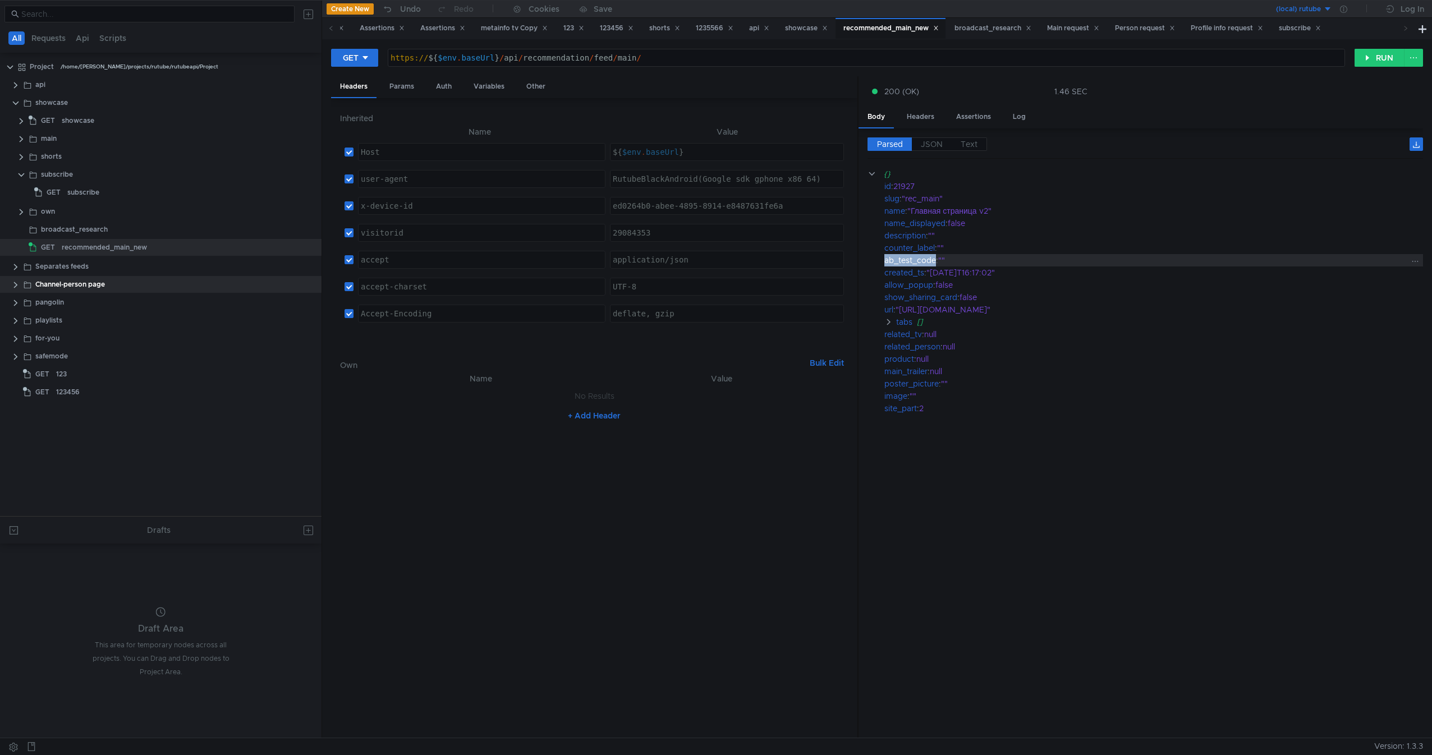
click at [894, 261] on div "ab_test_code" at bounding box center [910, 260] width 52 height 12
copy div "ab_test_code"
click at [918, 313] on div ""[URL][DOMAIN_NAME]"" at bounding box center [1150, 310] width 511 height 12
drag, startPoint x: 918, startPoint y: 313, endPoint x: 1011, endPoint y: 313, distance: 92.6
click at [1011, 313] on div ""[URL][DOMAIN_NAME]"" at bounding box center [1150, 310] width 511 height 12
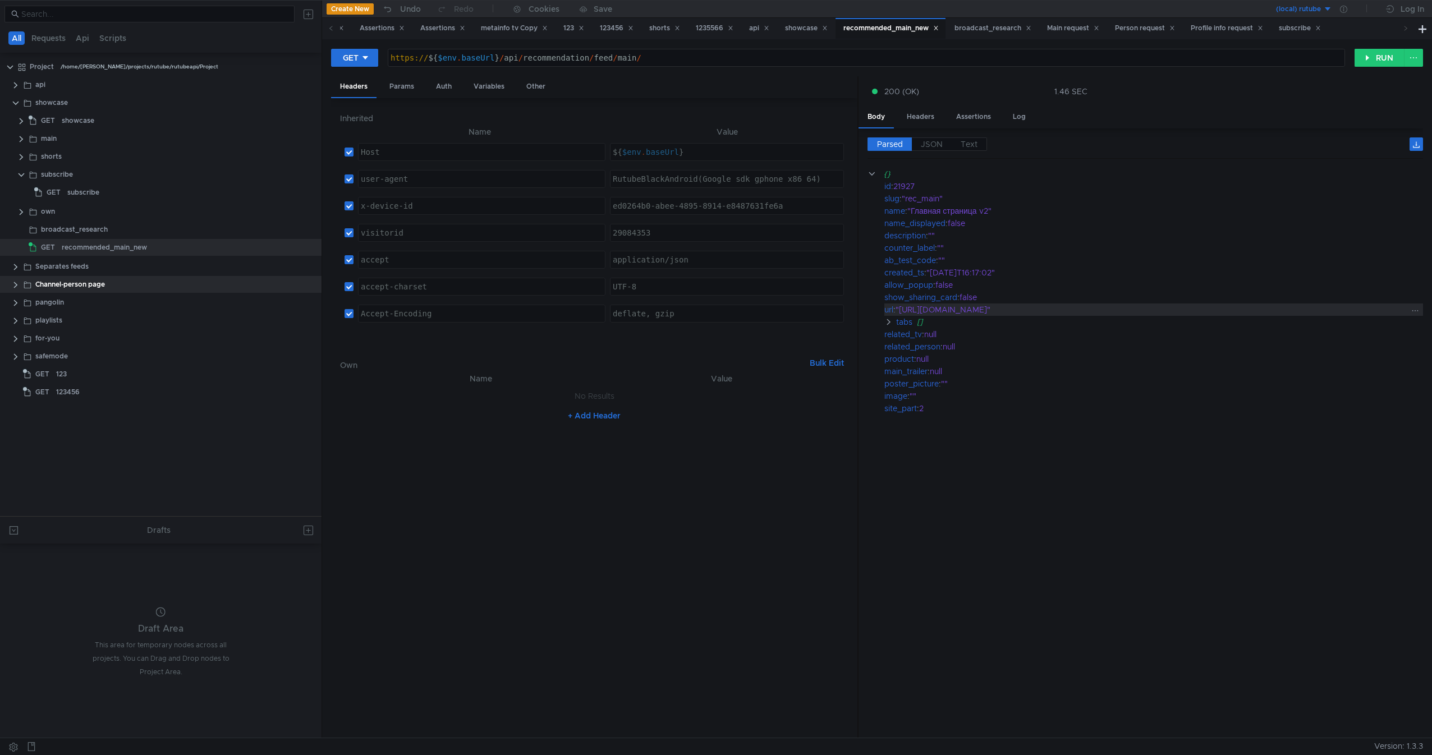
click at [1027, 309] on div ""[URL][DOMAIN_NAME]"" at bounding box center [1150, 310] width 511 height 12
copy div "https://rutube.ru/feeds/rec_main/"
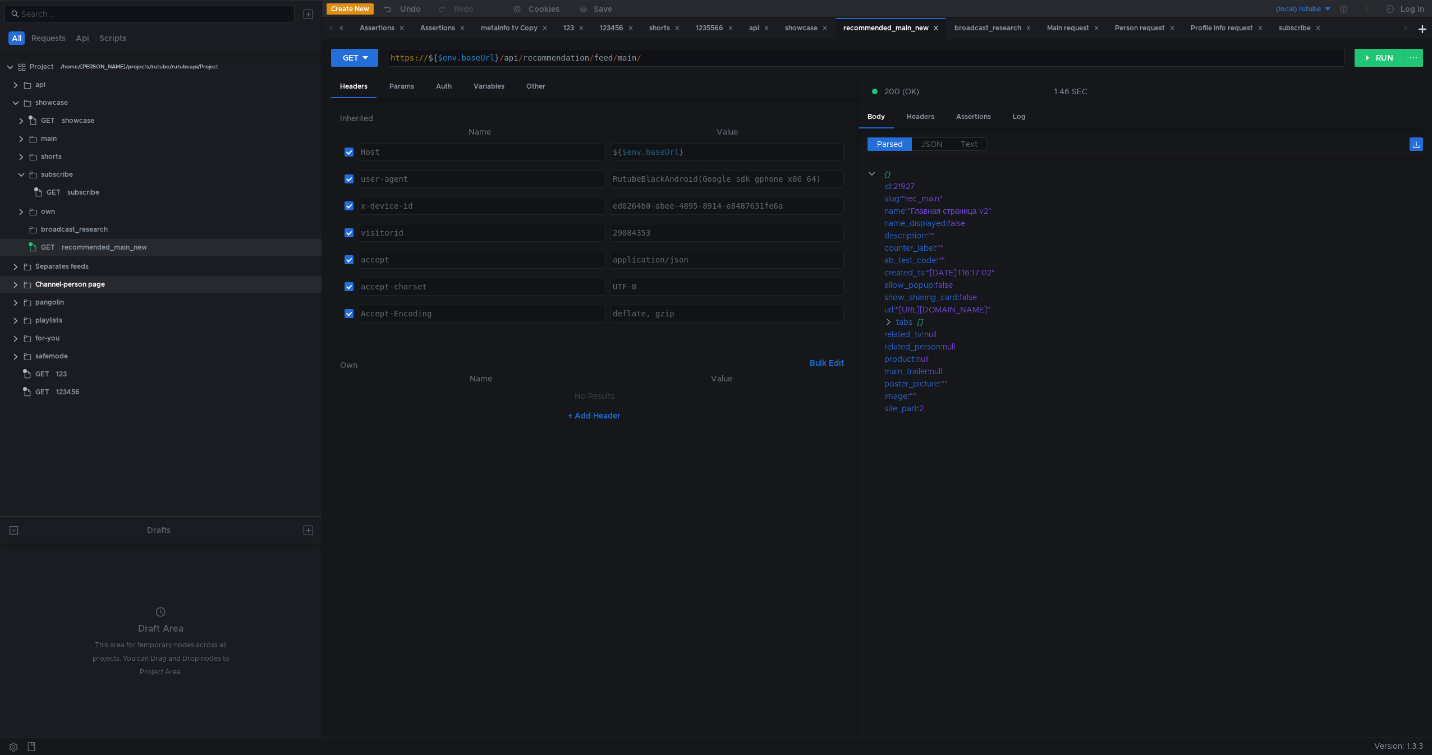
scroll to position [0, 8]
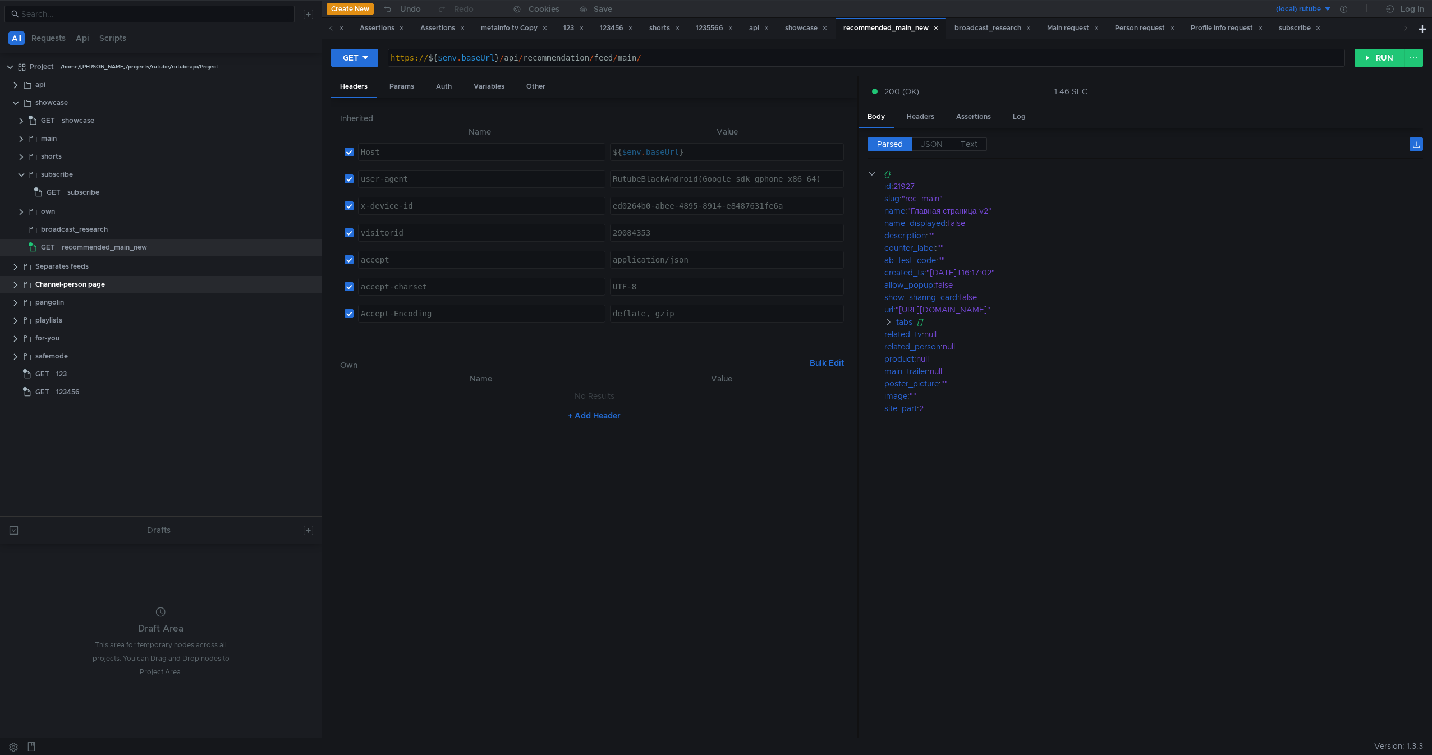
scroll to position [0, 8]
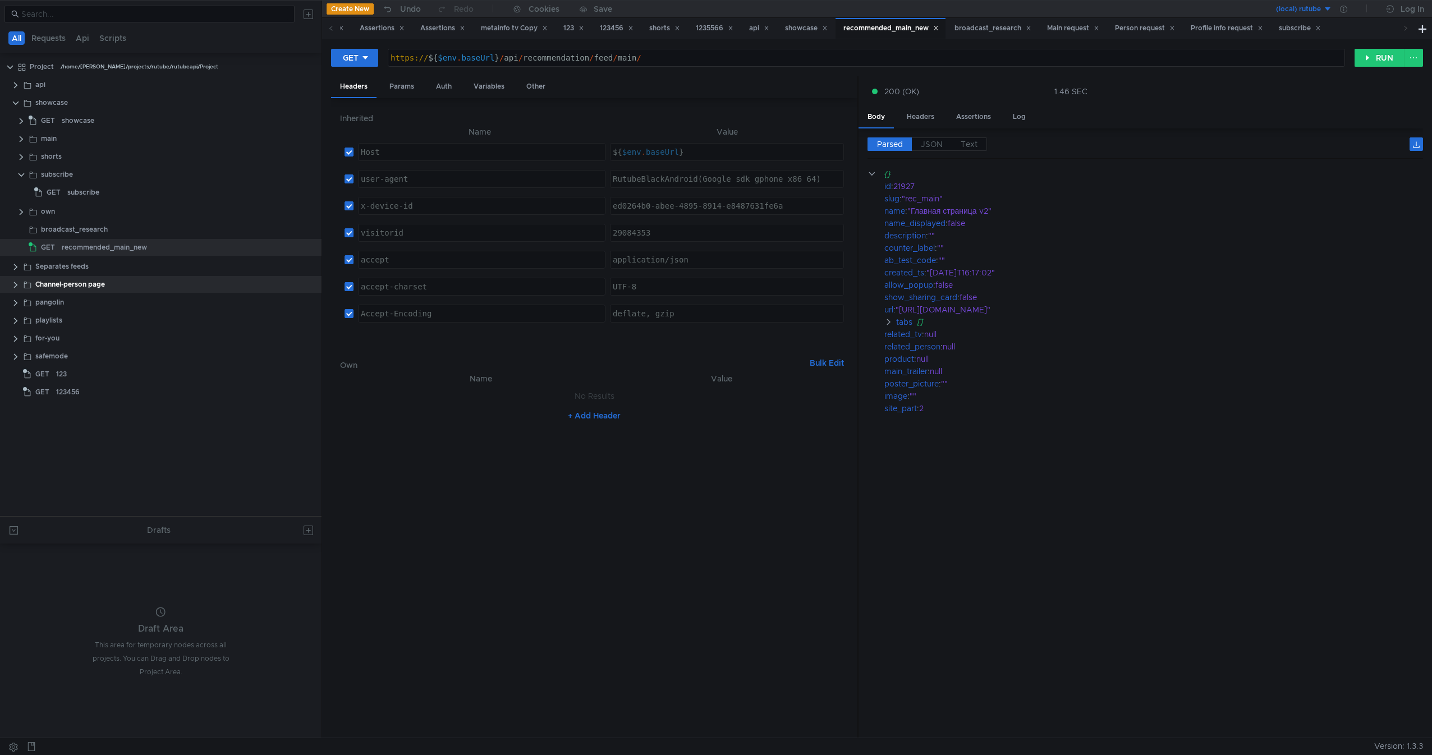
scroll to position [0, 8]
click at [116, 140] on div "main" at bounding box center [165, 138] width 249 height 17
click at [16, 139] on div "main" at bounding box center [160, 138] width 321 height 17
click at [27, 137] on div "main" at bounding box center [174, 138] width 296 height 17
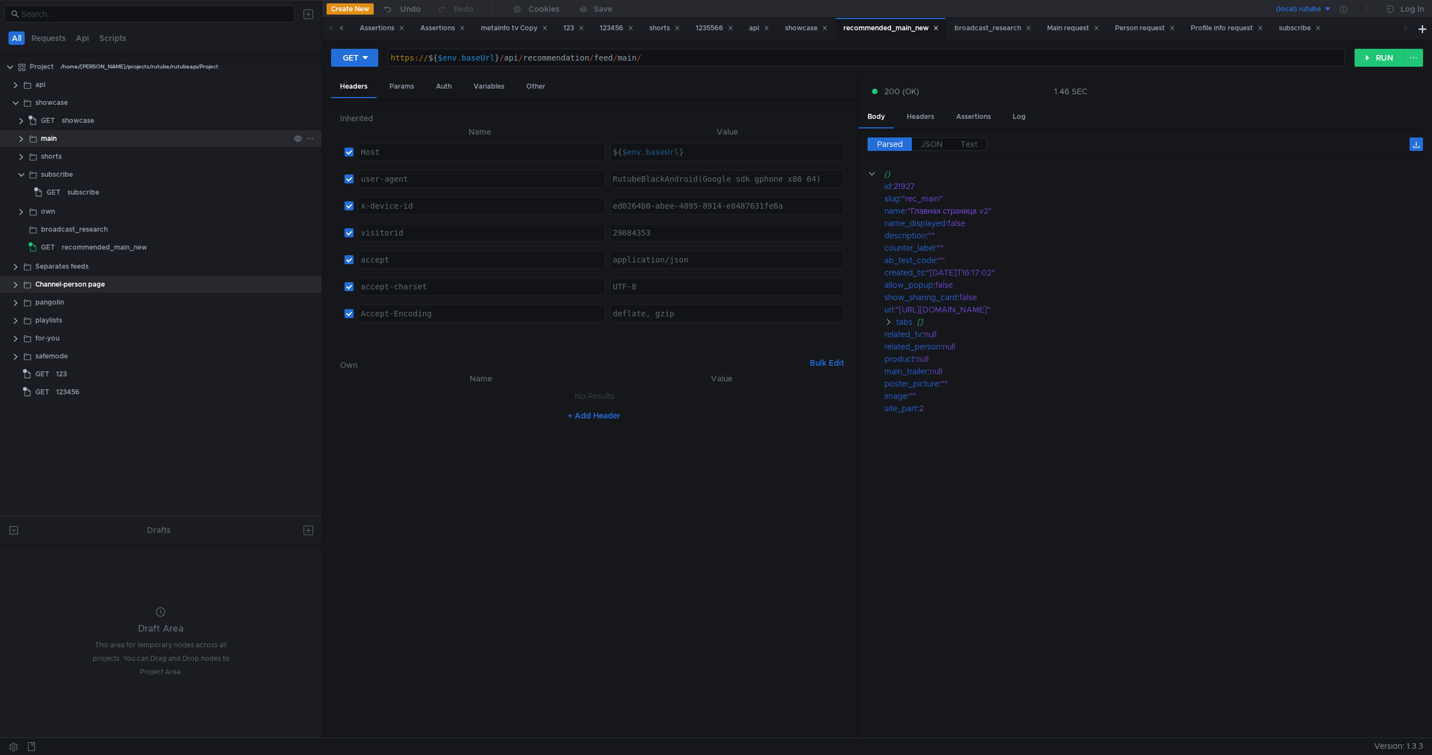
click at [20, 137] on clr-icon at bounding box center [21, 139] width 9 height 9
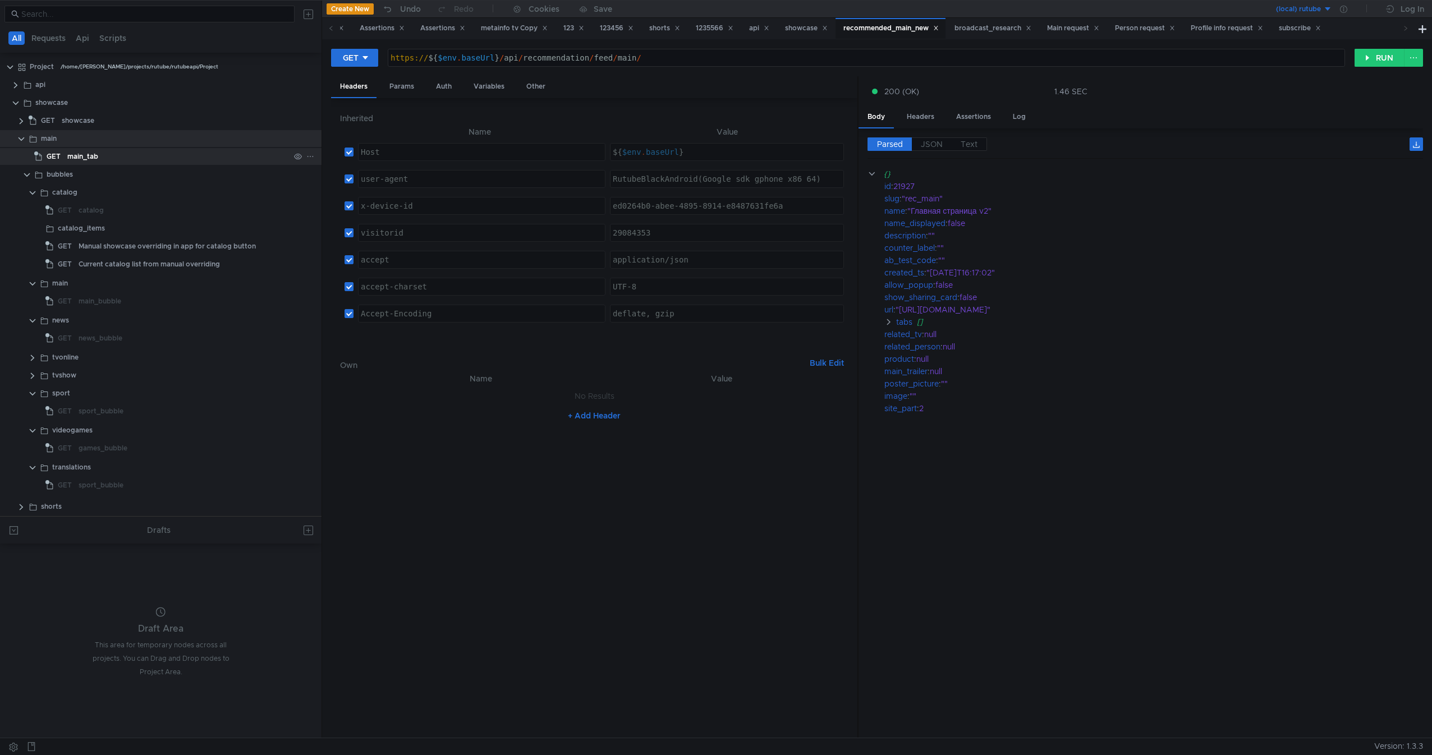
click at [65, 161] on app-tree-icon "GET" at bounding box center [50, 156] width 33 height 17
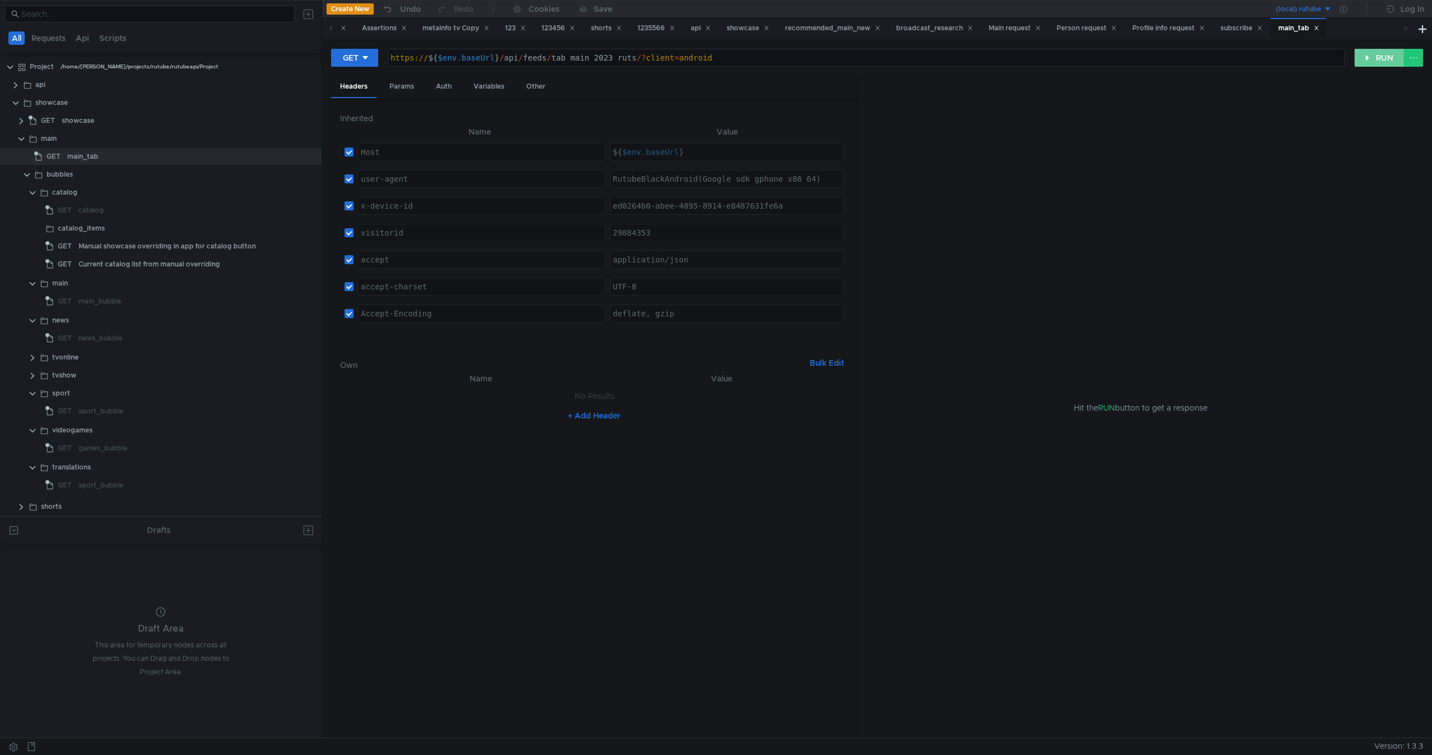
click at [1375, 59] on button "RUN" at bounding box center [1379, 58] width 50 height 18
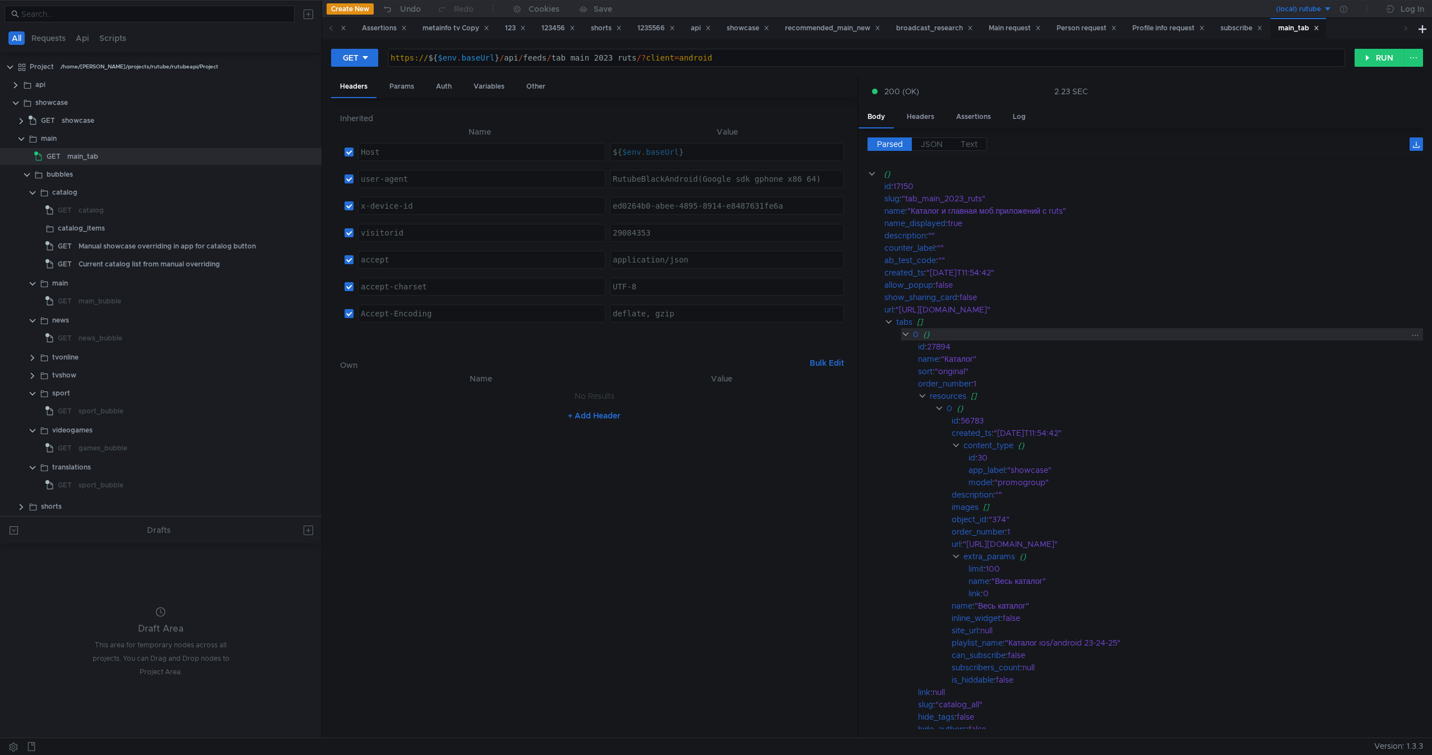
click at [901, 336] on clr-icon at bounding box center [905, 334] width 9 height 9
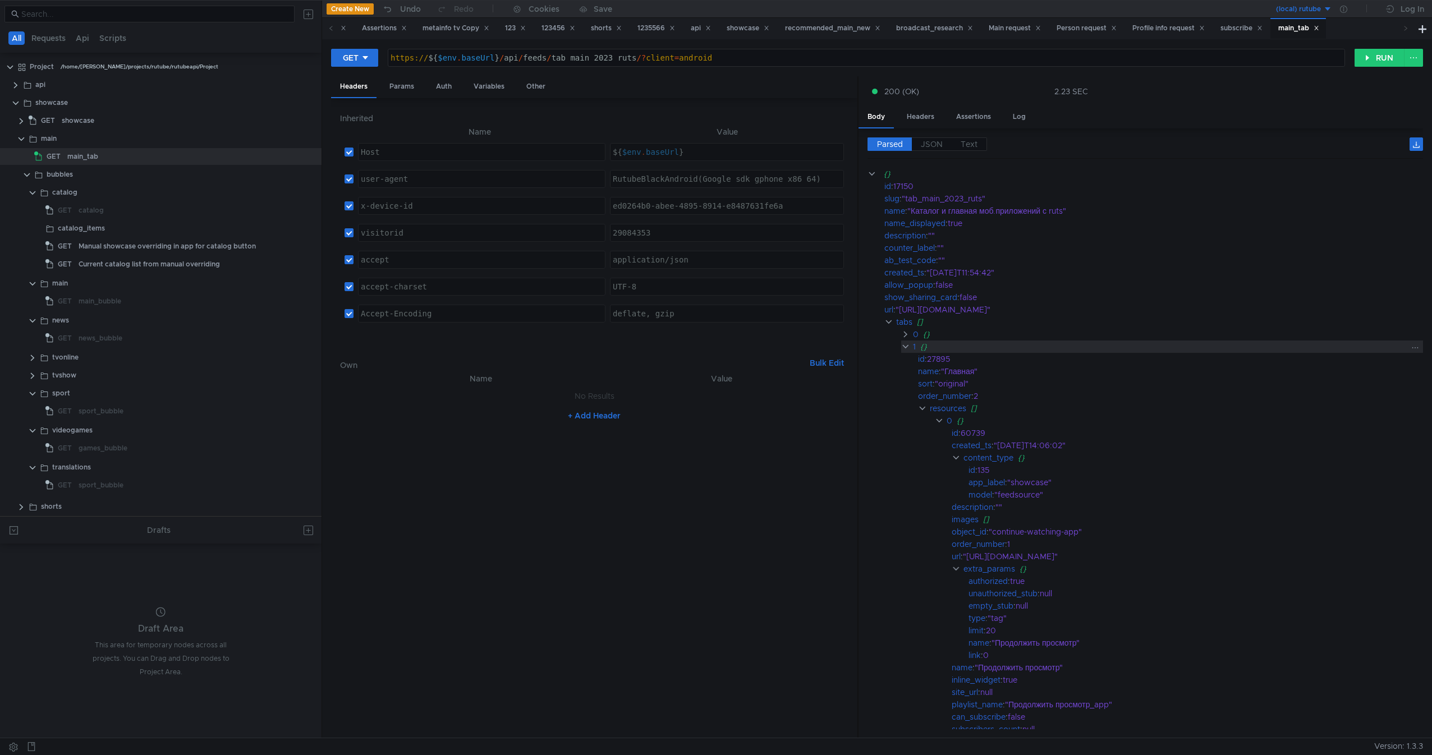
click at [902, 346] on clr-icon at bounding box center [905, 346] width 9 height 9
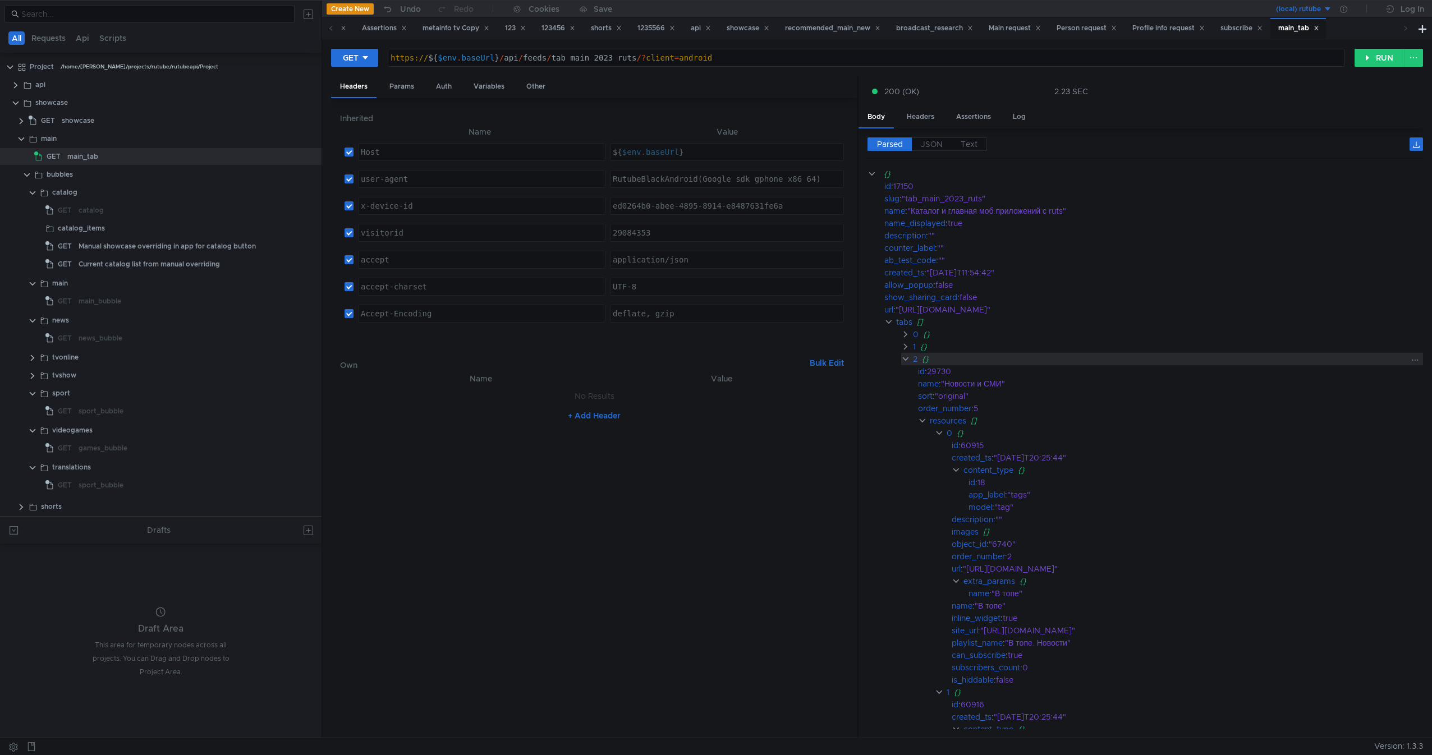
click at [903, 356] on clr-icon at bounding box center [905, 359] width 9 height 9
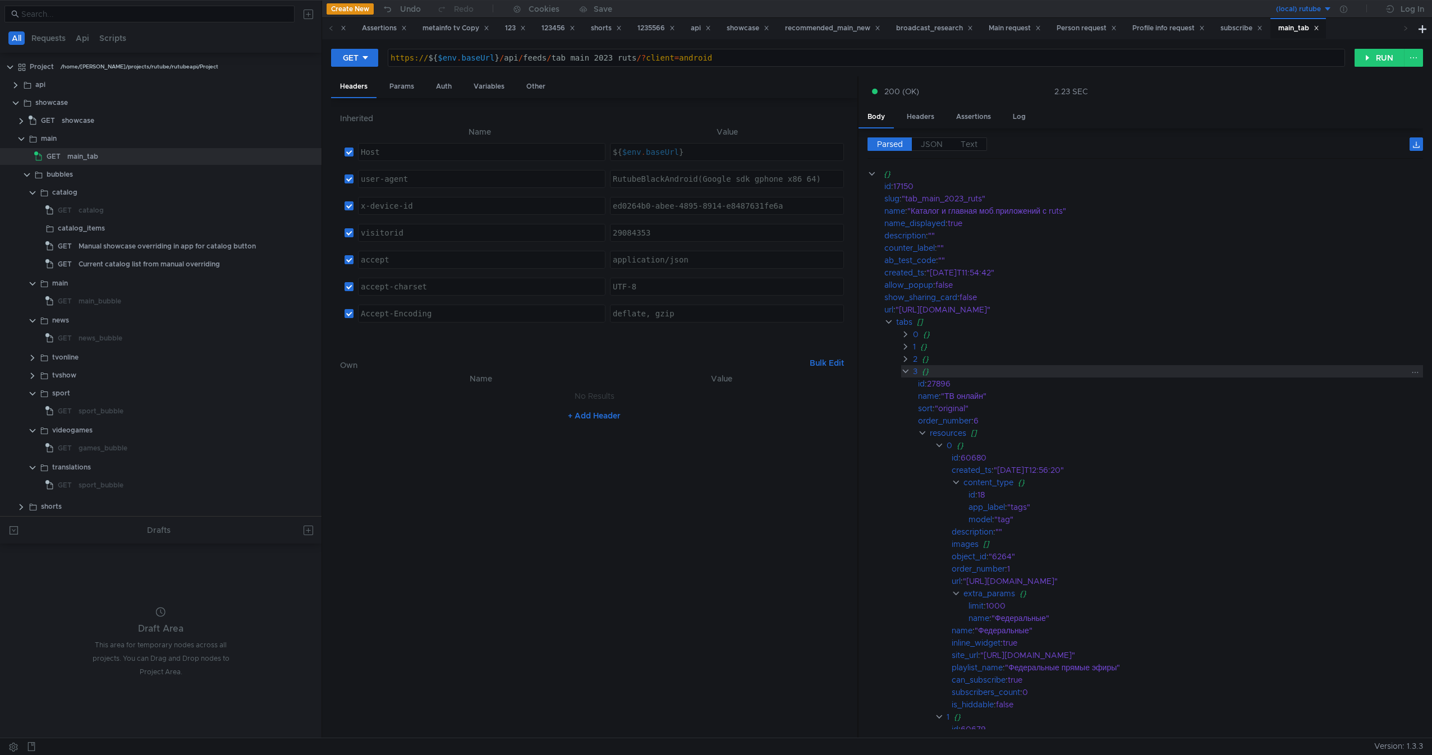
click at [905, 368] on clr-icon at bounding box center [905, 371] width 9 height 9
click at [907, 381] on clr-icon at bounding box center [905, 383] width 9 height 9
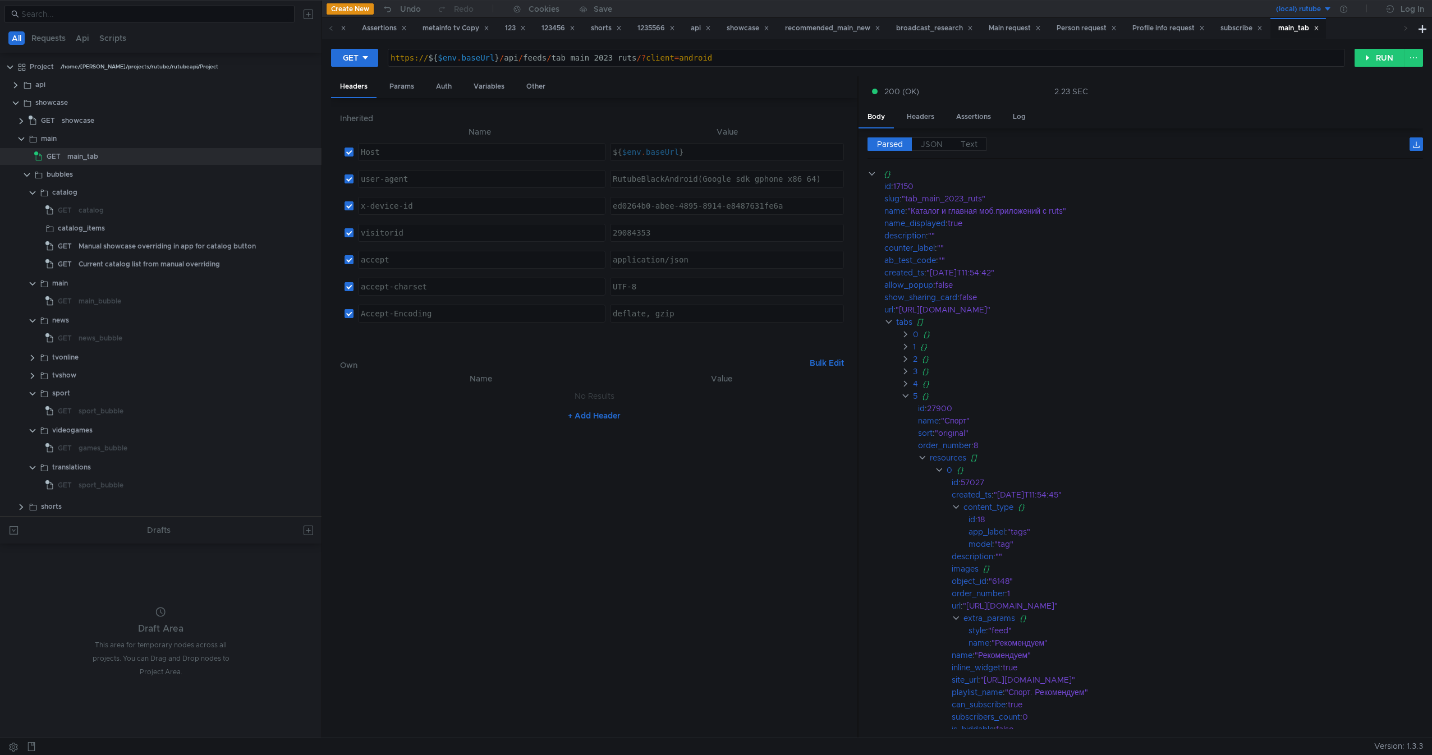
click at [911, 407] on app-tour-anchor "id : 27900" at bounding box center [1144, 408] width 555 height 12
click at [910, 397] on clr-icon at bounding box center [905, 396] width 9 height 9
click at [909, 408] on clr-icon at bounding box center [905, 408] width 9 height 9
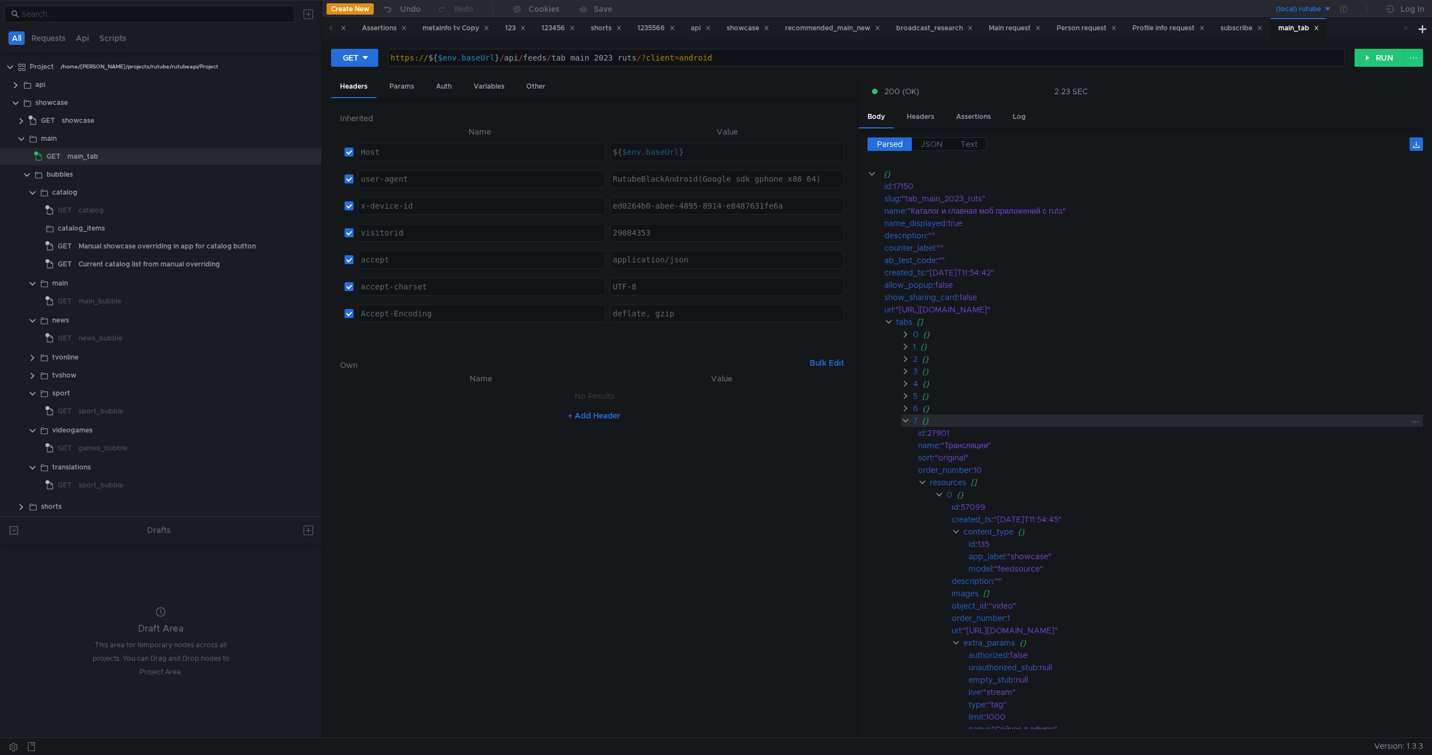
click at [907, 422] on clr-icon at bounding box center [905, 420] width 9 height 9
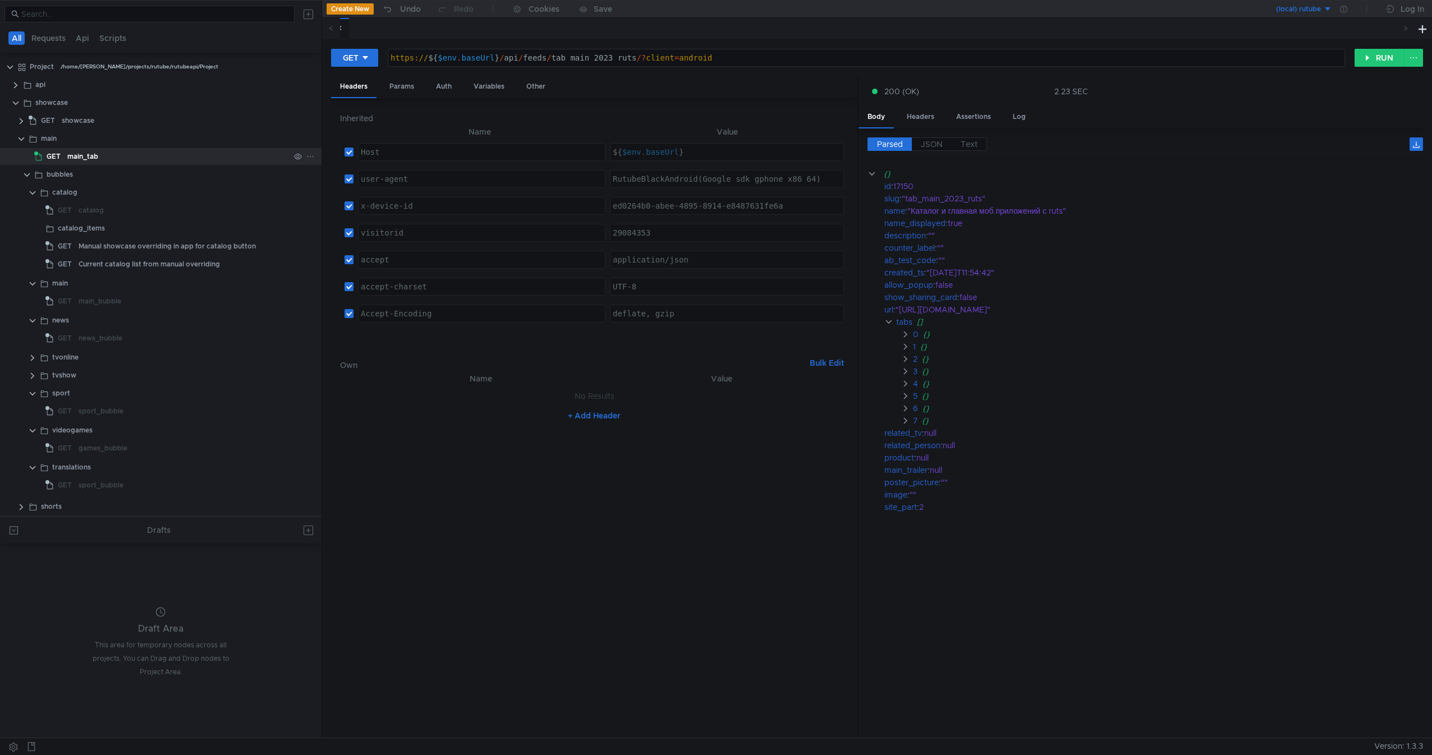
click at [102, 153] on div "main_tab" at bounding box center [178, 156] width 222 height 17
click at [182, 252] on div "Manual showcase overriding in app for catalog button" at bounding box center [167, 246] width 177 height 17
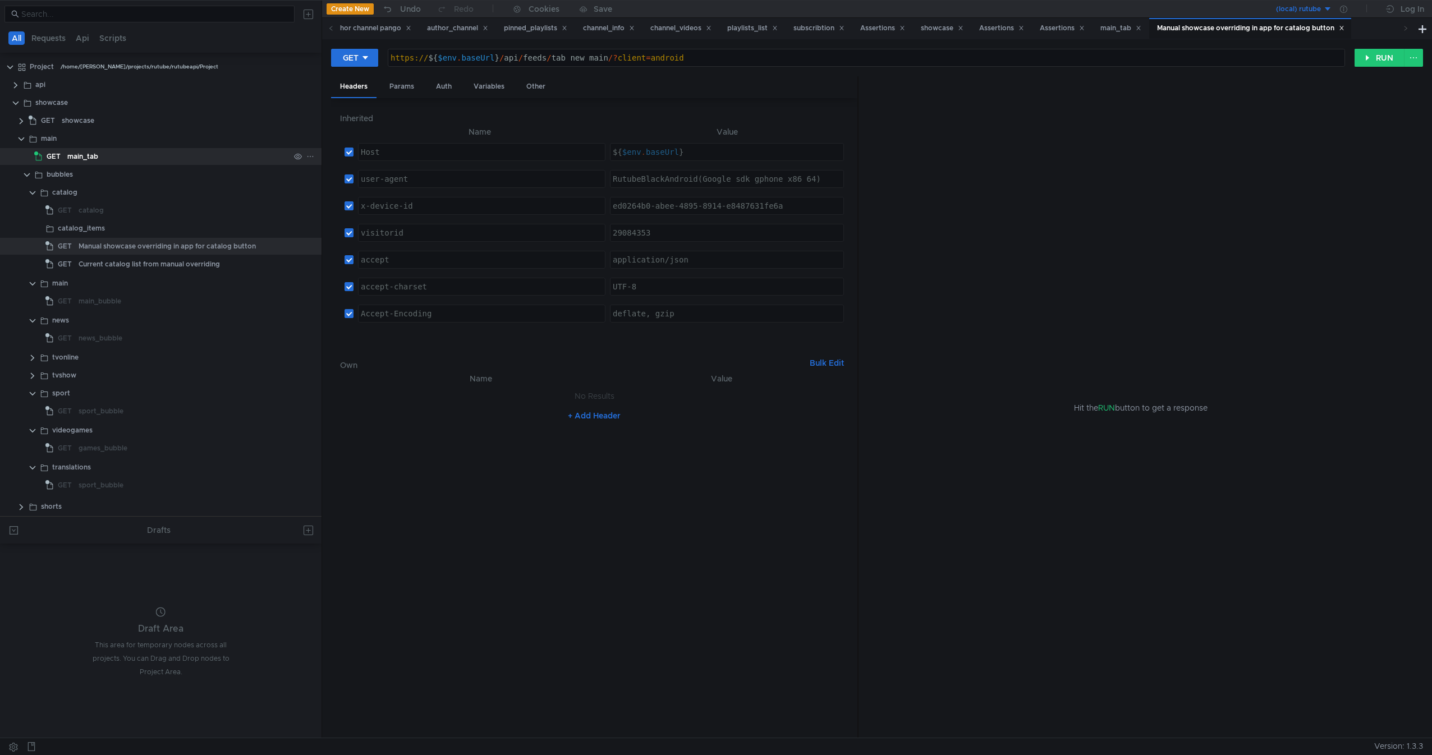
click at [124, 163] on div "main_tab" at bounding box center [178, 156] width 222 height 17
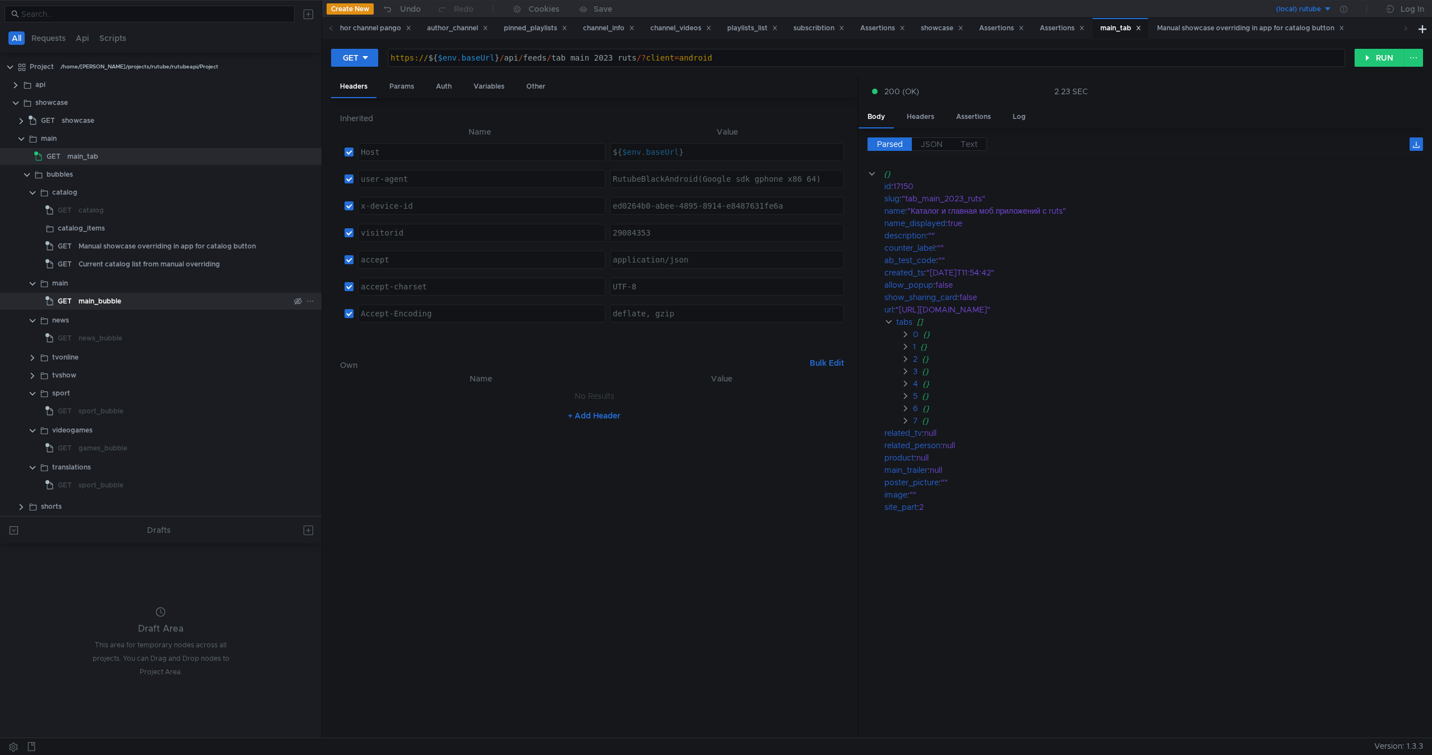
click at [134, 301] on div "main_bubble" at bounding box center [184, 301] width 211 height 17
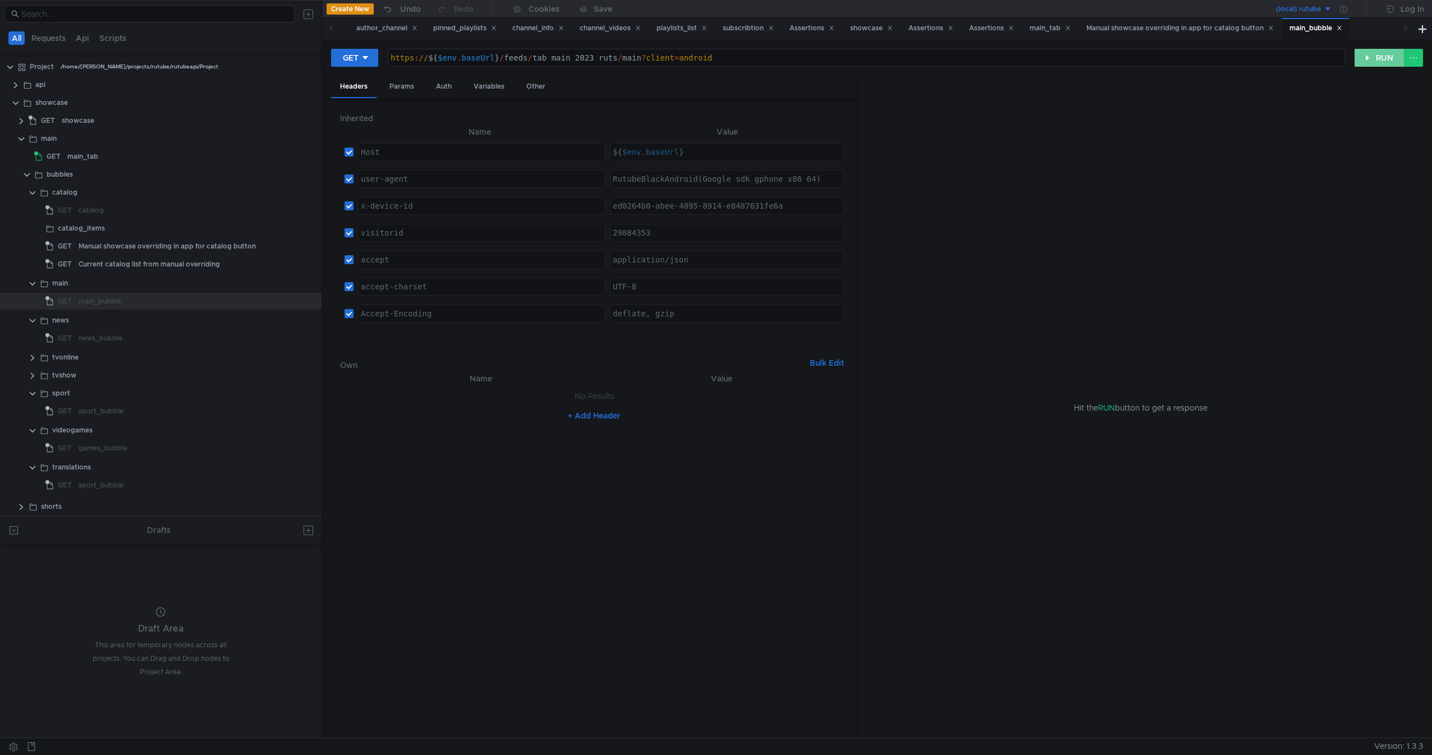
click at [1377, 59] on button "RUN" at bounding box center [1379, 58] width 50 height 18
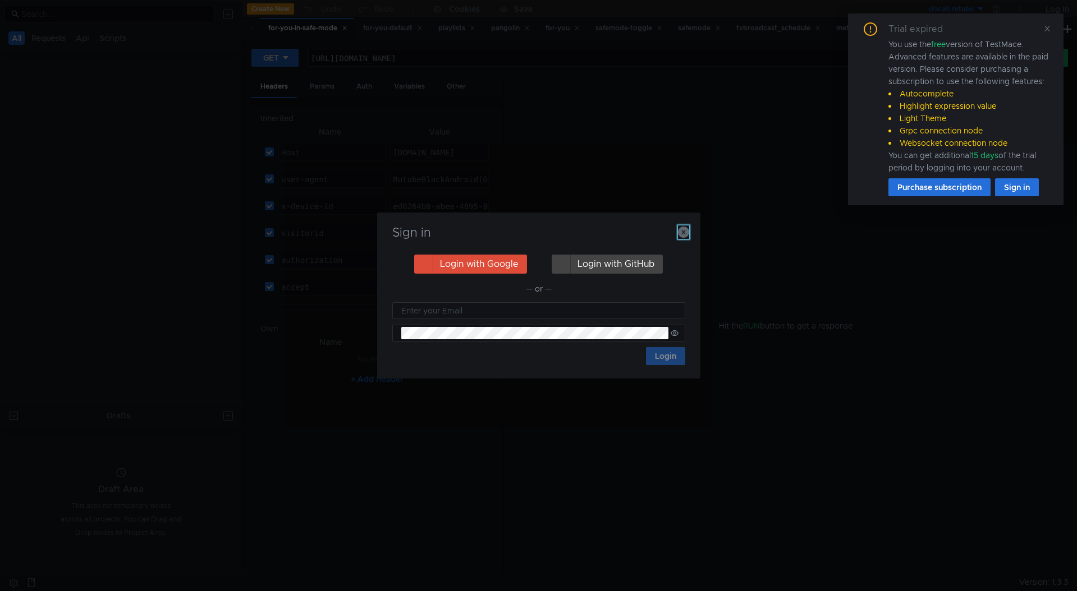
click at [688, 227] on icon "button" at bounding box center [683, 232] width 11 height 11
click at [683, 227] on icon "button" at bounding box center [683, 232] width 11 height 11
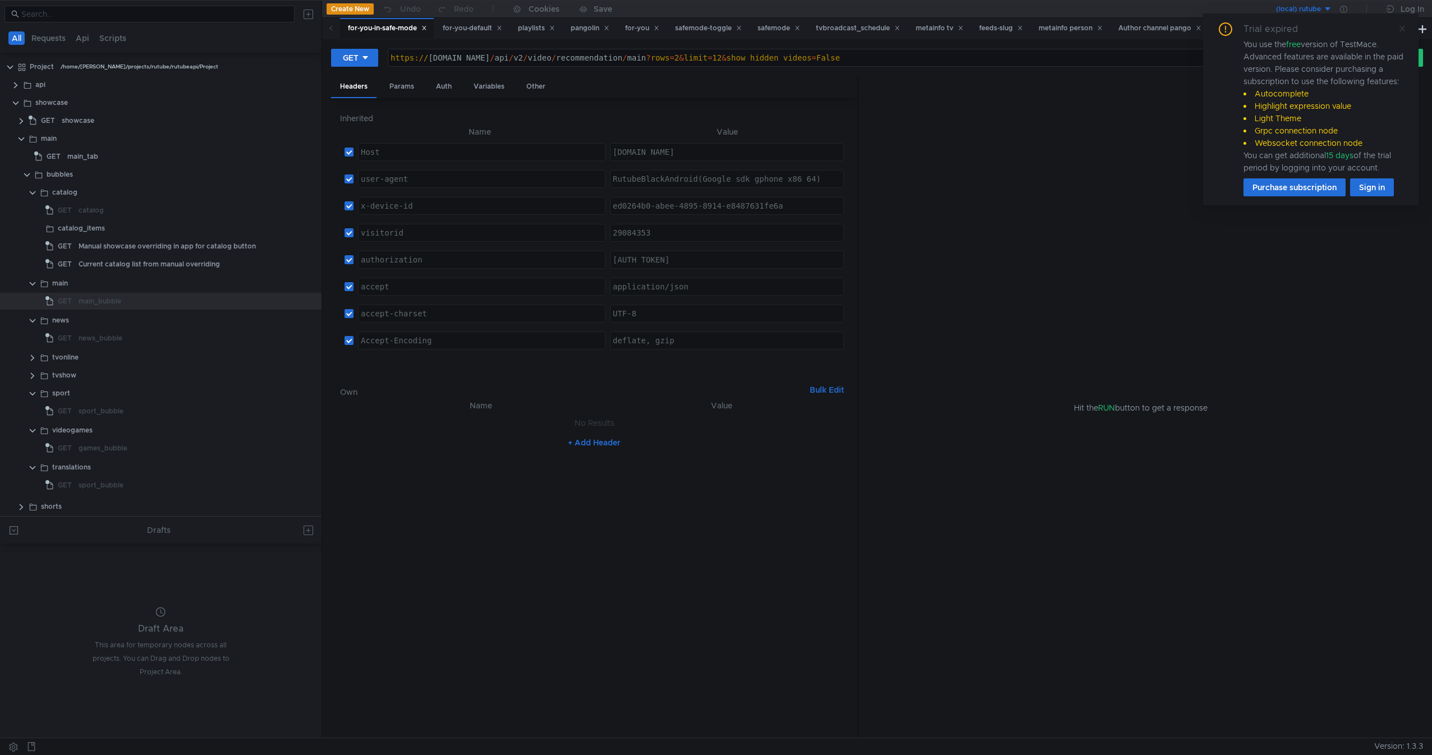
click at [1076, 30] on icon at bounding box center [1402, 29] width 8 height 8
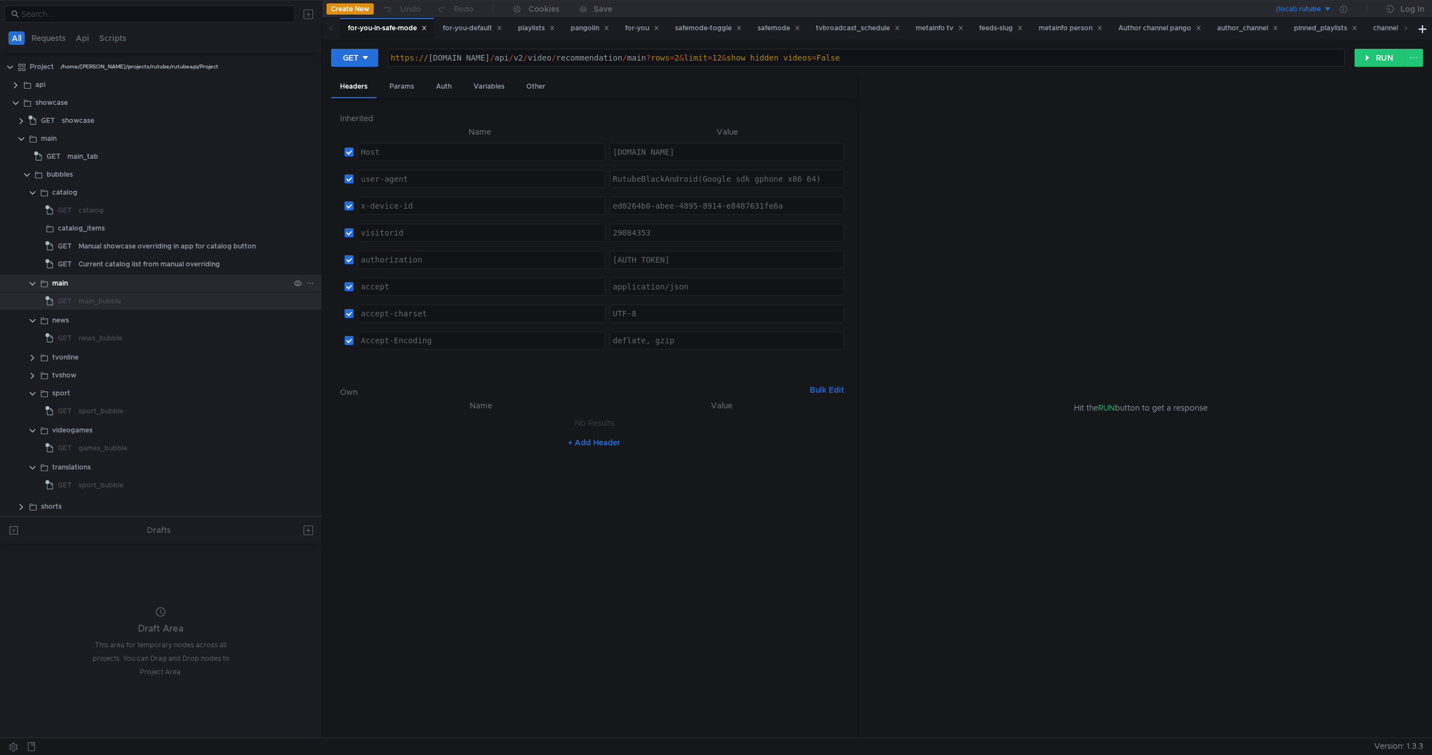
click at [90, 291] on div "main" at bounding box center [170, 283] width 237 height 17
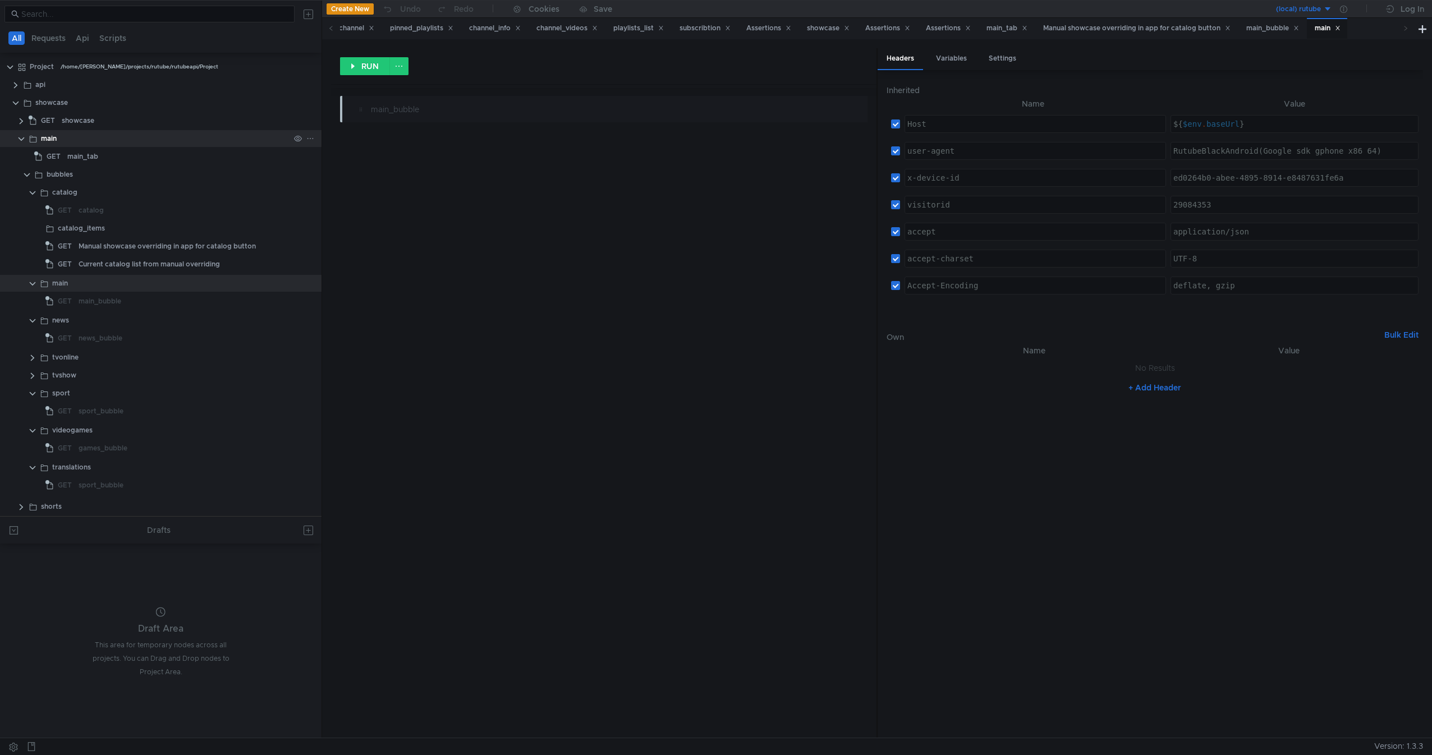
click at [24, 140] on clr-icon at bounding box center [21, 139] width 9 height 9
click at [25, 119] on clr-icon at bounding box center [21, 121] width 9 height 9
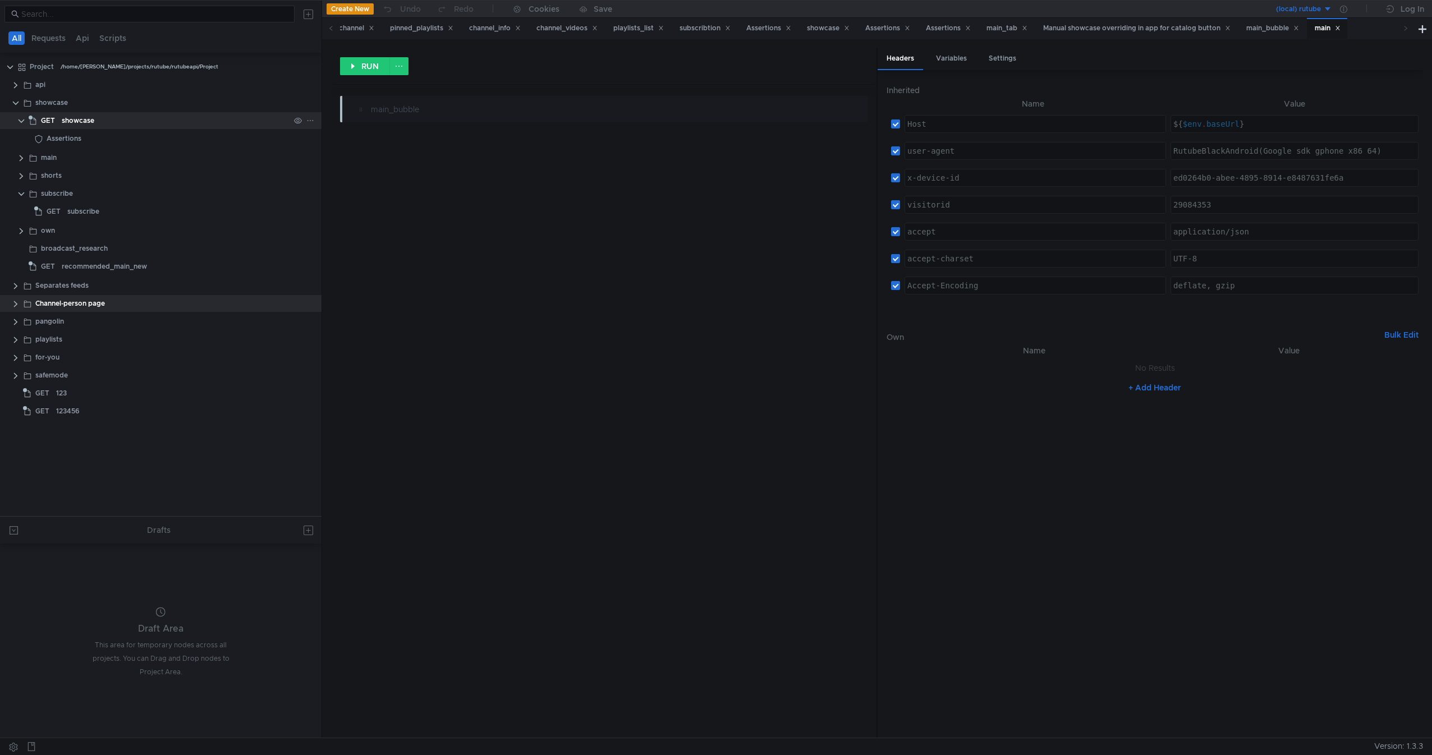
click at [25, 119] on clr-icon at bounding box center [21, 121] width 9 height 9
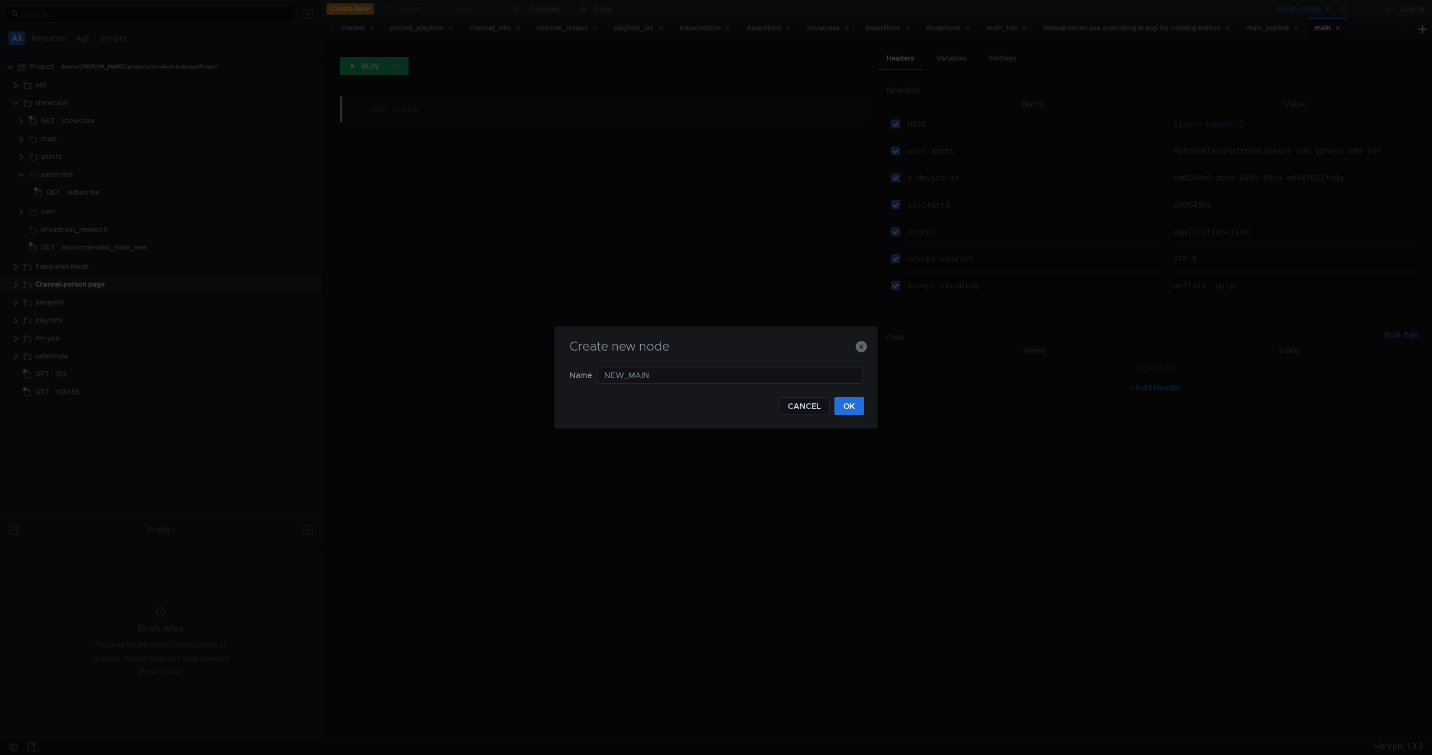
type input "NEW_MAIN"
click at [836, 418] on div "Create new node Name NEW_MAIN CANCEL OK" at bounding box center [715, 378] width 323 height 102
click at [848, 413] on button "OK" at bounding box center [849, 406] width 30 height 18
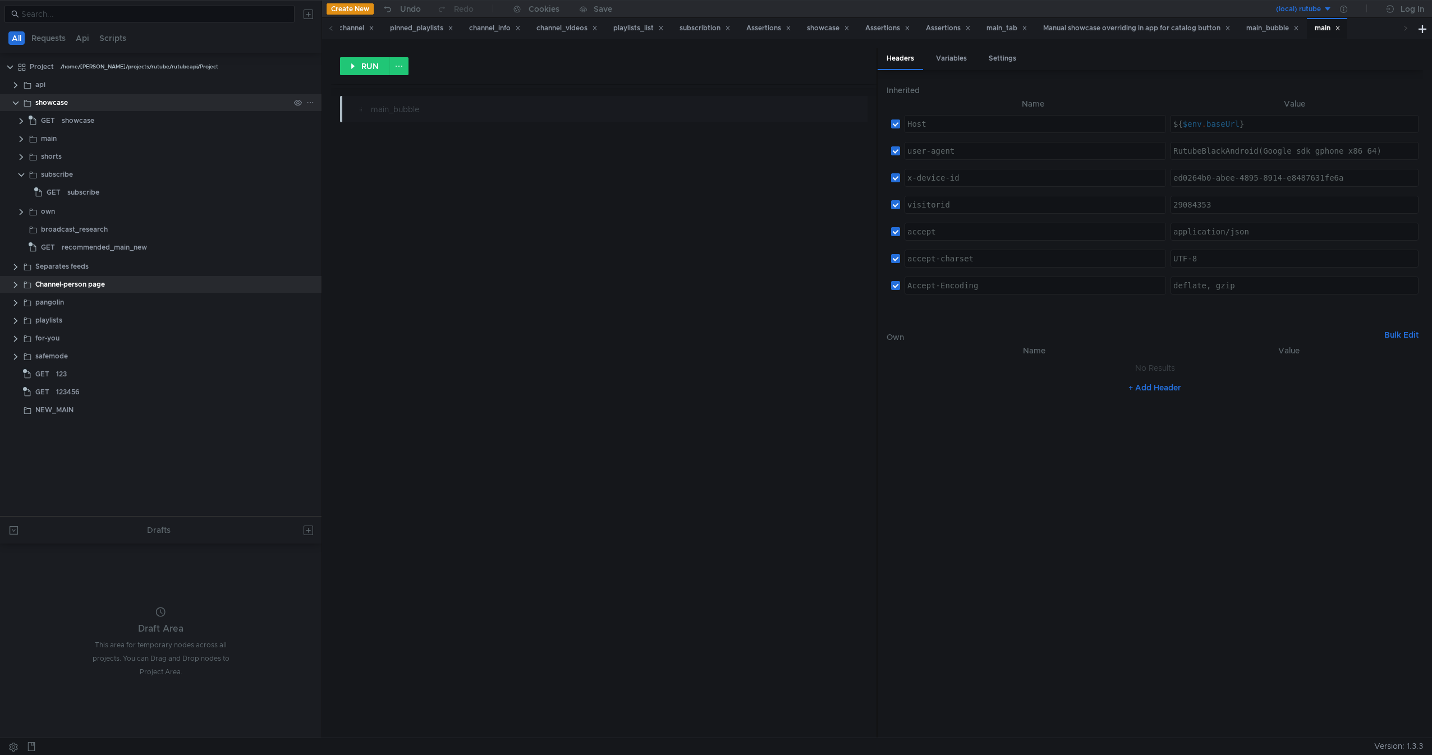
click at [20, 105] on div "showcase" at bounding box center [170, 102] width 301 height 17
click at [84, 375] on div "123" at bounding box center [172, 374] width 233 height 17
click at [20, 175] on clr-icon at bounding box center [21, 175] width 9 height 9
click at [111, 228] on div "recommended_main_new" at bounding box center [104, 228] width 85 height 17
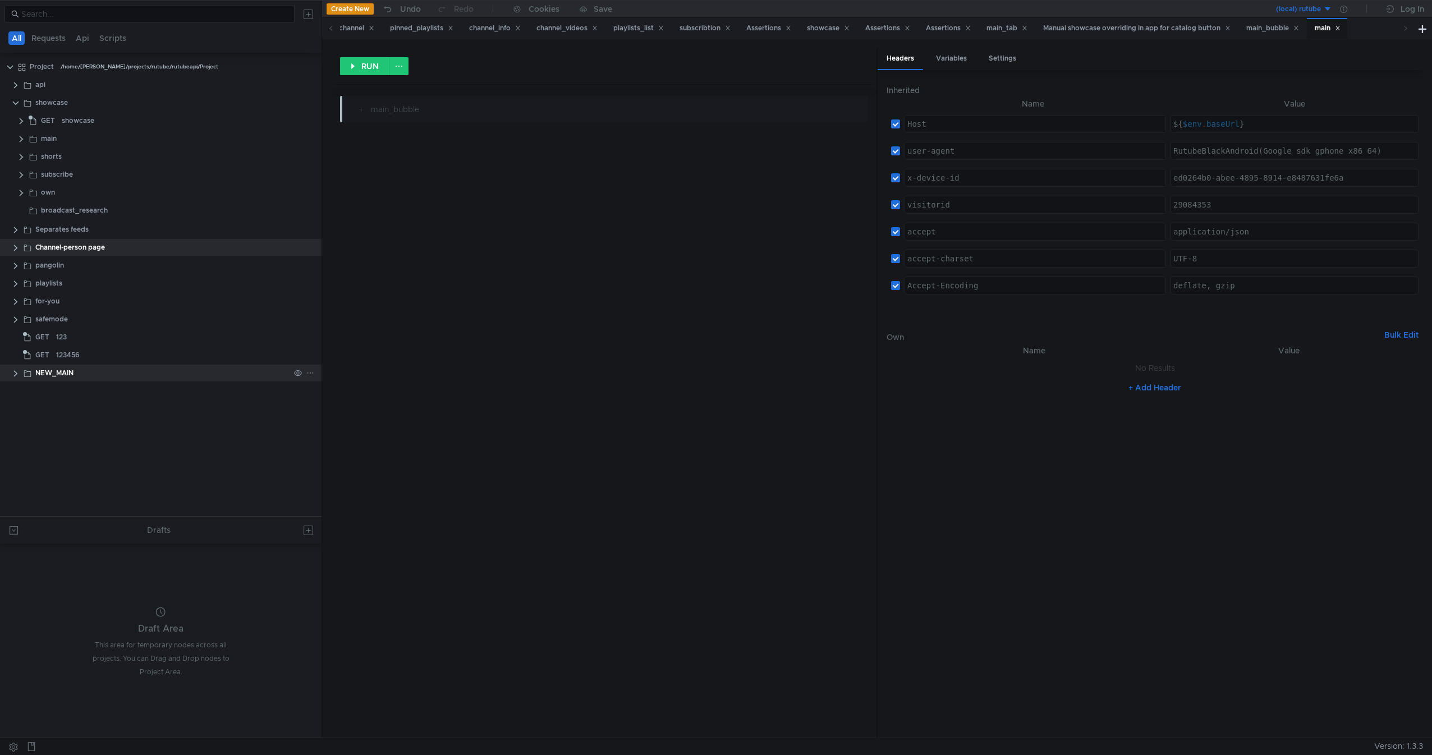
click at [16, 377] on clr-icon at bounding box center [15, 373] width 9 height 9
click at [76, 375] on div "NEW_MAIN" at bounding box center [162, 373] width 254 height 17
click at [71, 393] on div "recommended_main_new" at bounding box center [104, 391] width 85 height 17
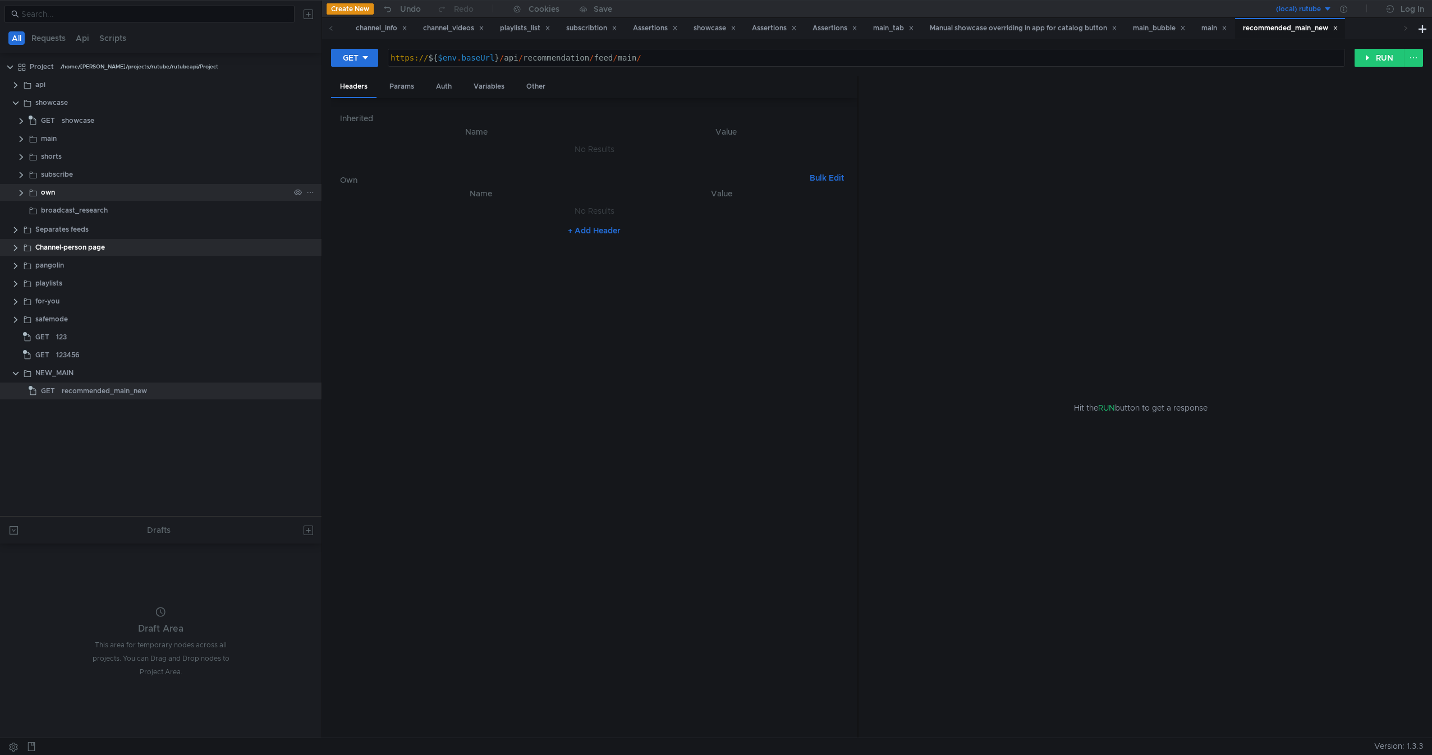
click at [72, 192] on div "own" at bounding box center [165, 192] width 249 height 17
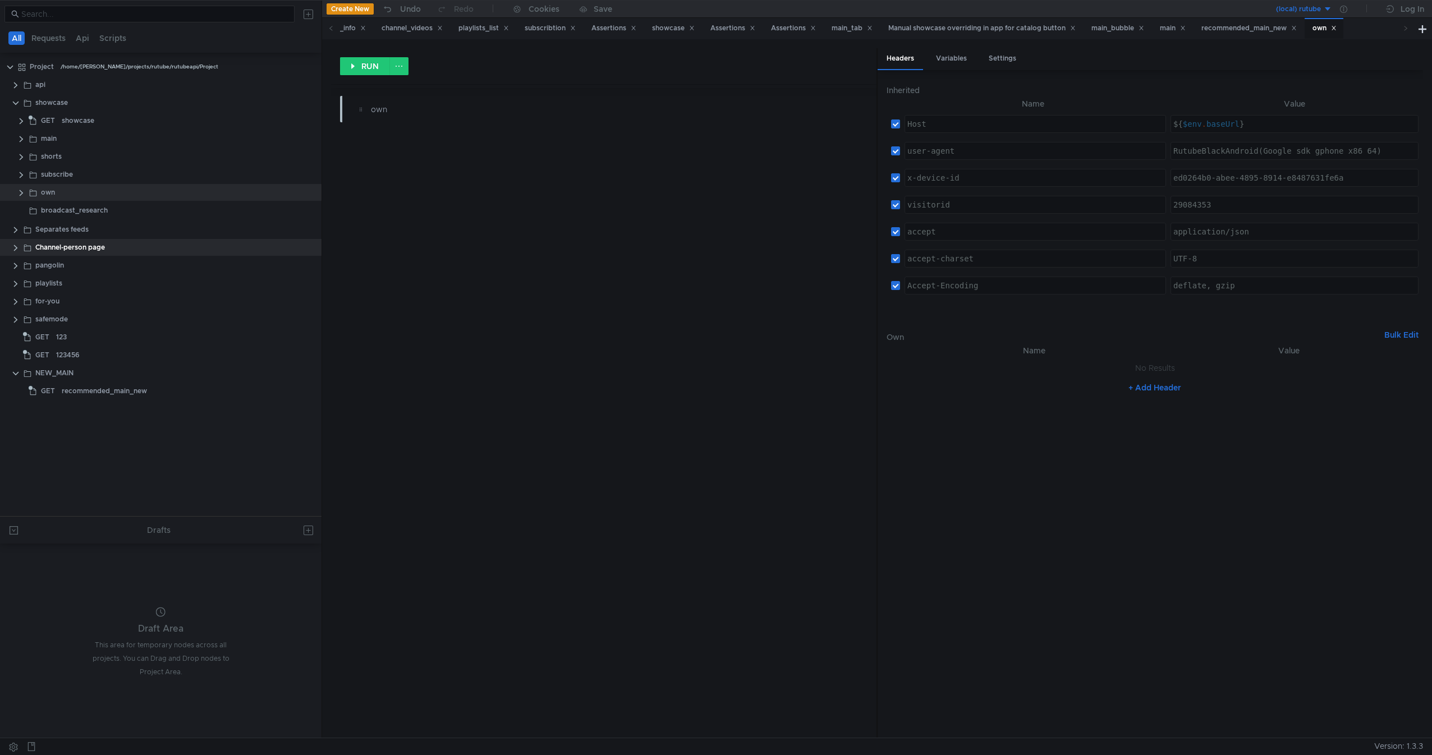
click at [1076, 334] on button "Bulk Edit" at bounding box center [1401, 334] width 43 height 13
click at [1076, 335] on button "Table Edit" at bounding box center [1399, 334] width 48 height 13
click at [956, 96] on h6 "Inherited" at bounding box center [1154, 90] width 536 height 13
click at [94, 87] on div "api" at bounding box center [162, 84] width 254 height 17
click at [69, 105] on div "showcase" at bounding box center [162, 102] width 254 height 17
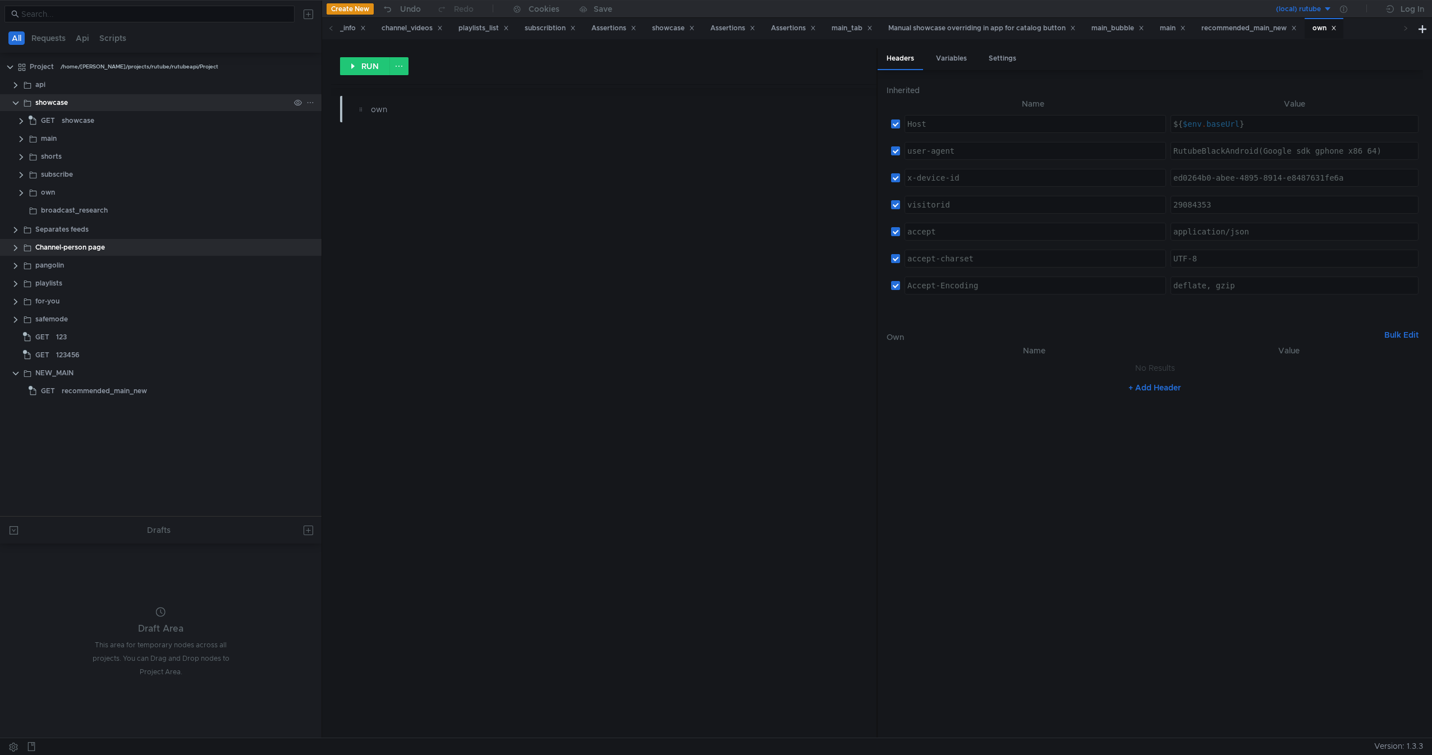
click at [69, 105] on div "showcase" at bounding box center [162, 102] width 254 height 17
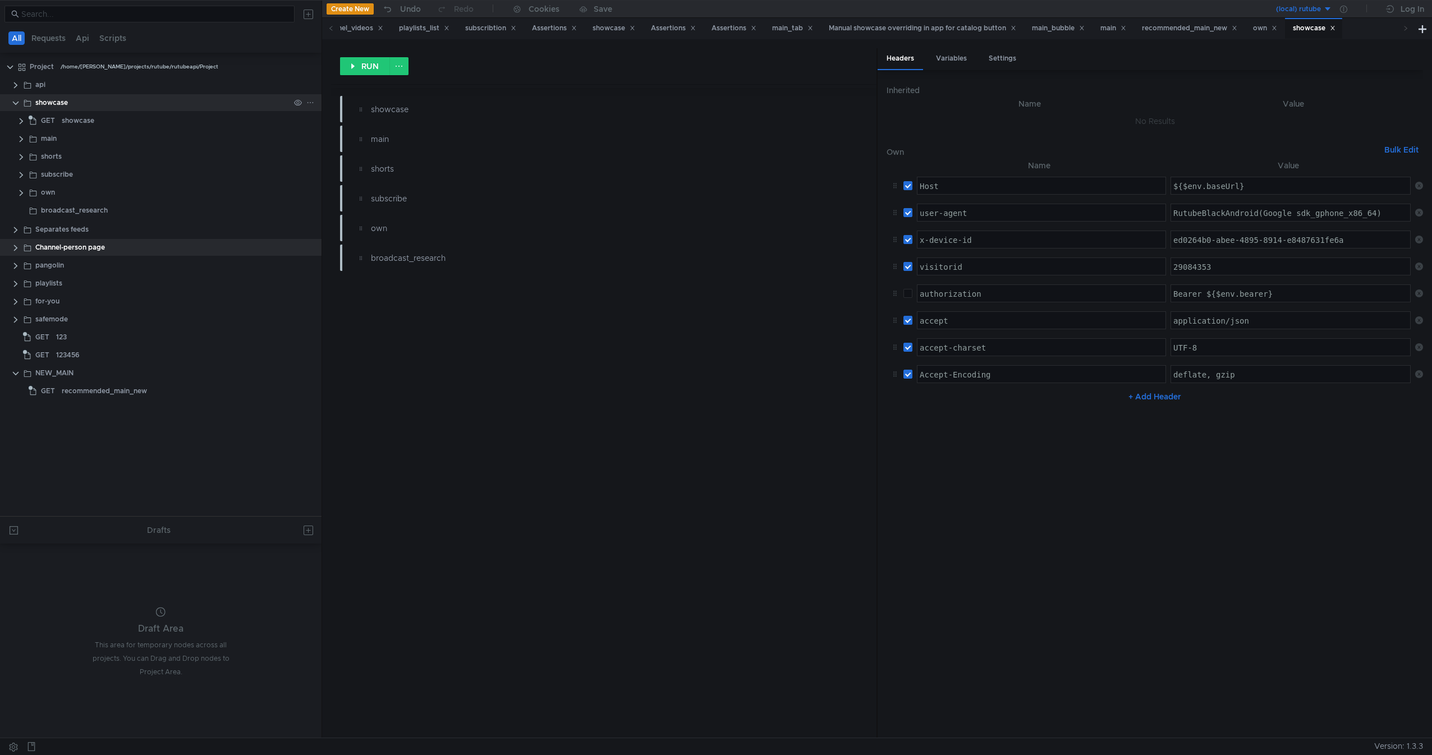
click at [69, 105] on div "showcase" at bounding box center [162, 102] width 254 height 17
click at [1076, 155] on button "Bulk Edit" at bounding box center [1401, 149] width 43 height 13
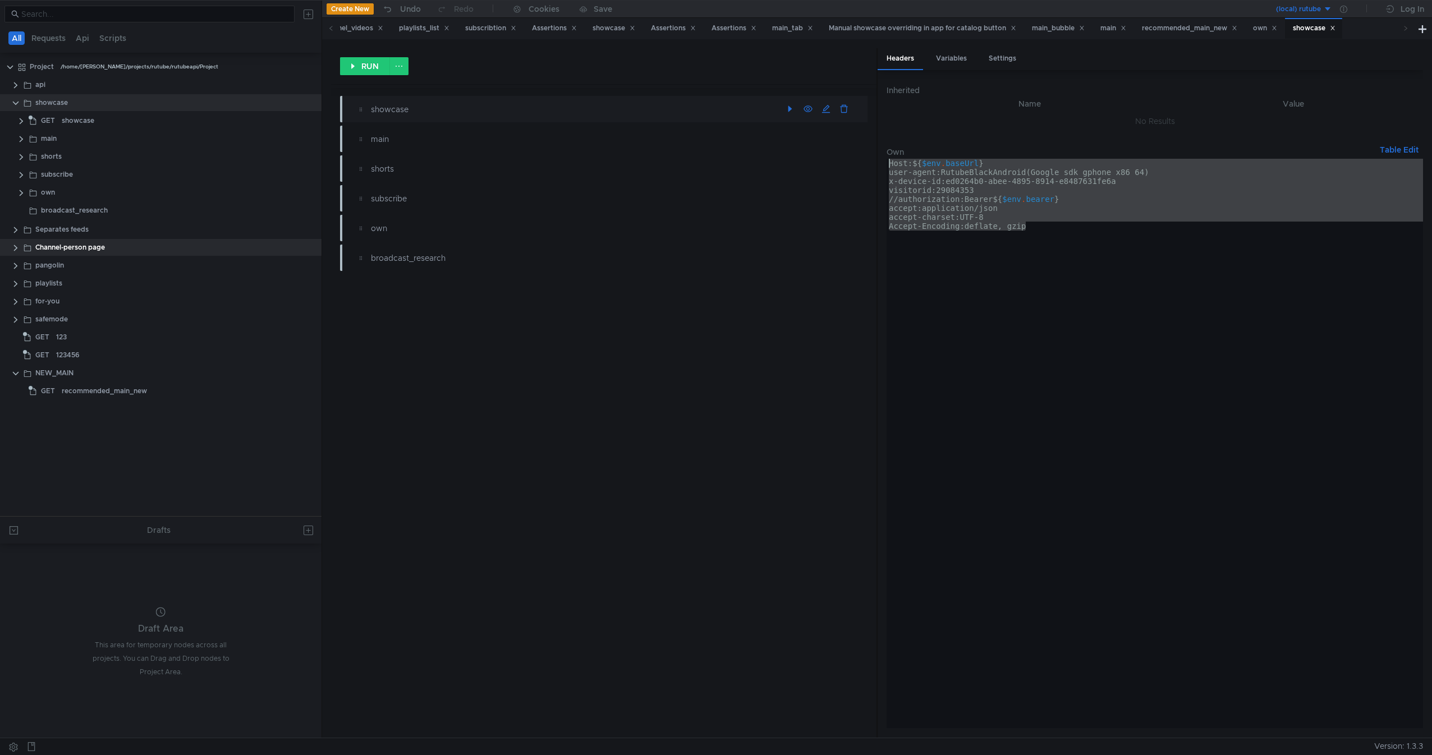
drag, startPoint x: 1275, startPoint y: 242, endPoint x: 587, endPoint y: 116, distance: 699.3
click at [587, 116] on as-split "RUN showcase main shorts subscribe own broadcast_research Headers Variables Set…" at bounding box center [877, 393] width 1092 height 690
type textarea "Host:${$env.baseUrl} user-agent:RutubeBlackAndroid(Google sdk_gphone_x86_64)"
click at [79, 367] on div "NEW_MAIN" at bounding box center [162, 373] width 254 height 17
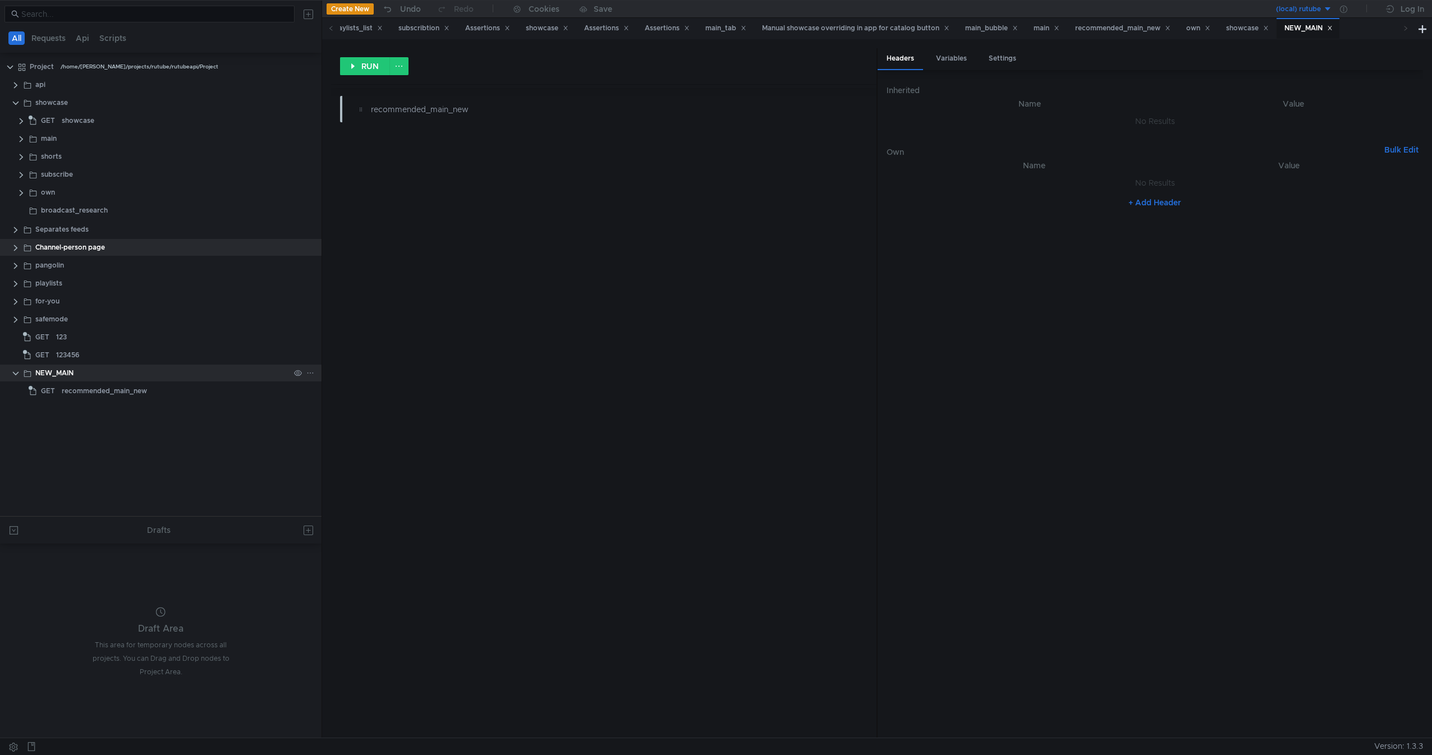
click at [75, 368] on div "NEW_MAIN" at bounding box center [162, 373] width 254 height 17
click at [1076, 147] on div "Own Bulk Edit" at bounding box center [1154, 150] width 536 height 18
click at [1076, 147] on button "Bulk Edit" at bounding box center [1401, 149] width 43 height 13
click at [1076, 251] on div at bounding box center [1154, 452] width 536 height 587
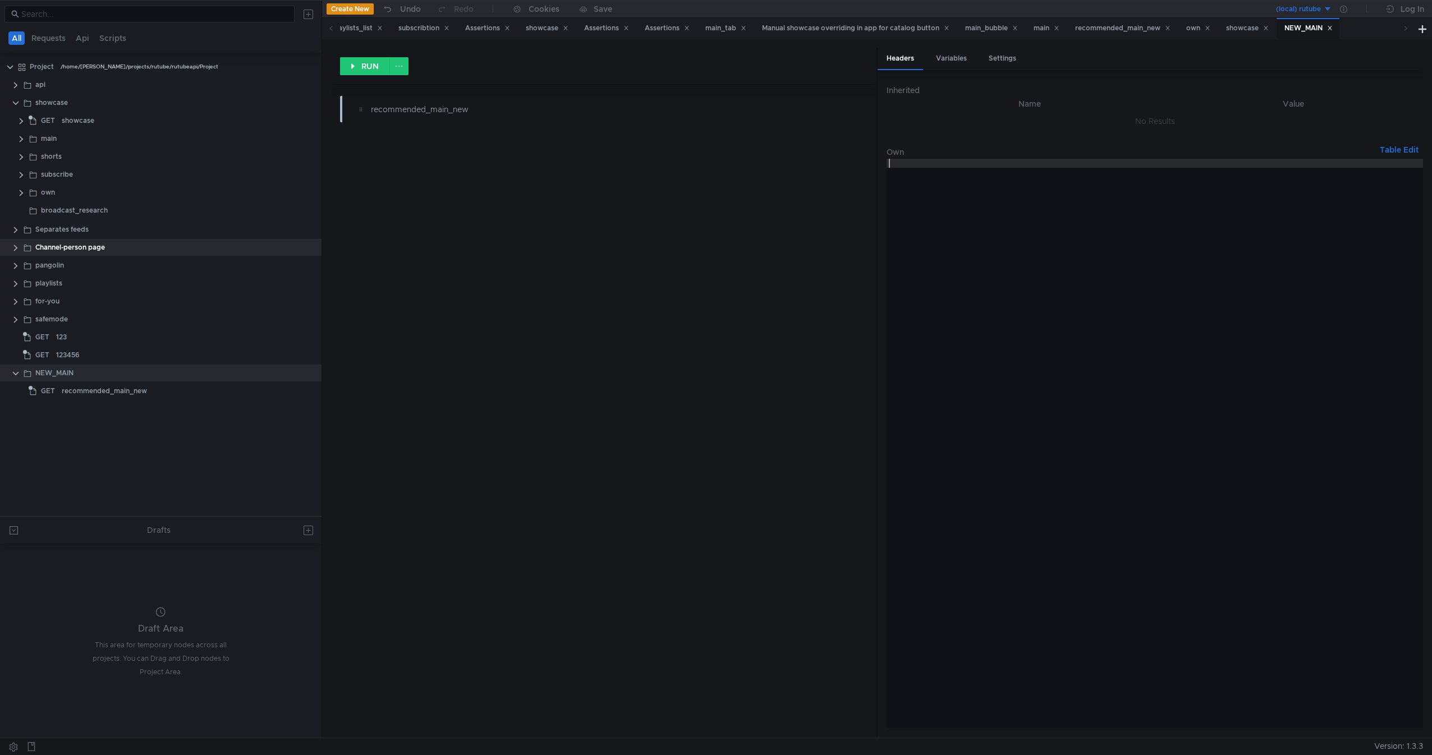
paste textarea "Accept-Encoding:deflate, gzip"
type textarea "Accept-Encoding:deflate, gzip"
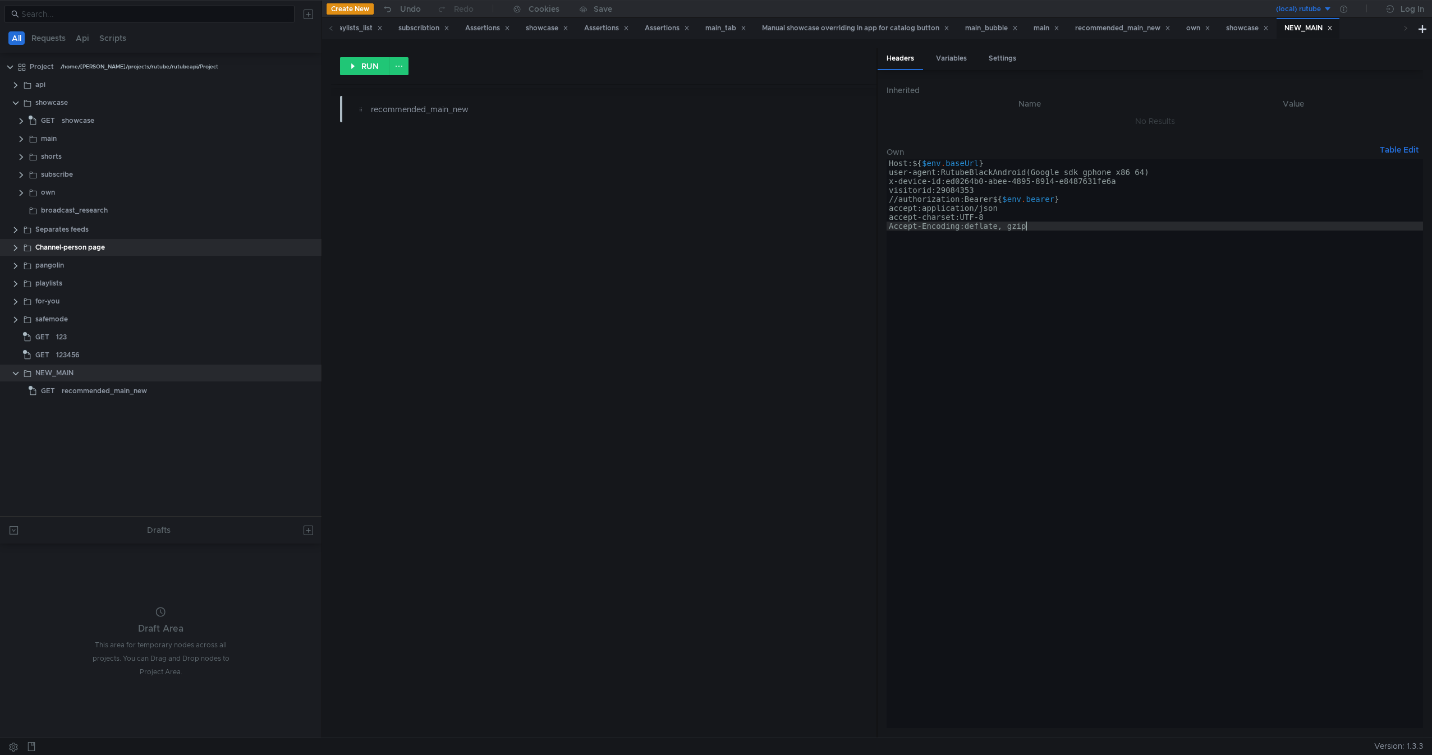
click at [1076, 351] on div "Host: ${ $env . baseUrl } user-agent:RutubeBlackAndroid(Google sdk_gphone_x86_6…" at bounding box center [1154, 452] width 536 height 587
click at [603, 413] on div "RUN recommended_main_new" at bounding box center [603, 393] width 545 height 690
click at [1076, 153] on button "Table Edit" at bounding box center [1399, 149] width 48 height 13
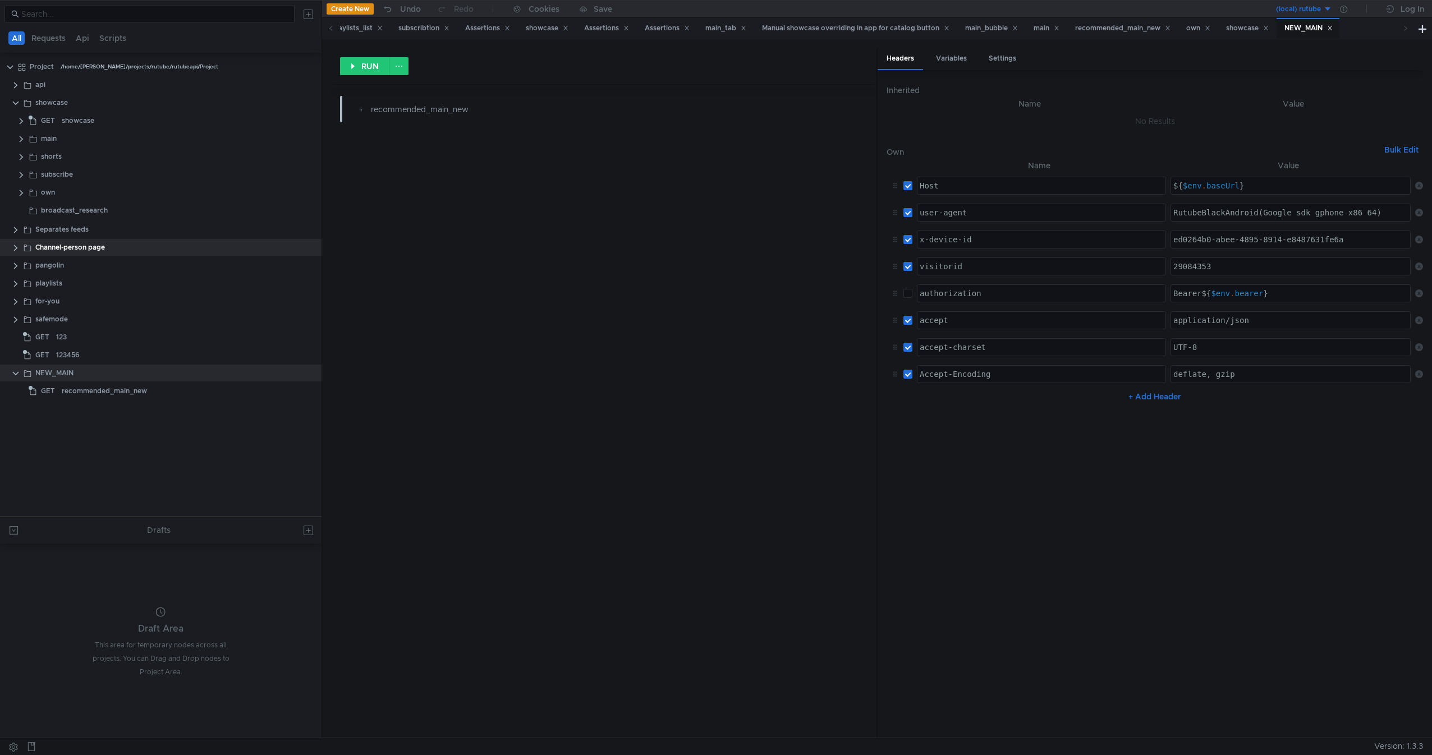
click at [602, 335] on div "RUN recommended_main_new" at bounding box center [603, 393] width 545 height 690
click at [59, 386] on app-tree-icon "GET" at bounding box center [45, 391] width 33 height 17
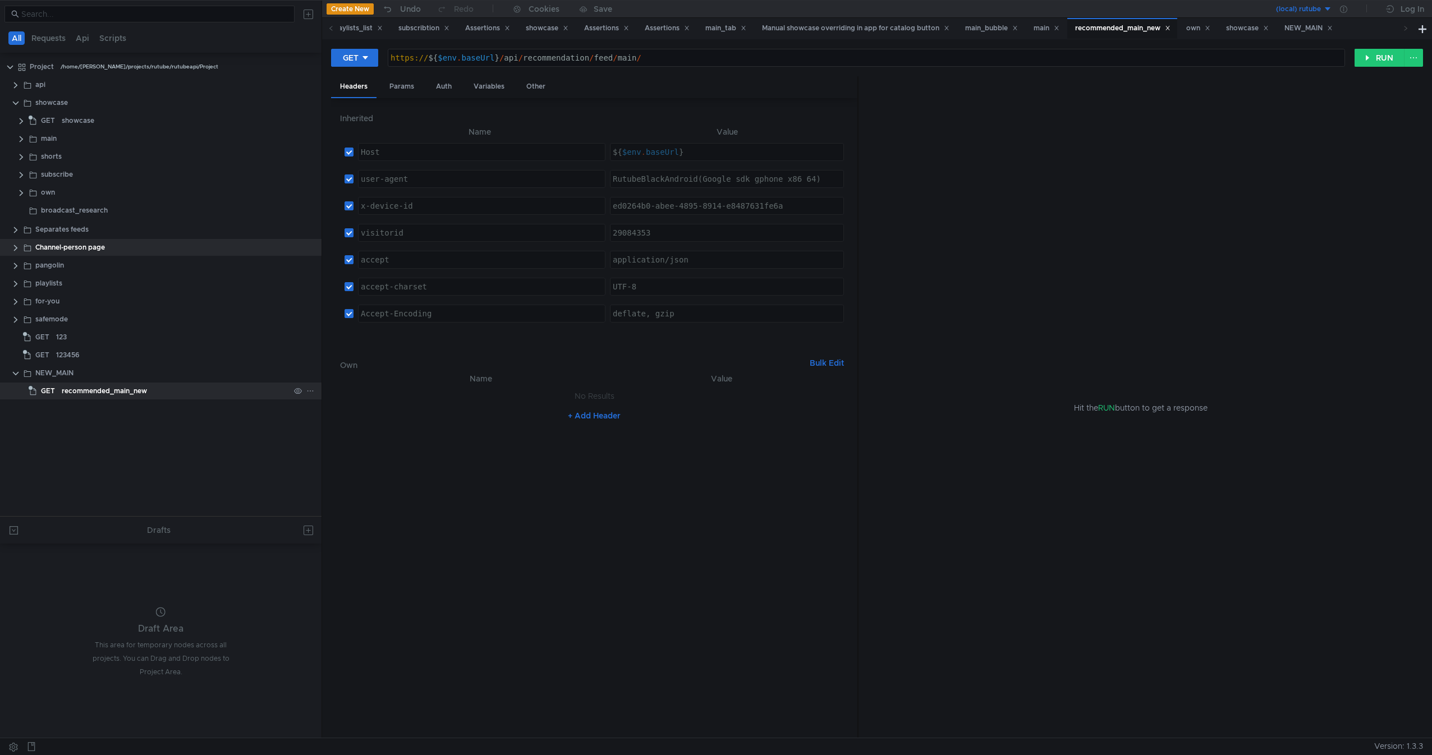
click at [93, 391] on div "recommended_main_new" at bounding box center [104, 391] width 85 height 17
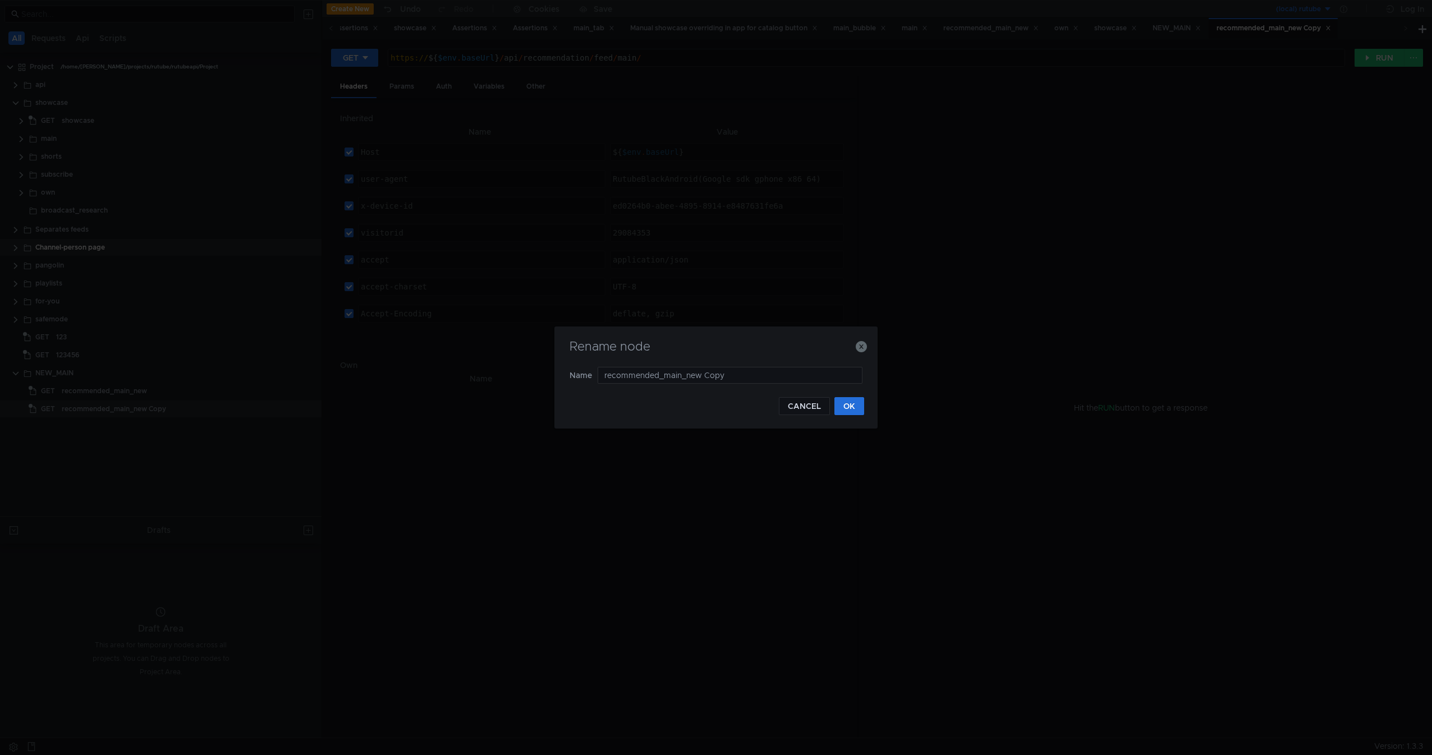
drag, startPoint x: 755, startPoint y: 371, endPoint x: 513, endPoint y: 373, distance: 241.8
click at [513, 373] on div "Rename node Name recommended_main_new Copy CANCEL OK" at bounding box center [716, 377] width 1432 height 755
type input "O"
type input "showcase_main_old"
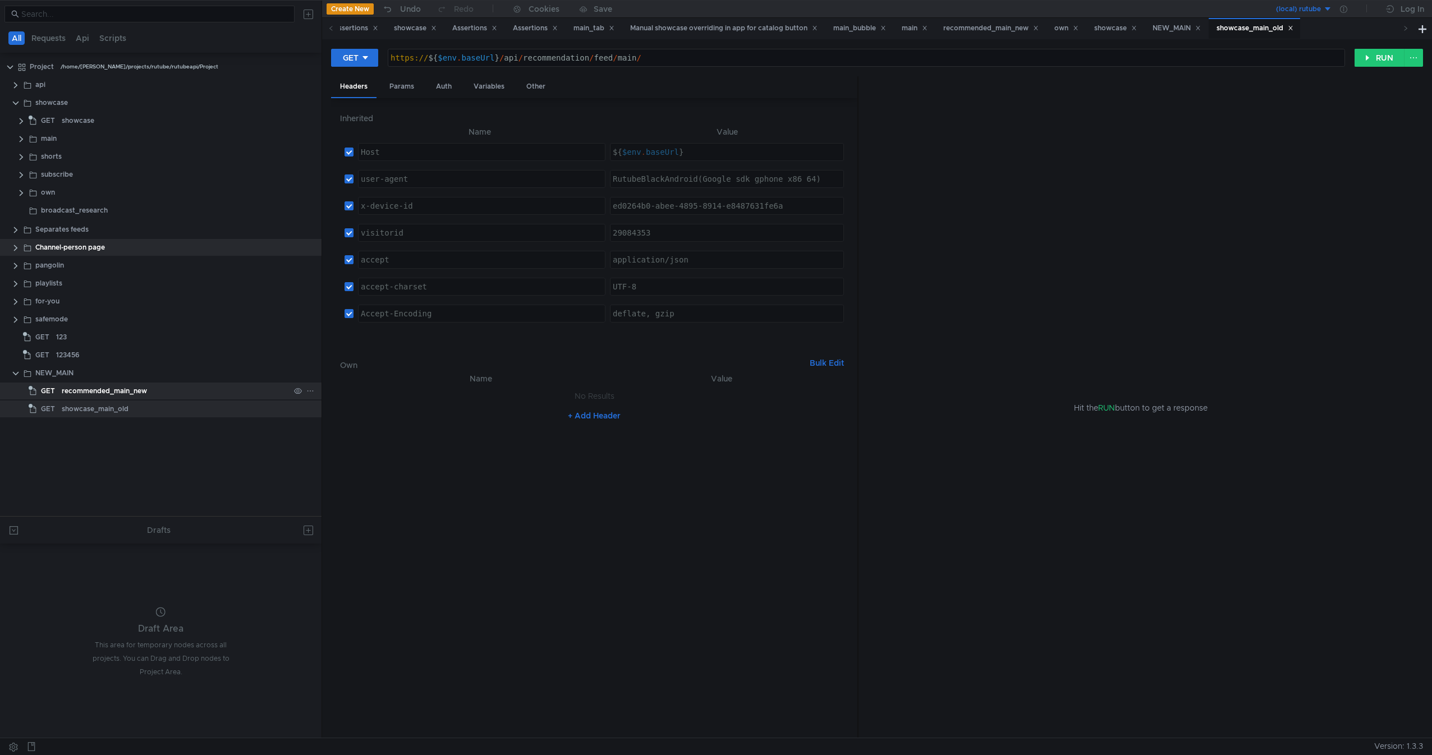
click at [179, 387] on div "recommended_main_new" at bounding box center [176, 391] width 228 height 17
click at [179, 389] on div "recommended_main_new" at bounding box center [176, 391] width 228 height 17
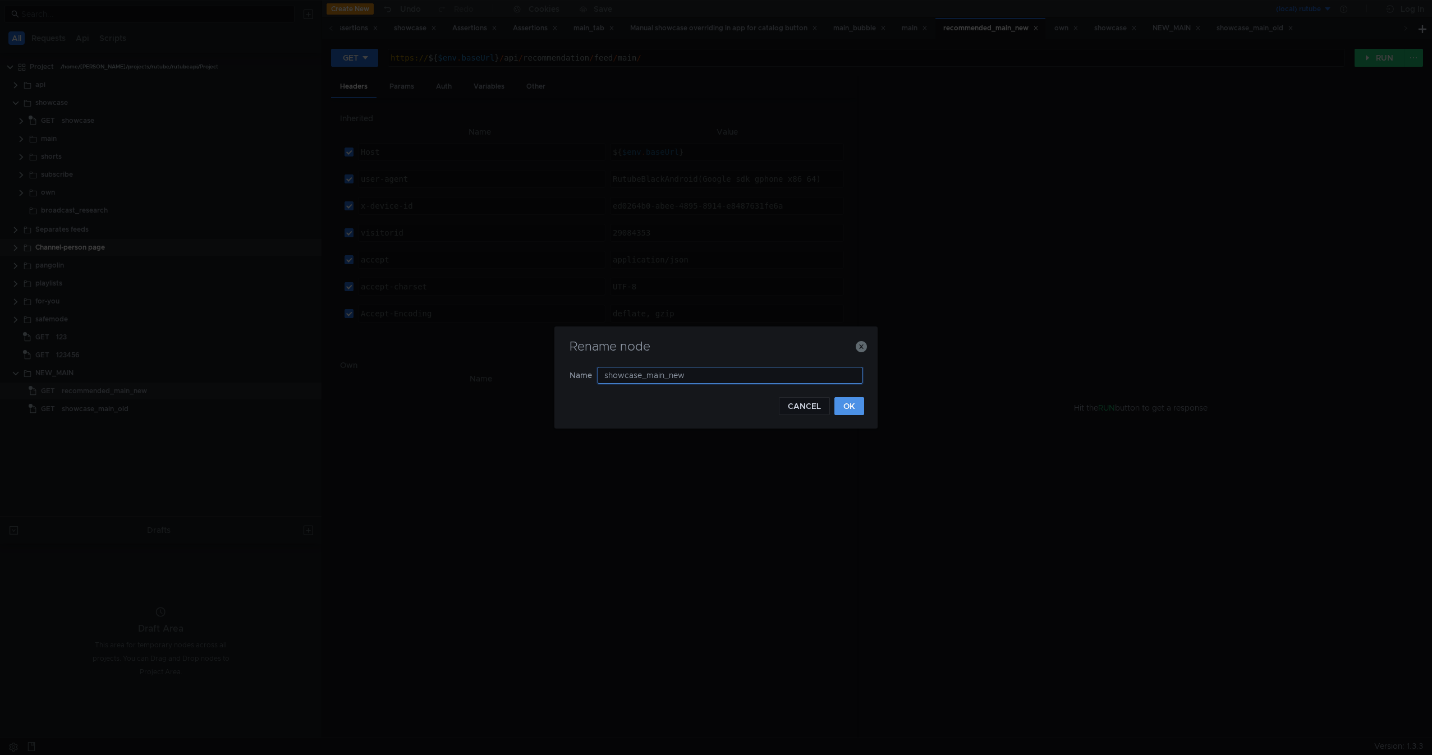
type input "showcase_main_new"
click at [857, 403] on button "OK" at bounding box center [849, 406] width 30 height 18
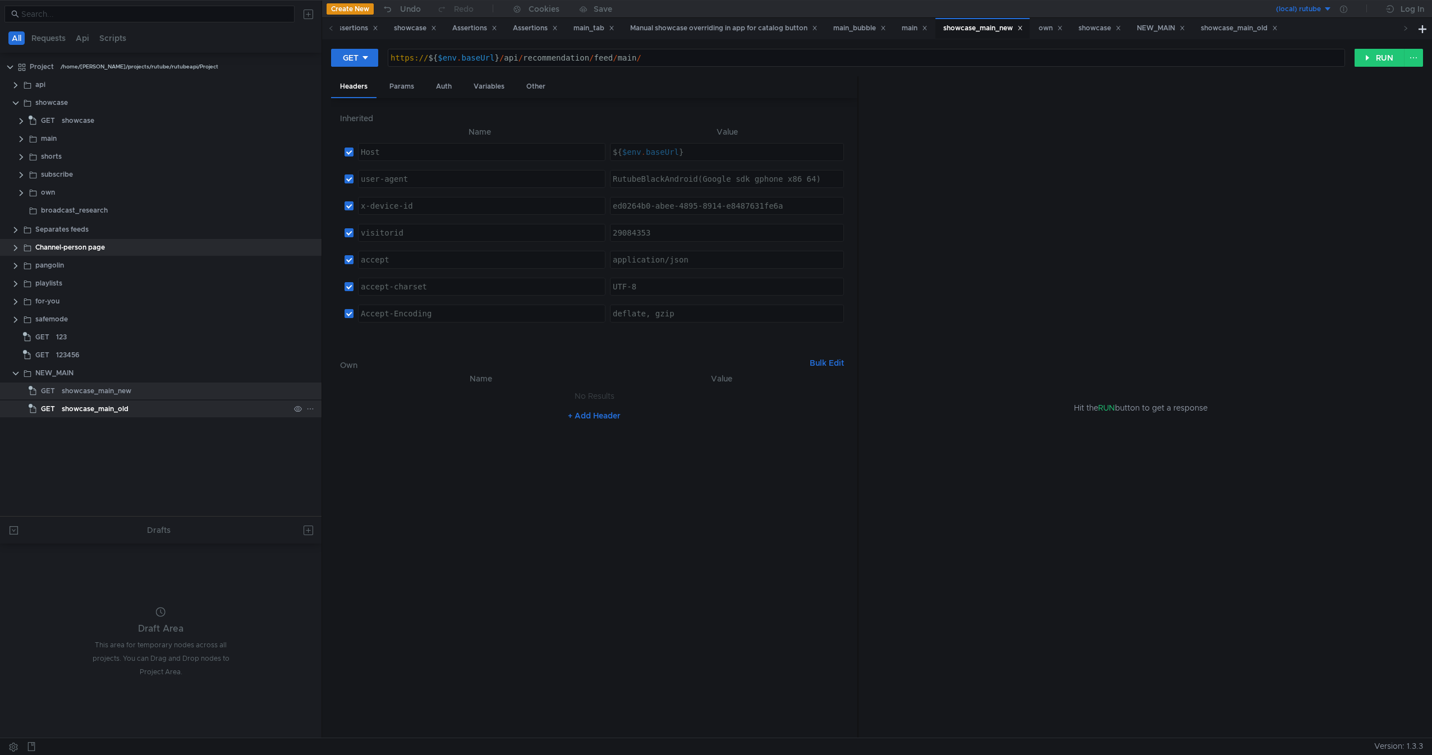
click at [128, 406] on div "showcase_main_old" at bounding box center [176, 409] width 228 height 17
type textarea "https://${$env.baseUrl}/api/recommendation/feed/main/"
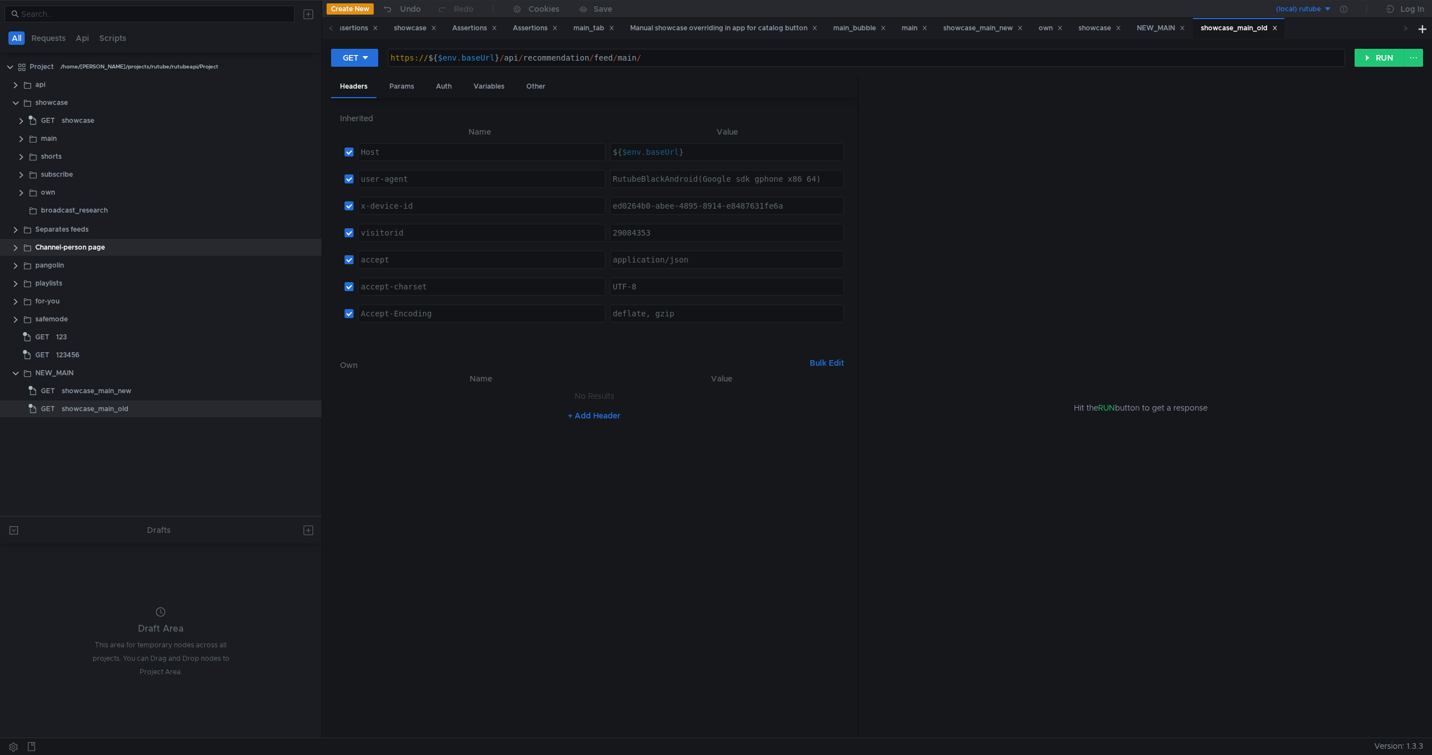
click at [566, 59] on div "https:// ${ $env . baseUrl } / api / recommendation / feed / main /" at bounding box center [866, 66] width 956 height 27
click at [56, 379] on div "NEW_MAIN" at bounding box center [54, 373] width 38 height 17
click at [72, 406] on div "showcase_main_old" at bounding box center [95, 409] width 67 height 17
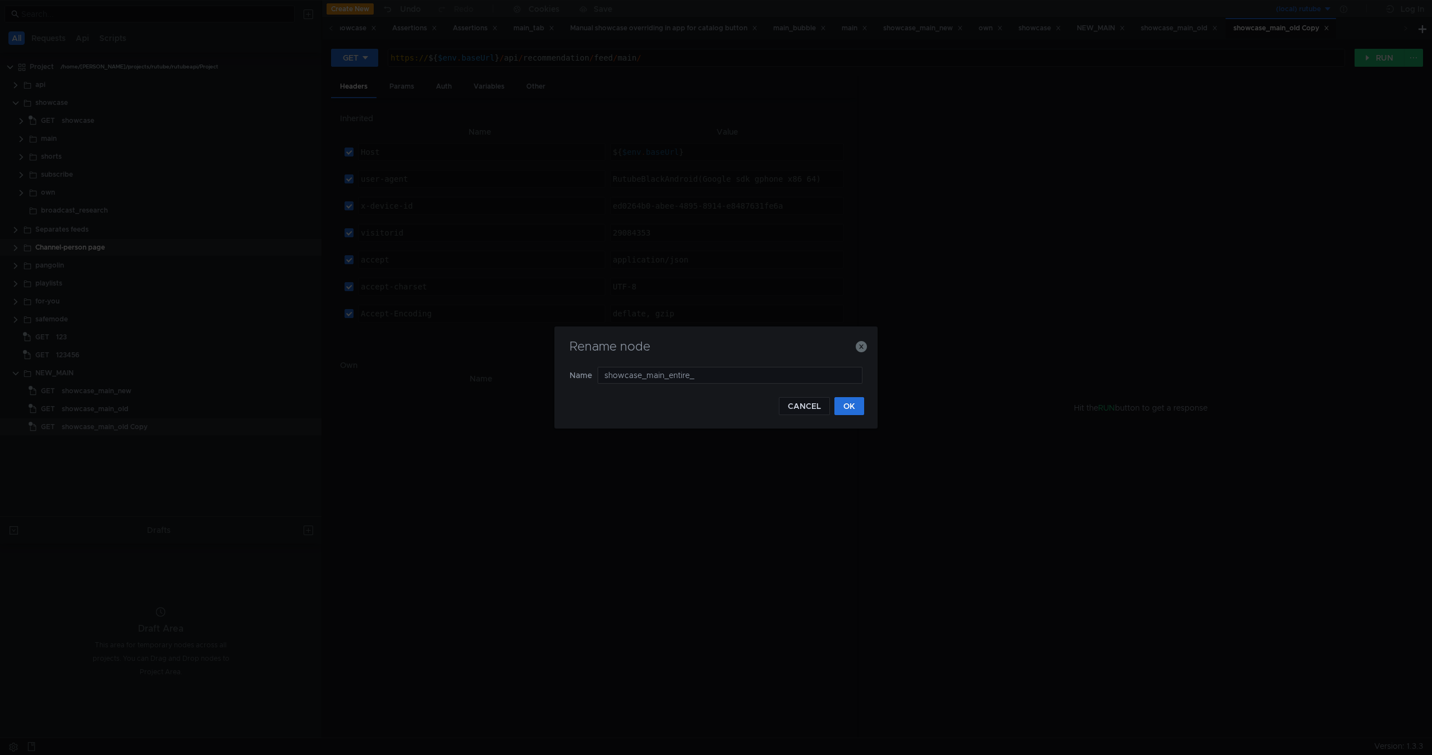
type input "showcase_main_entire"
click at [861, 401] on button "OK" at bounding box center [849, 406] width 30 height 18
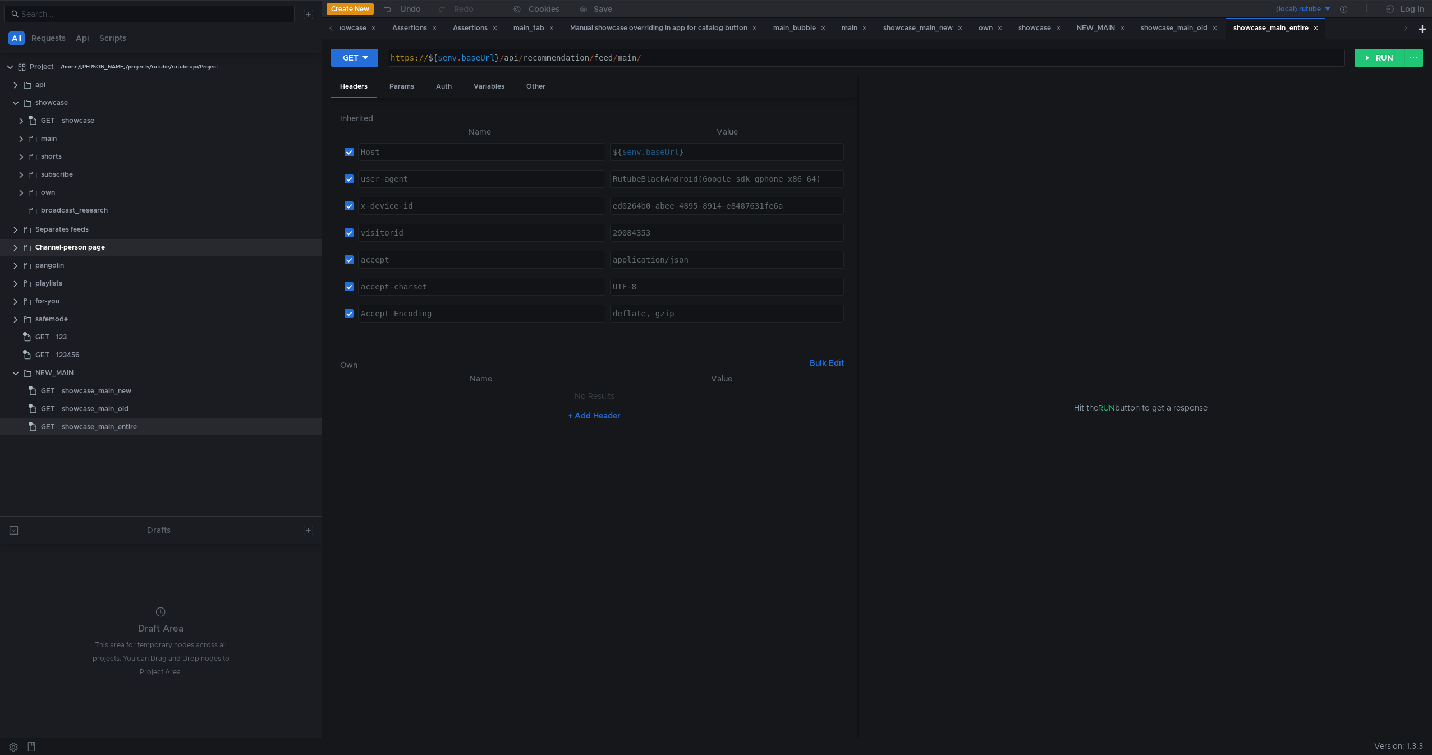
click at [859, 402] on div "Hit the RUN button to get a response" at bounding box center [1140, 407] width 564 height 663
click at [548, 54] on div "https:// ${ $env . baseUrl } / api / recommendation / feed / main /" at bounding box center [866, 66] width 956 height 27
drag, startPoint x: 548, startPoint y: 54, endPoint x: 646, endPoint y: 55, distance: 98.2
click at [646, 55] on div "https:// ${ $env . baseUrl } / api / recommendation / feed / main /" at bounding box center [866, 66] width 956 height 27
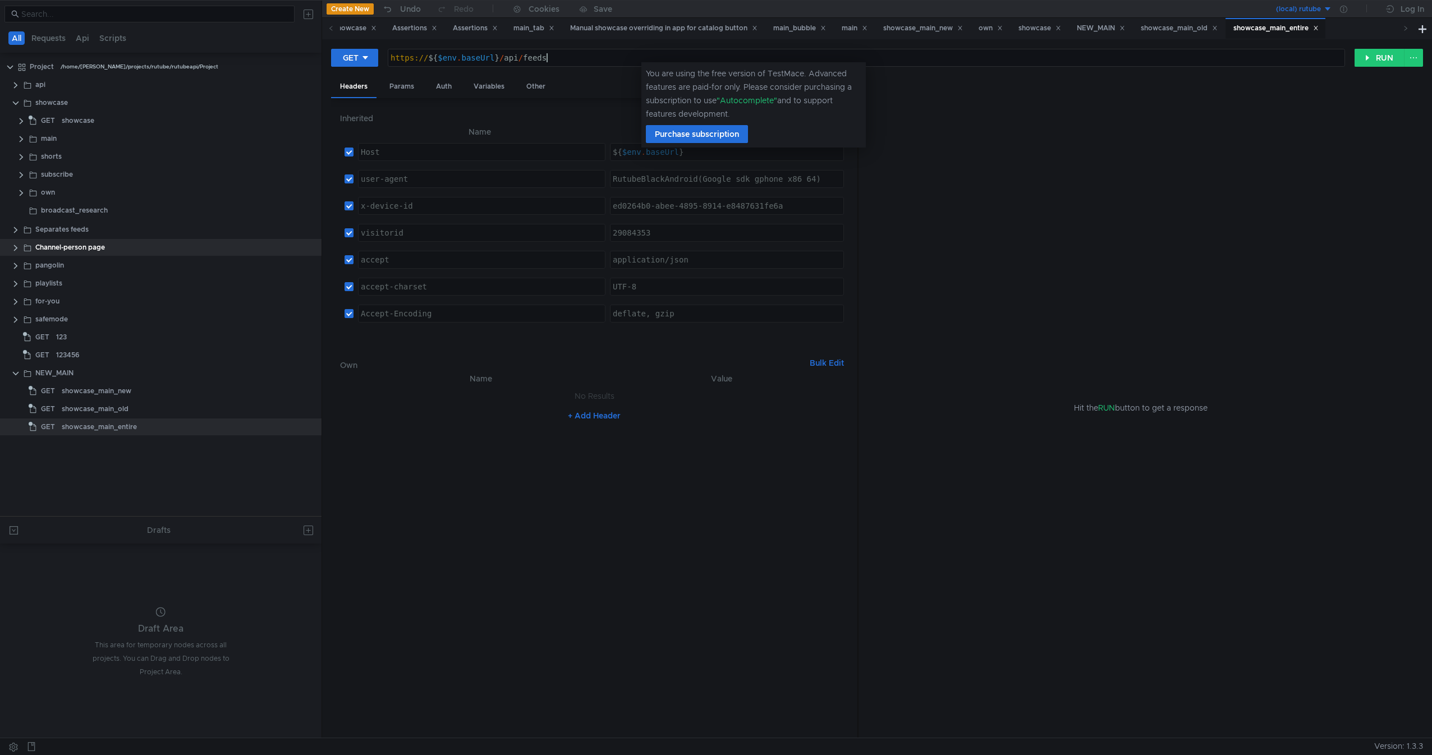
scroll to position [0, 11]
click at [820, 53] on div "https:// ${ $env . baseUrl } / api / feeds /" at bounding box center [866, 66] width 956 height 27
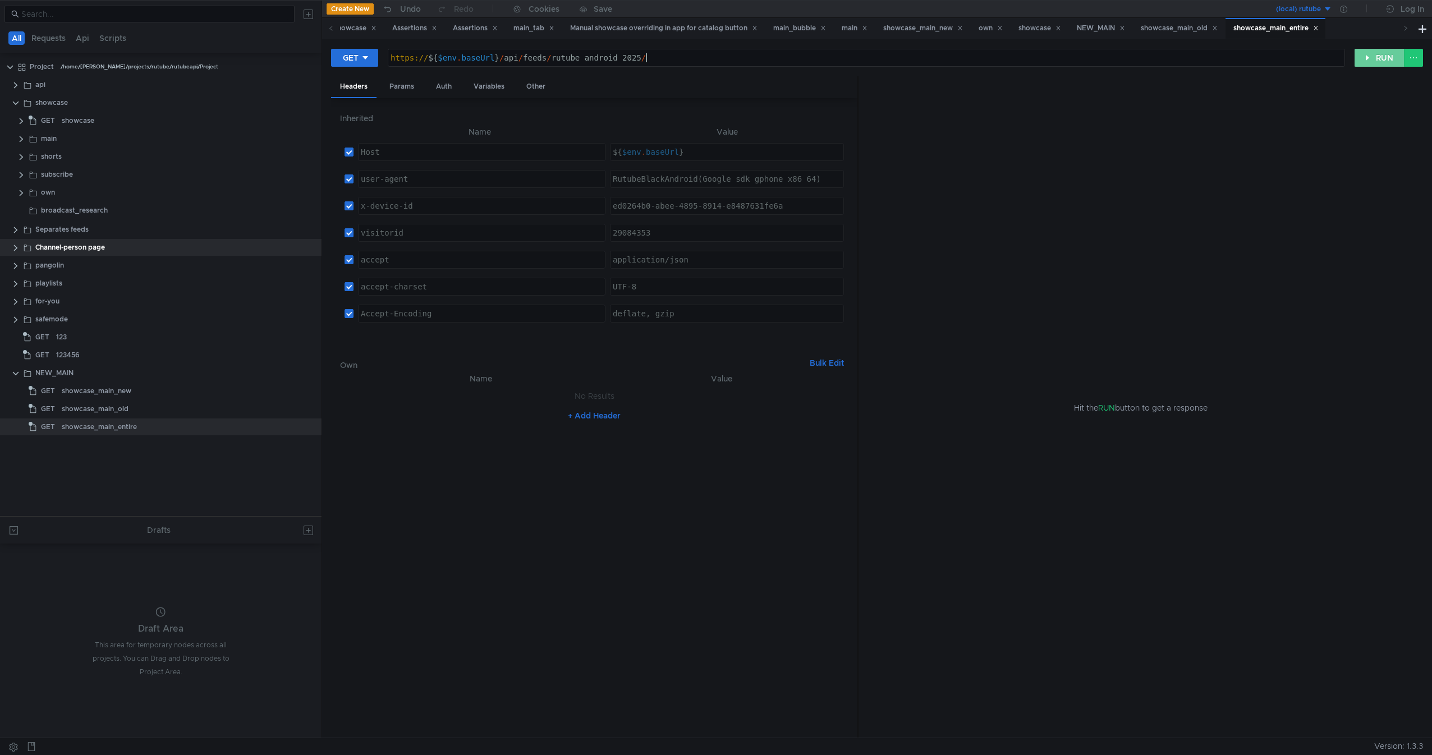
type textarea "https://${$env.baseUrl}/api/feeds/rutube_android_2025/"
click at [1076, 56] on button "RUN" at bounding box center [1379, 58] width 50 height 18
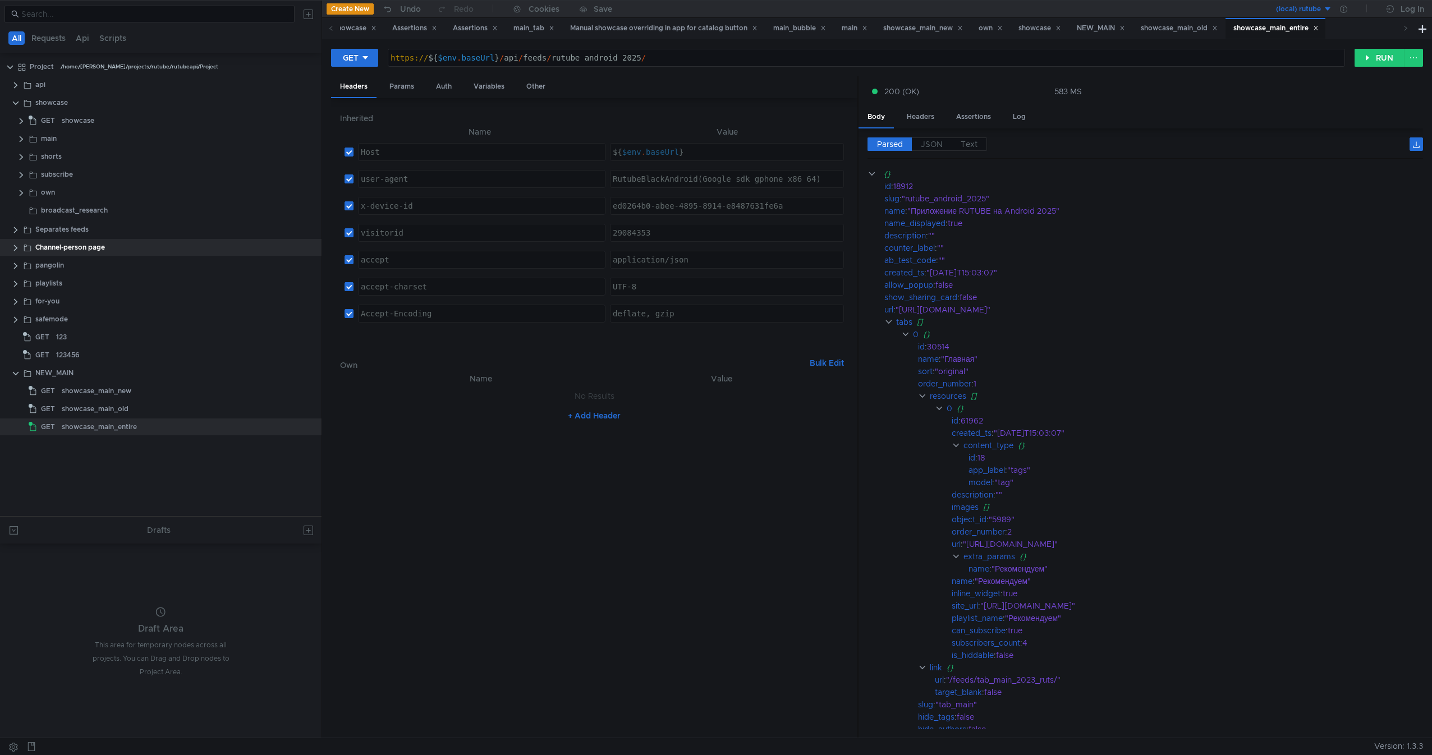
click at [679, 518] on nz-table "Name Value No Results + Add Header" at bounding box center [594, 550] width 508 height 357
click at [151, 402] on div "showcase_main_old" at bounding box center [176, 409] width 228 height 17
